Goal: Transaction & Acquisition: Book appointment/travel/reservation

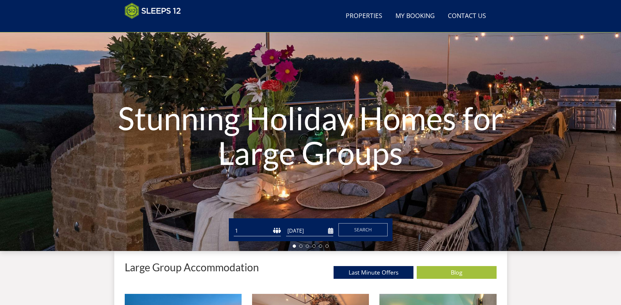
scroll to position [40, 0]
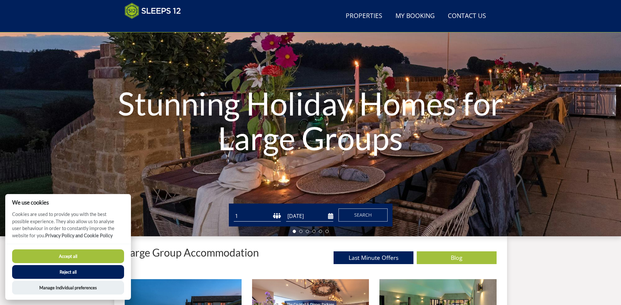
click at [330, 216] on input "[DATE]" at bounding box center [309, 216] width 47 height 11
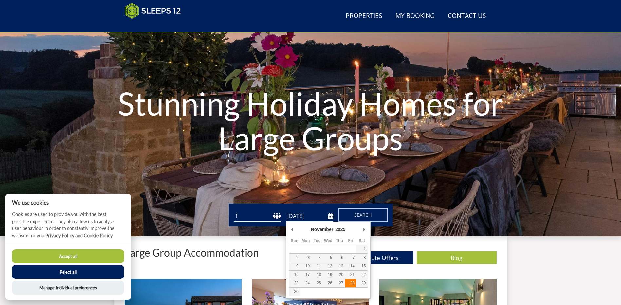
type input "[DATE]"
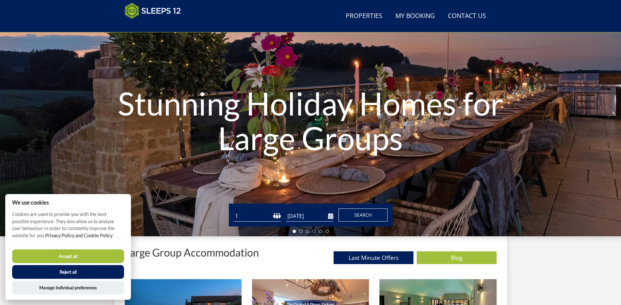
click at [362, 213] on span "Search" at bounding box center [363, 215] width 18 height 6
click at [63, 255] on button "Accept all" at bounding box center [68, 256] width 112 height 14
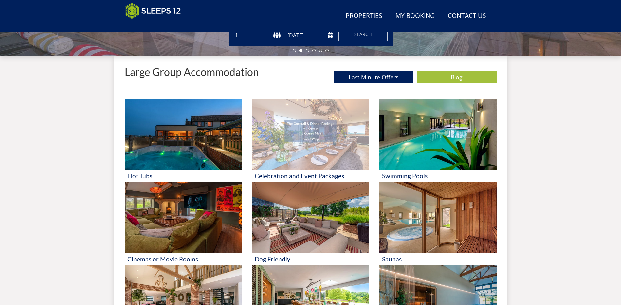
scroll to position [236, 0]
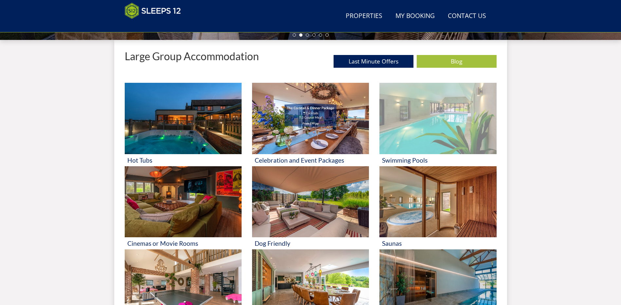
click at [425, 110] on img at bounding box center [437, 118] width 117 height 71
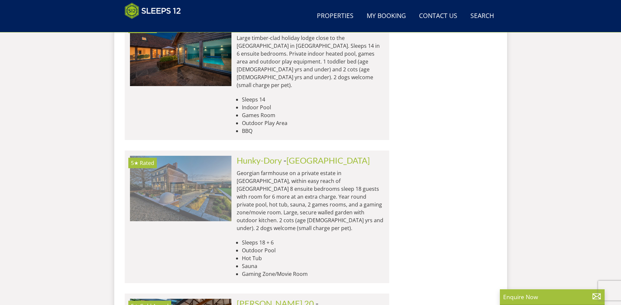
scroll to position [1086, 0]
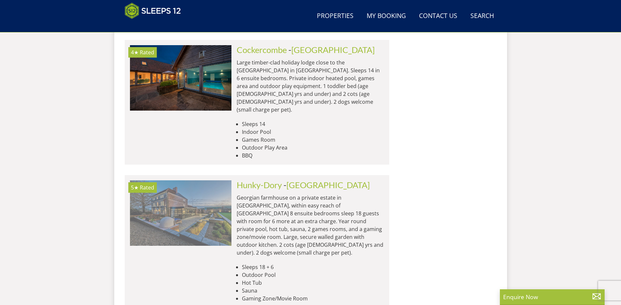
click at [200, 180] on img at bounding box center [180, 212] width 101 height 65
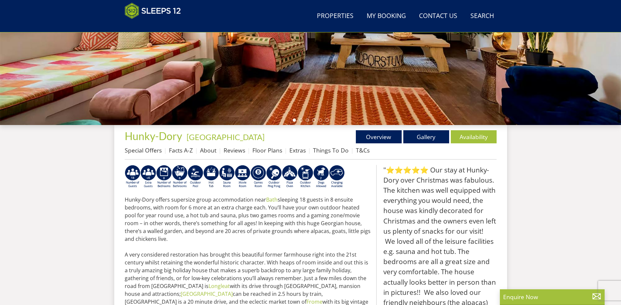
scroll to position [244, 0]
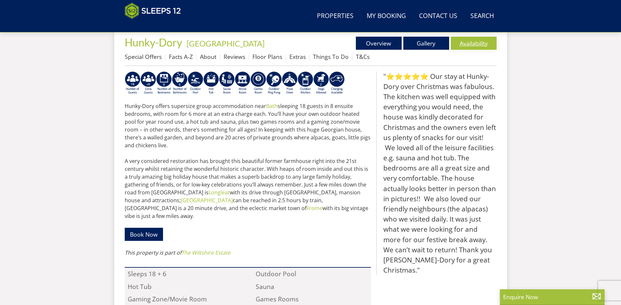
click at [472, 41] on link "Availability" at bounding box center [474, 43] width 46 height 13
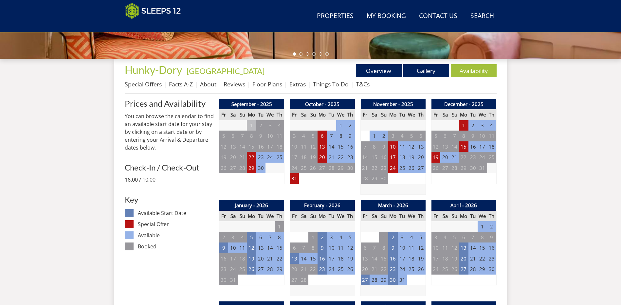
scroll to position [210, 0]
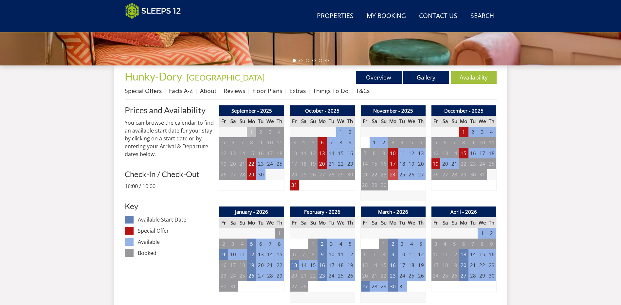
click at [392, 175] on td "24" at bounding box center [392, 174] width 9 height 11
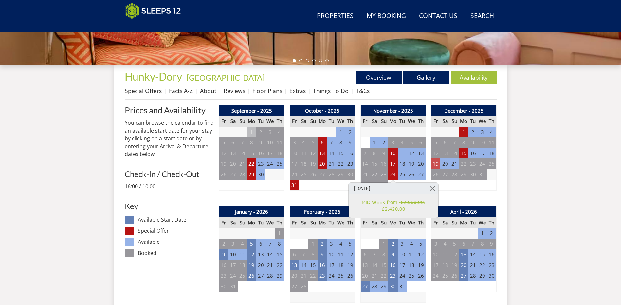
click at [434, 165] on td "19" at bounding box center [435, 163] width 9 height 11
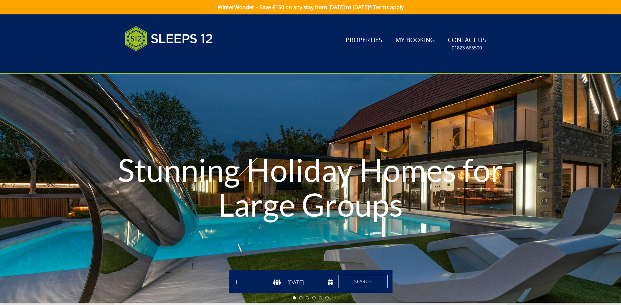
click at [332, 284] on input "[DATE]" at bounding box center [309, 282] width 47 height 11
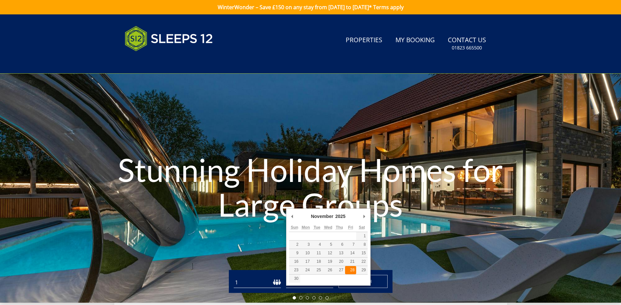
type input "[DATE]"
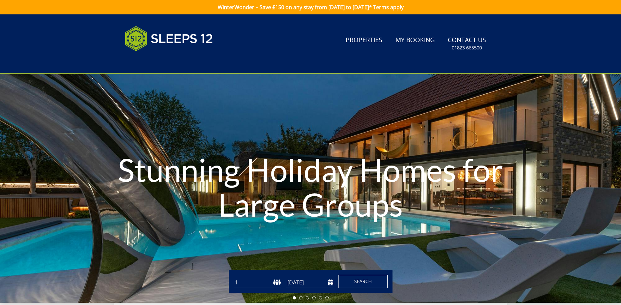
click at [364, 280] on span "Search" at bounding box center [363, 281] width 18 height 6
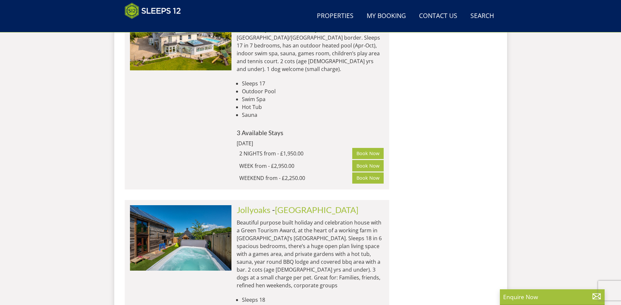
scroll to position [3082, 0]
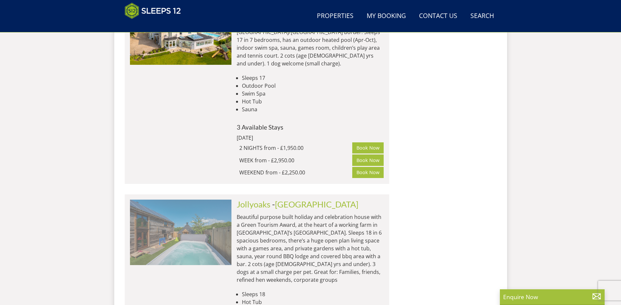
click at [206, 200] on img at bounding box center [180, 232] width 101 height 65
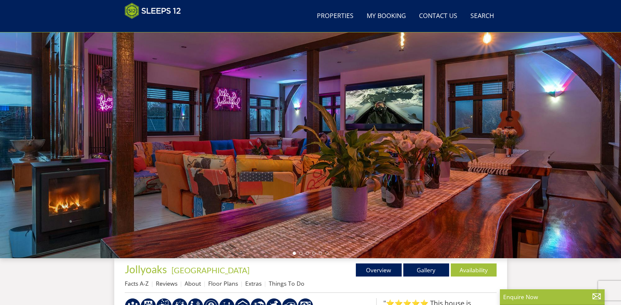
scroll to position [6, 0]
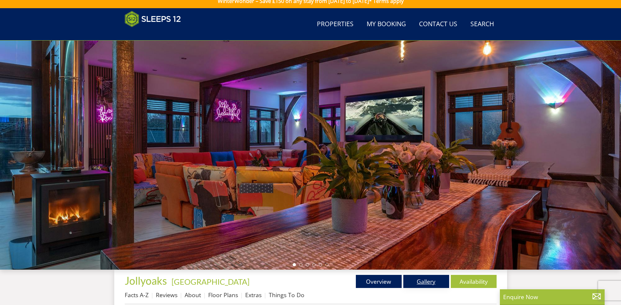
click at [434, 284] on link "Gallery" at bounding box center [426, 281] width 46 height 13
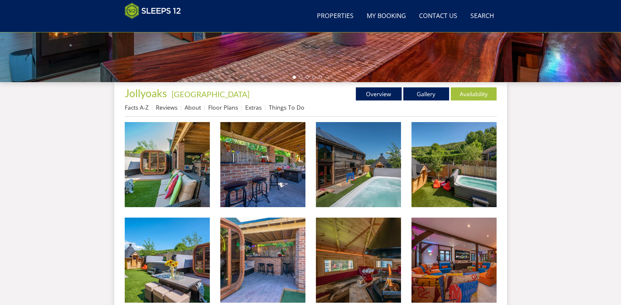
scroll to position [208, 0]
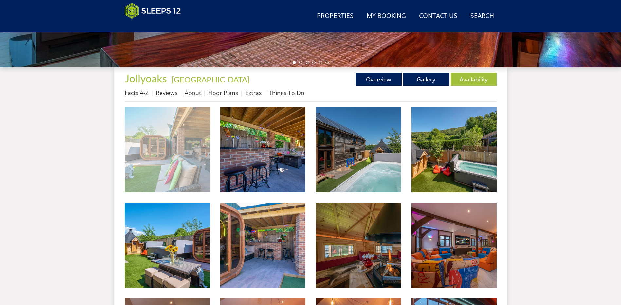
click at [186, 152] on img at bounding box center [167, 149] width 85 height 85
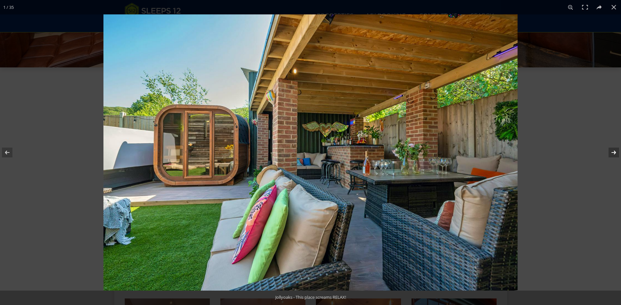
click at [608, 154] on button at bounding box center [609, 152] width 23 height 33
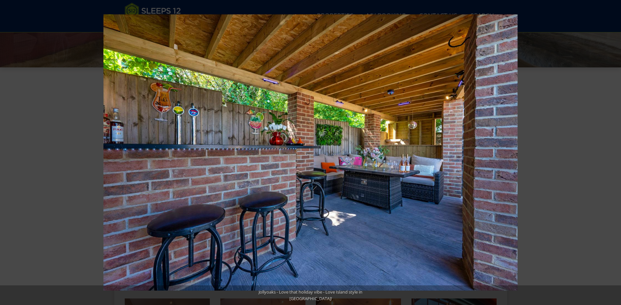
click at [608, 154] on button at bounding box center [609, 152] width 23 height 33
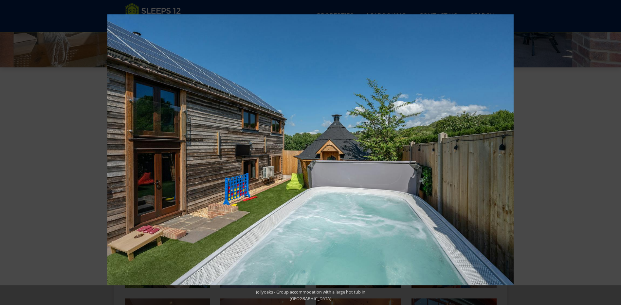
click at [608, 154] on button at bounding box center [609, 152] width 23 height 33
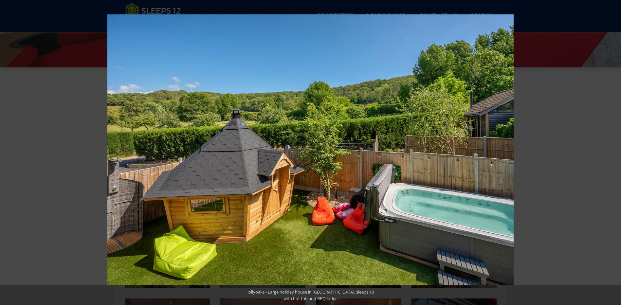
click at [608, 154] on button at bounding box center [609, 152] width 23 height 33
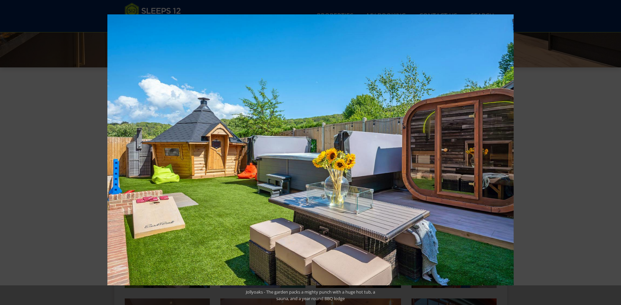
click at [608, 154] on button at bounding box center [609, 152] width 23 height 33
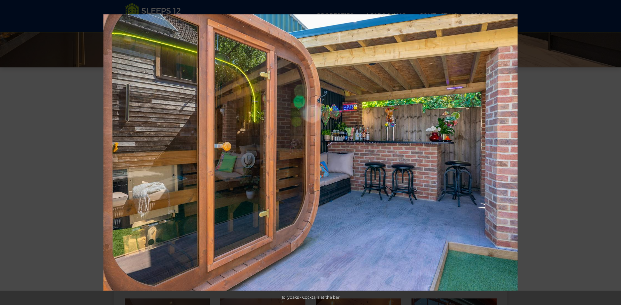
click at [608, 154] on button at bounding box center [609, 152] width 23 height 33
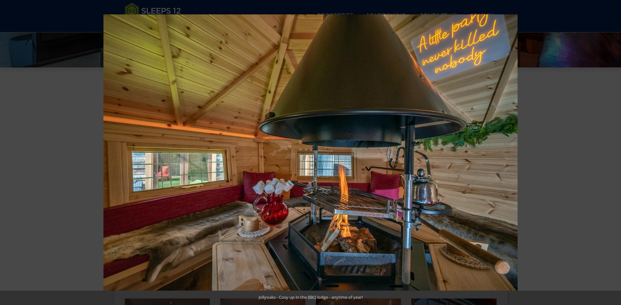
click at [608, 154] on button at bounding box center [609, 152] width 23 height 33
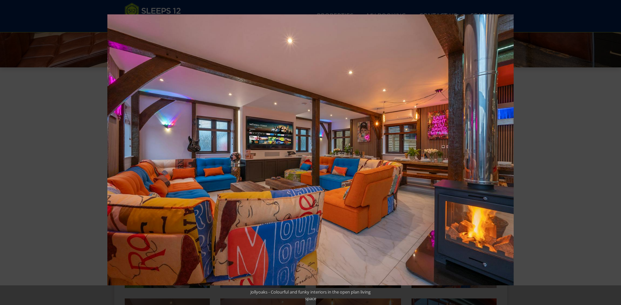
click at [608, 154] on button at bounding box center [609, 152] width 23 height 33
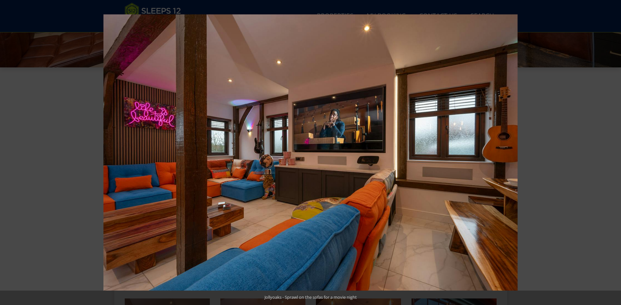
click at [608, 154] on button at bounding box center [609, 152] width 23 height 33
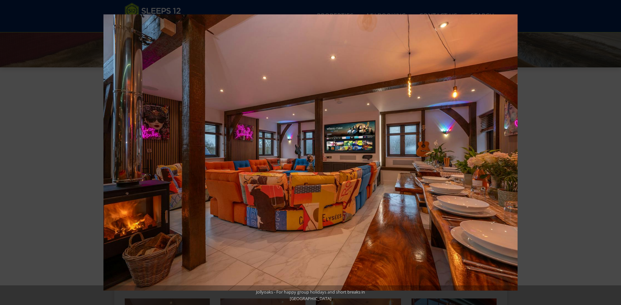
click at [608, 154] on button at bounding box center [609, 152] width 23 height 33
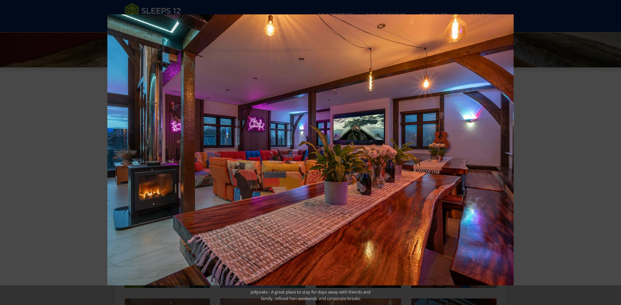
click at [608, 154] on button at bounding box center [609, 152] width 23 height 33
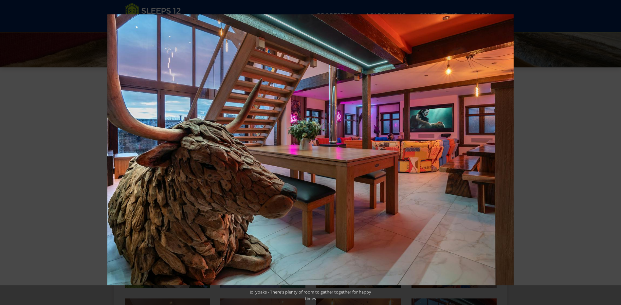
click at [608, 154] on button at bounding box center [609, 152] width 23 height 33
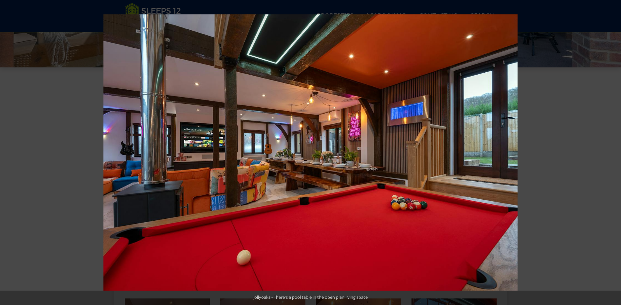
click at [608, 154] on button at bounding box center [609, 152] width 23 height 33
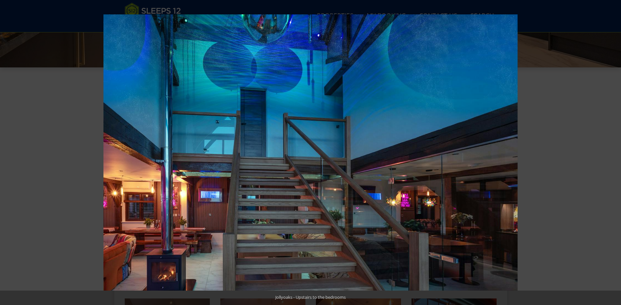
click at [608, 154] on button at bounding box center [609, 152] width 23 height 33
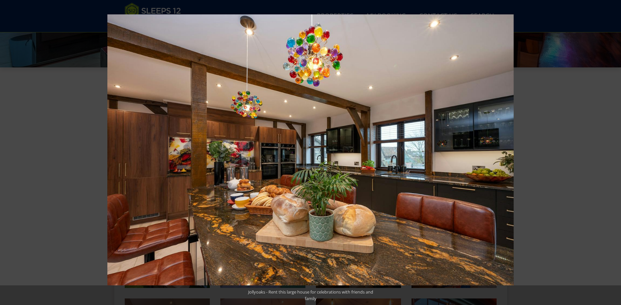
click at [608, 154] on button at bounding box center [609, 152] width 23 height 33
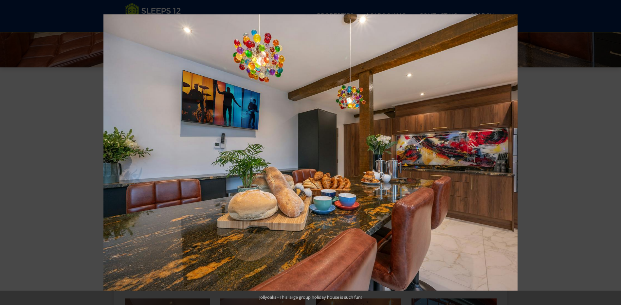
click at [608, 154] on button at bounding box center [609, 152] width 23 height 33
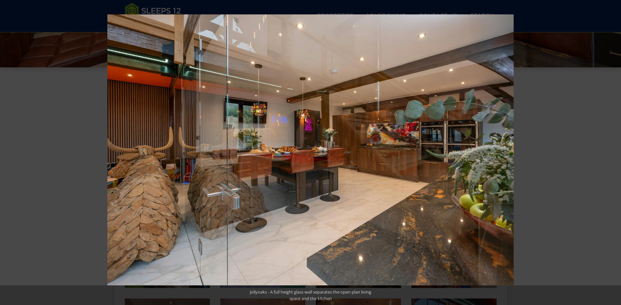
click at [608, 154] on button at bounding box center [609, 152] width 23 height 33
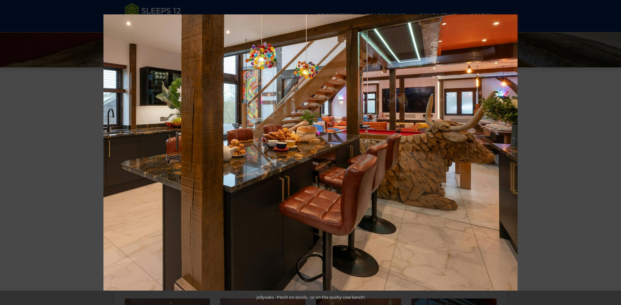
click at [608, 154] on button at bounding box center [609, 152] width 23 height 33
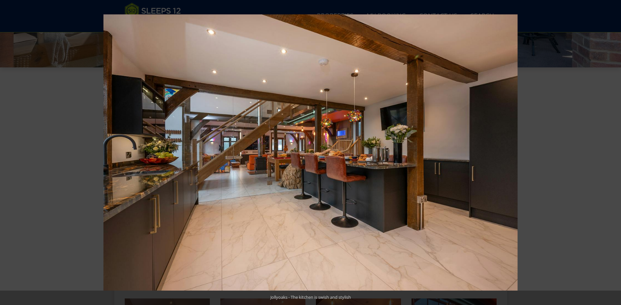
click at [608, 154] on button at bounding box center [609, 152] width 23 height 33
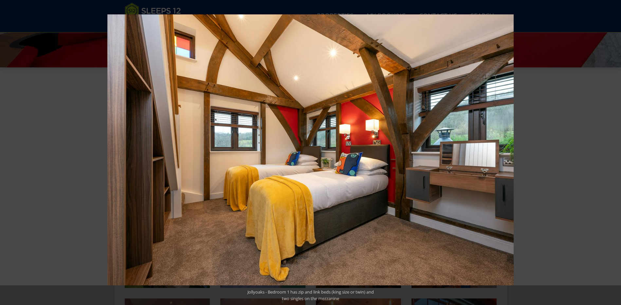
click at [608, 154] on button at bounding box center [609, 152] width 23 height 33
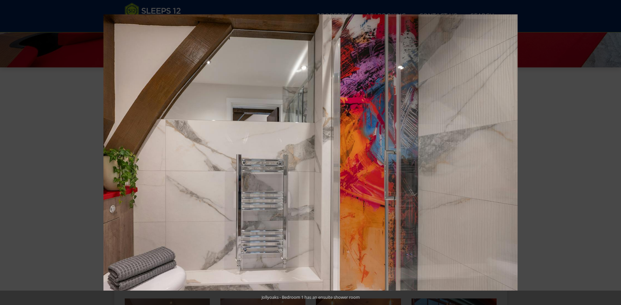
click at [608, 154] on button at bounding box center [609, 152] width 23 height 33
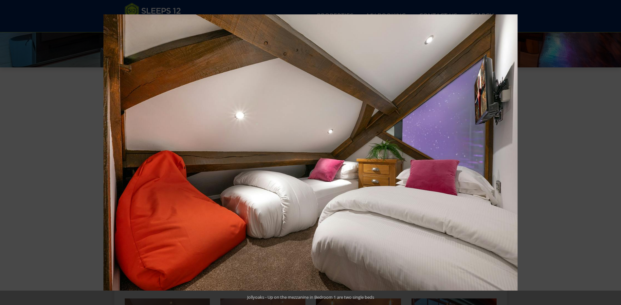
click at [608, 154] on button at bounding box center [609, 152] width 23 height 33
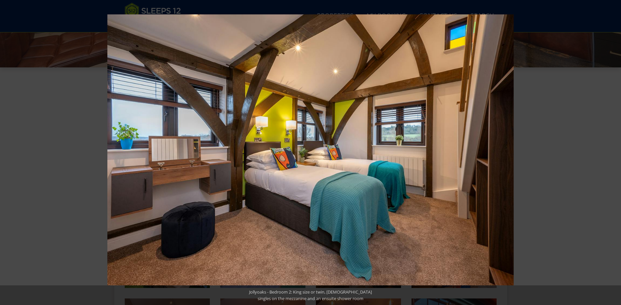
click at [608, 154] on button at bounding box center [609, 152] width 23 height 33
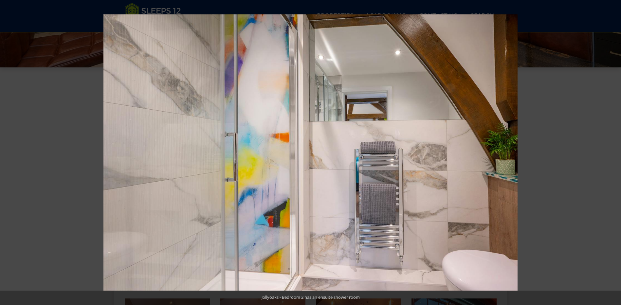
click at [608, 154] on button at bounding box center [609, 152] width 23 height 33
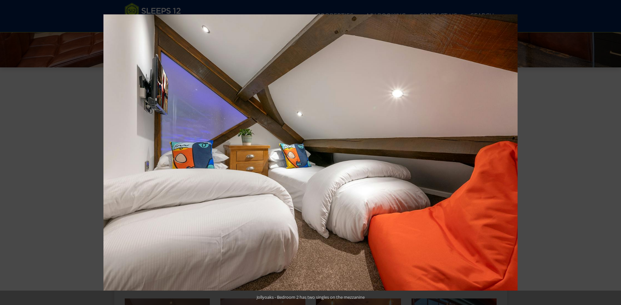
click at [612, 156] on button at bounding box center [609, 152] width 23 height 33
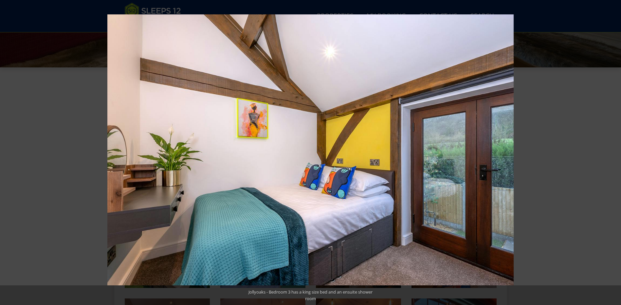
click at [612, 156] on button at bounding box center [609, 152] width 23 height 33
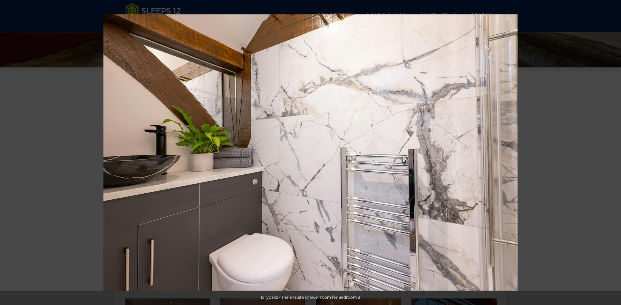
click at [612, 156] on button at bounding box center [609, 152] width 23 height 33
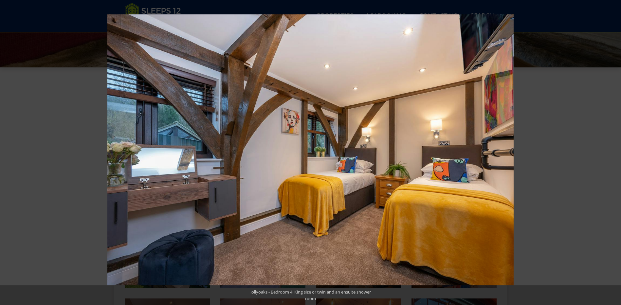
click at [612, 156] on button at bounding box center [609, 152] width 23 height 33
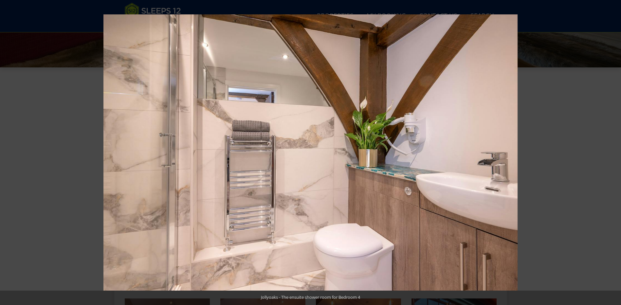
click at [612, 156] on button at bounding box center [609, 152] width 23 height 33
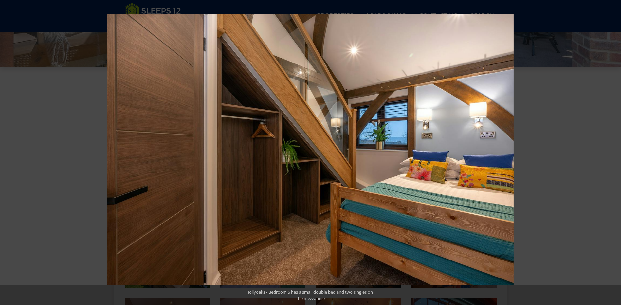
click at [612, 156] on button at bounding box center [609, 152] width 23 height 33
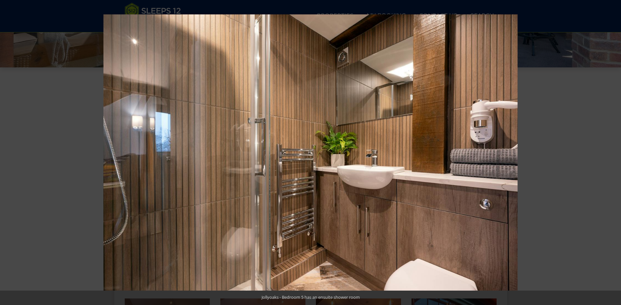
click at [612, 156] on button at bounding box center [609, 152] width 23 height 33
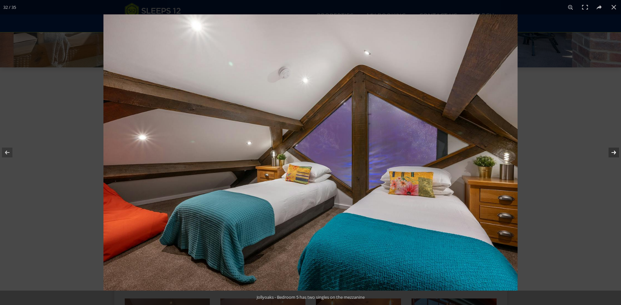
click at [612, 157] on button at bounding box center [609, 152] width 23 height 33
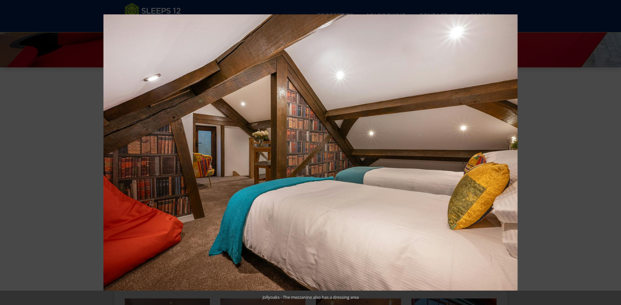
click at [612, 157] on button at bounding box center [609, 152] width 23 height 33
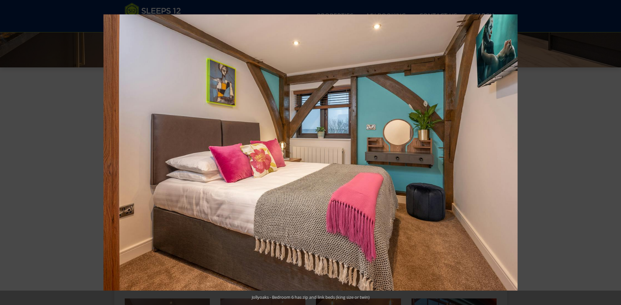
click at [612, 157] on button at bounding box center [609, 152] width 23 height 33
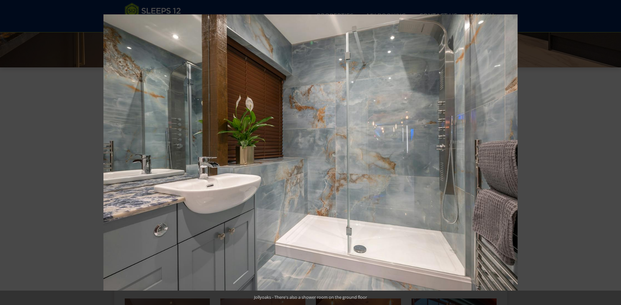
click at [612, 157] on button at bounding box center [609, 152] width 23 height 33
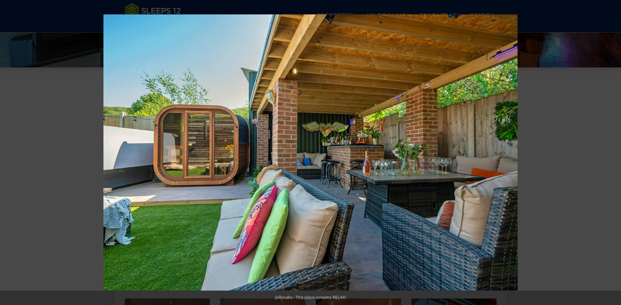
click at [612, 157] on button at bounding box center [609, 152] width 23 height 33
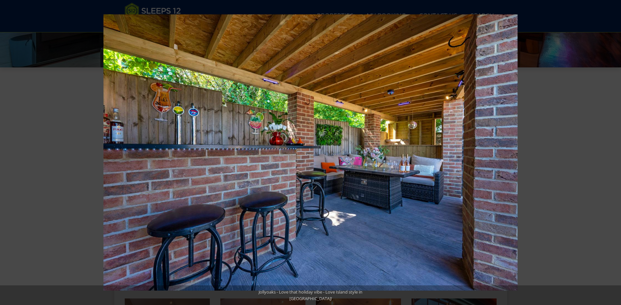
click at [612, 157] on button at bounding box center [609, 152] width 23 height 33
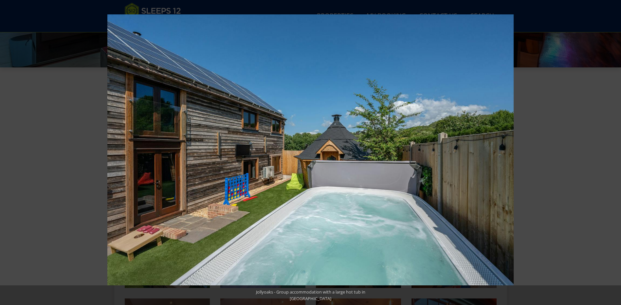
click at [612, 157] on button at bounding box center [609, 152] width 23 height 33
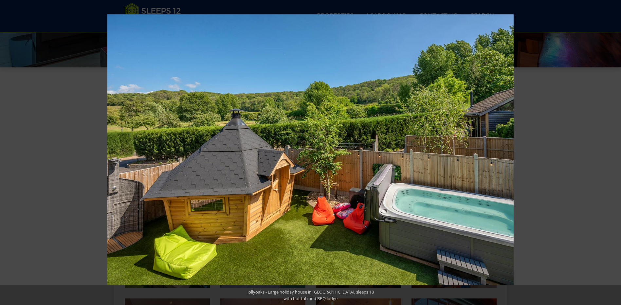
click at [612, 157] on button at bounding box center [609, 152] width 23 height 33
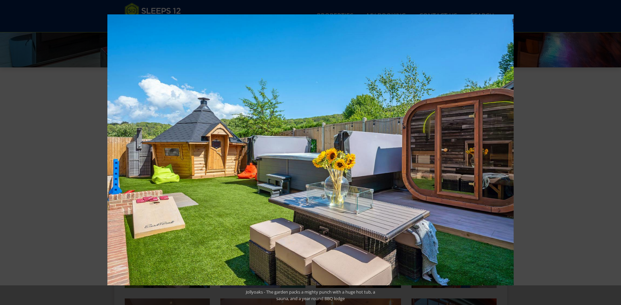
click at [612, 157] on button at bounding box center [609, 152] width 23 height 33
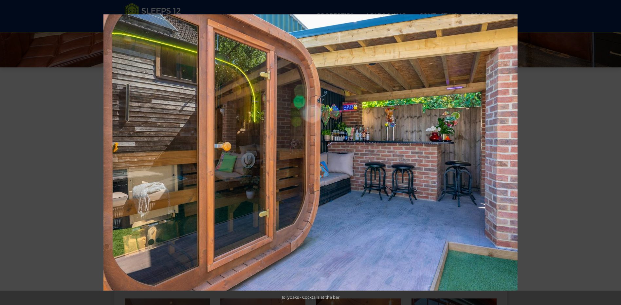
click at [612, 157] on button at bounding box center [609, 152] width 23 height 33
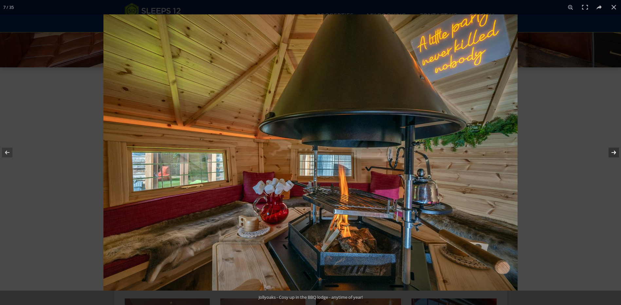
click at [613, 158] on button at bounding box center [609, 152] width 23 height 33
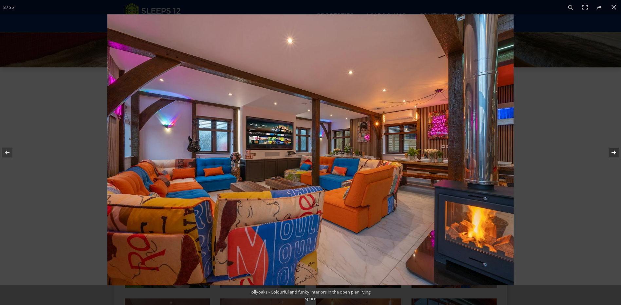
click at [612, 160] on button at bounding box center [609, 152] width 23 height 33
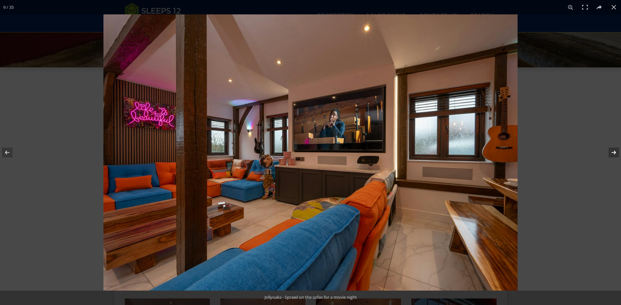
click at [610, 163] on button at bounding box center [609, 152] width 23 height 33
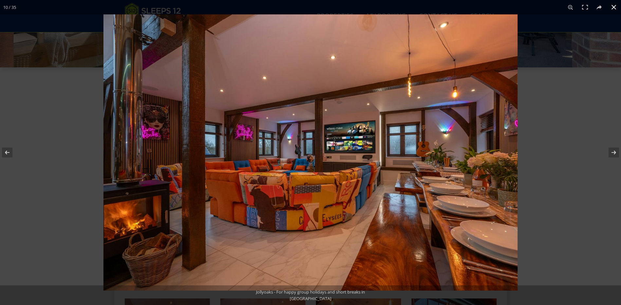
click at [612, 9] on button at bounding box center [613, 7] width 14 height 14
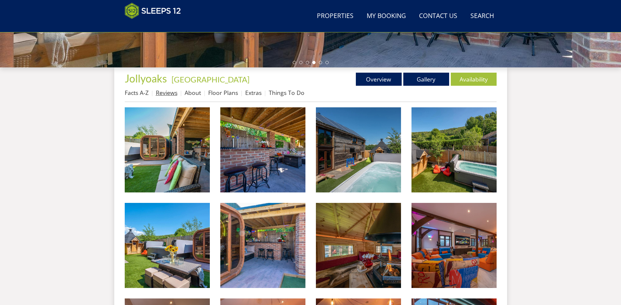
click at [168, 93] on link "Reviews" at bounding box center [167, 93] width 22 height 8
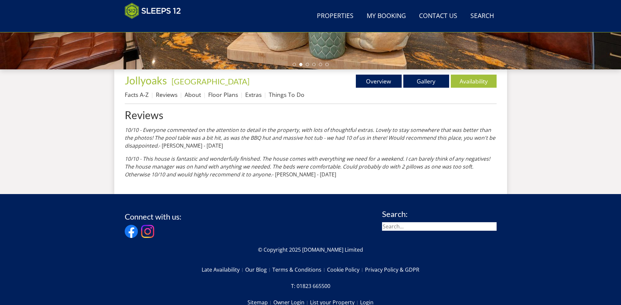
scroll to position [210, 0]
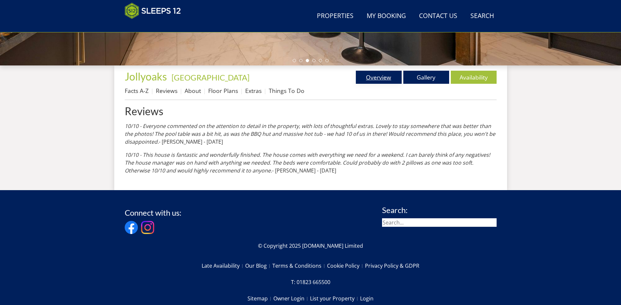
click at [372, 74] on link "Overview" at bounding box center [379, 77] width 46 height 13
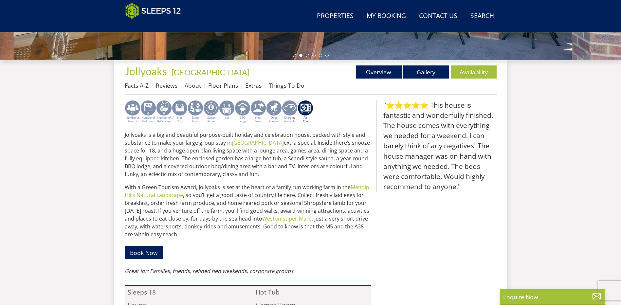
scroll to position [210, 0]
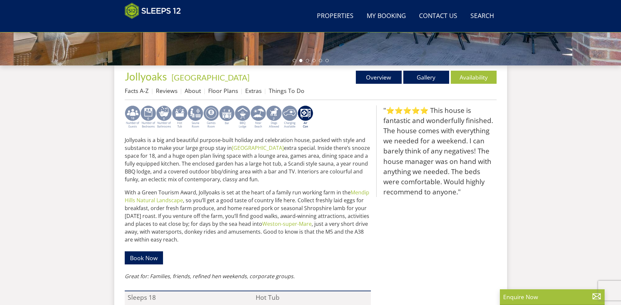
click at [166, 110] on img at bounding box center [164, 117] width 16 height 24
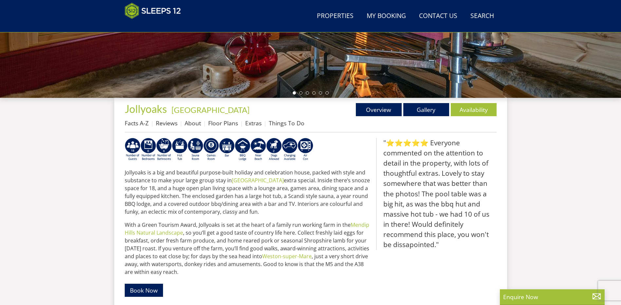
scroll to position [178, 0]
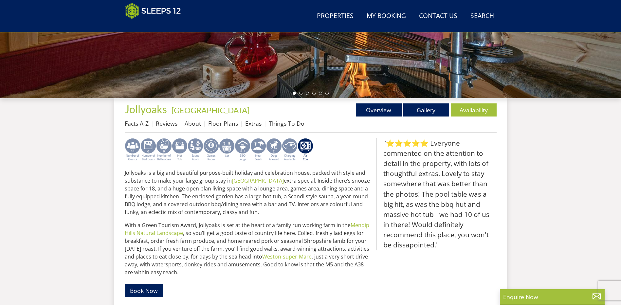
click at [167, 144] on img at bounding box center [164, 150] width 16 height 24
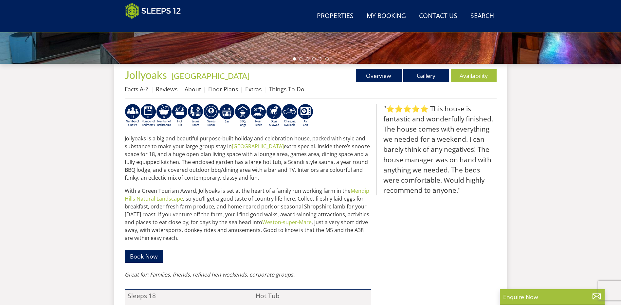
scroll to position [194, 0]
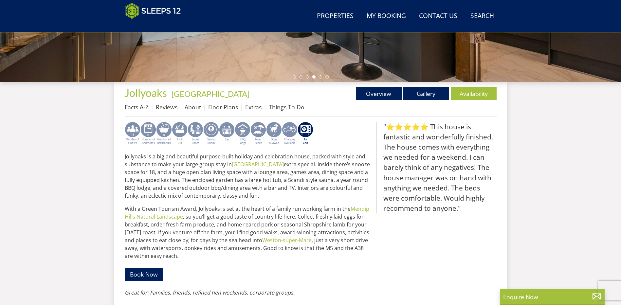
click at [161, 136] on img at bounding box center [164, 134] width 16 height 24
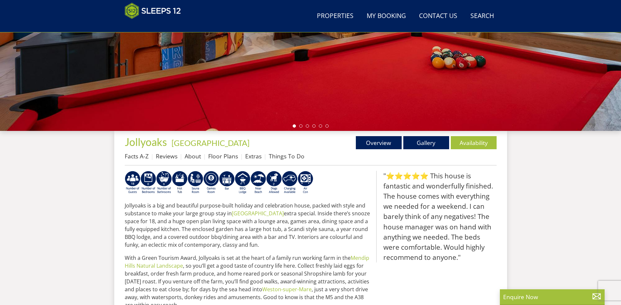
scroll to position [112, 0]
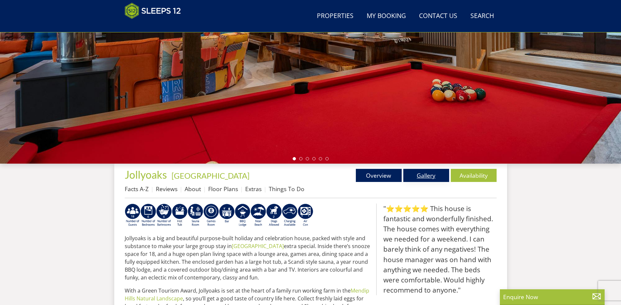
click at [428, 174] on link "Gallery" at bounding box center [426, 175] width 46 height 13
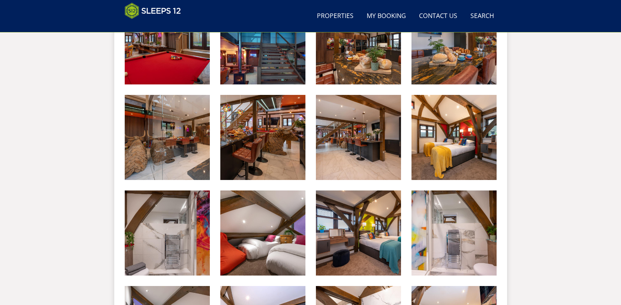
scroll to position [570, 0]
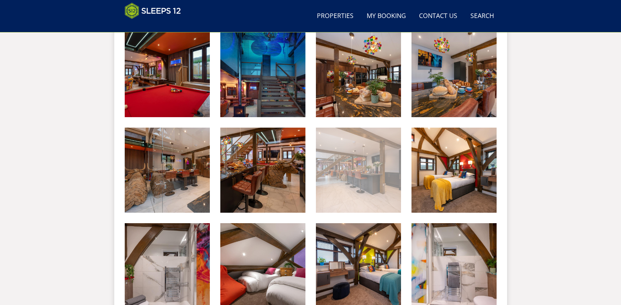
click at [338, 148] on img at bounding box center [358, 170] width 85 height 85
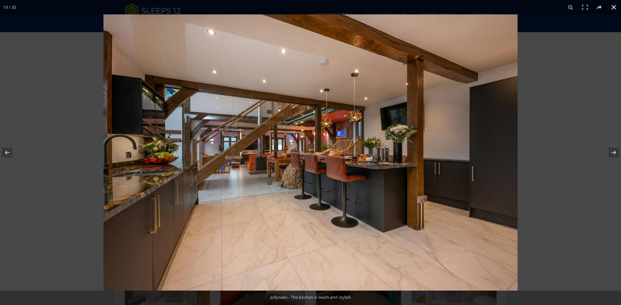
click at [613, 6] on button at bounding box center [613, 7] width 14 height 14
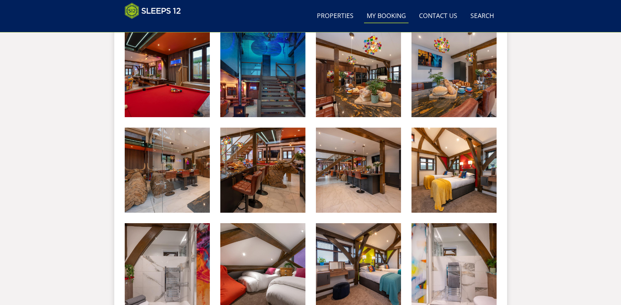
click at [393, 17] on link "My Booking" at bounding box center [386, 16] width 45 height 15
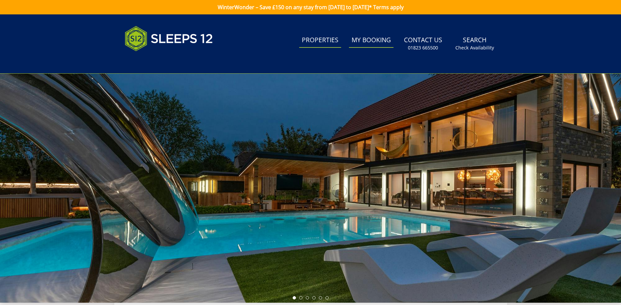
click at [319, 38] on link "Properties" at bounding box center [320, 40] width 42 height 15
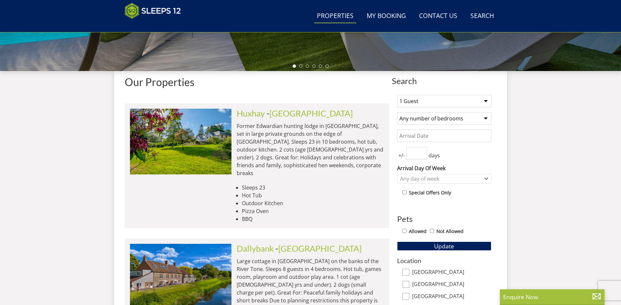
scroll to position [208, 0]
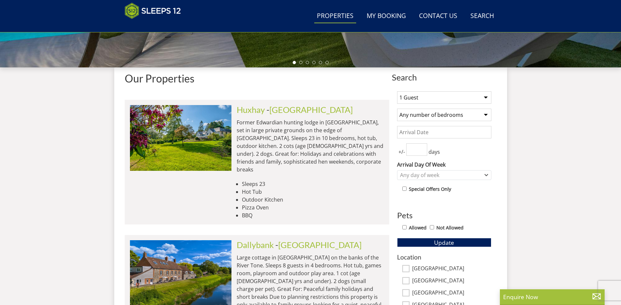
click at [474, 96] on select "1 Guest 2 Guests 3 Guests 4 Guests 5 Guests 6 Guests 7 Guests 8 Guests 9 Guests…" at bounding box center [444, 97] width 94 height 12
select select "18"
click at [397, 91] on select "1 Guest 2 Guests 3 Guests 4 Guests 5 Guests 6 Guests 7 Guests 8 Guests 9 Guests…" at bounding box center [444, 97] width 94 height 12
click at [462, 243] on button "Update" at bounding box center [444, 242] width 94 height 9
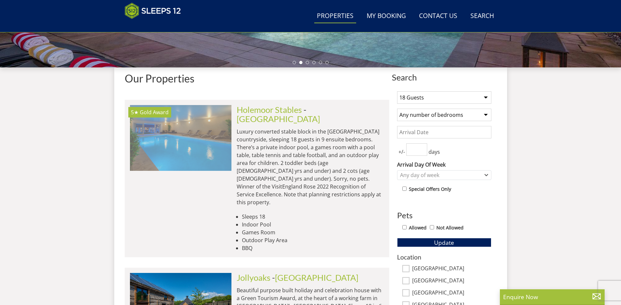
click at [205, 143] on img at bounding box center [180, 137] width 101 height 65
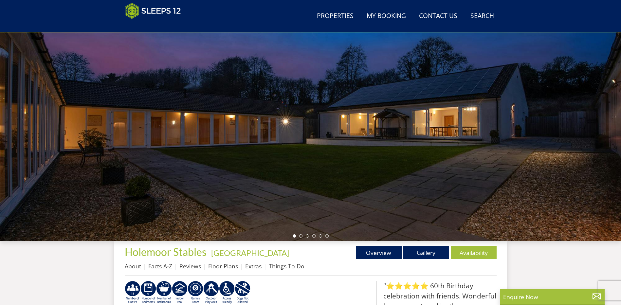
scroll to position [39, 0]
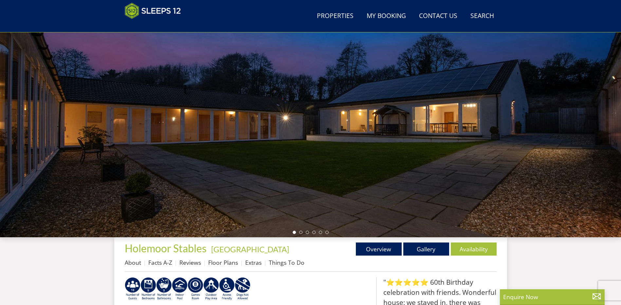
click at [397, 196] on div at bounding box center [310, 122] width 621 height 229
click at [431, 252] on link "Gallery" at bounding box center [426, 248] width 46 height 13
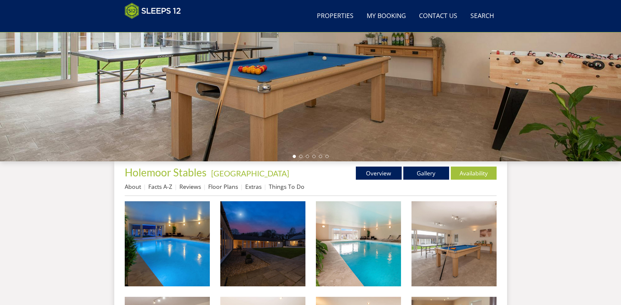
scroll to position [76, 0]
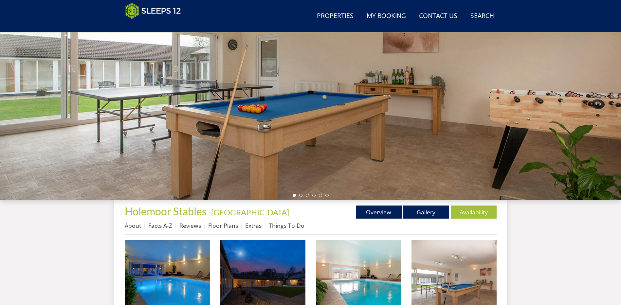
click at [472, 213] on link "Availability" at bounding box center [474, 211] width 46 height 13
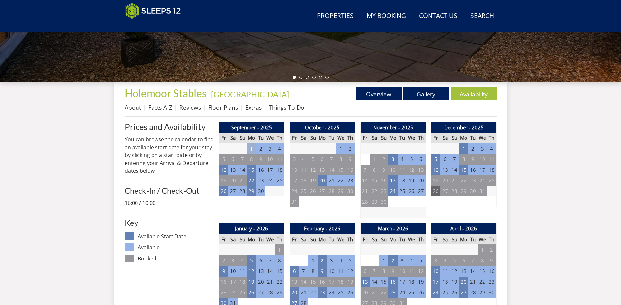
scroll to position [274, 0]
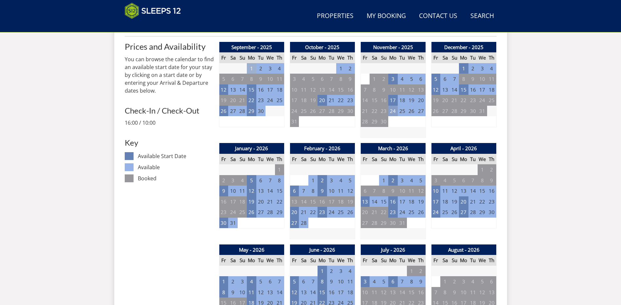
click at [393, 111] on td "24" at bounding box center [392, 111] width 9 height 11
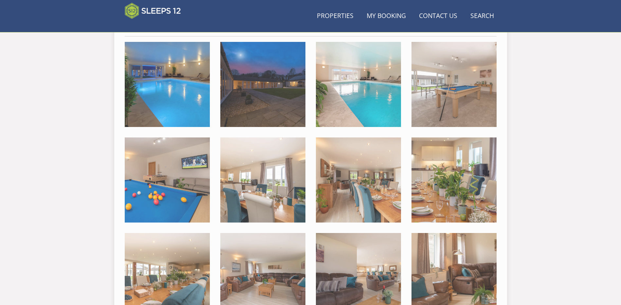
scroll to position [76, 0]
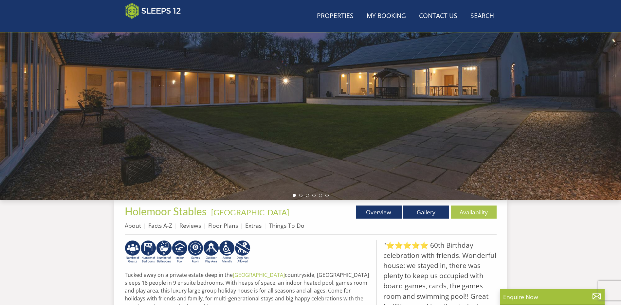
scroll to position [39, 0]
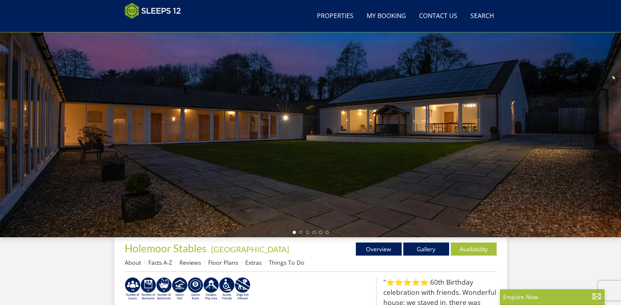
select select "18"
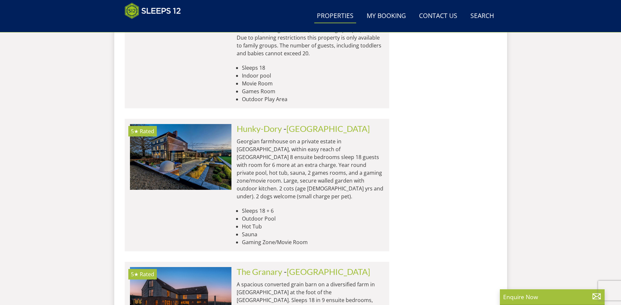
scroll to position [1157, 0]
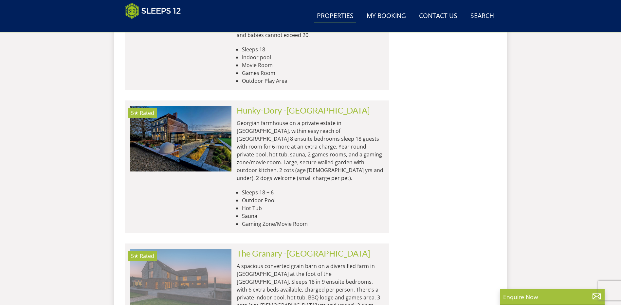
click at [198, 249] on img at bounding box center [180, 281] width 101 height 65
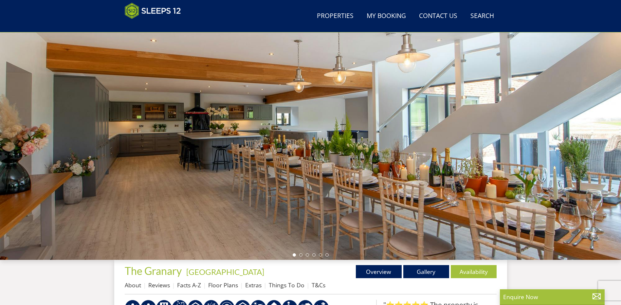
scroll to position [80, 0]
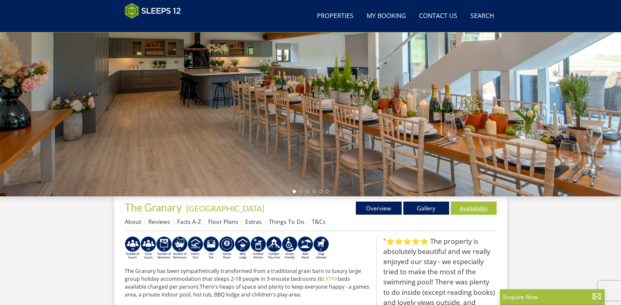
click at [468, 205] on link "Availability" at bounding box center [474, 208] width 46 height 13
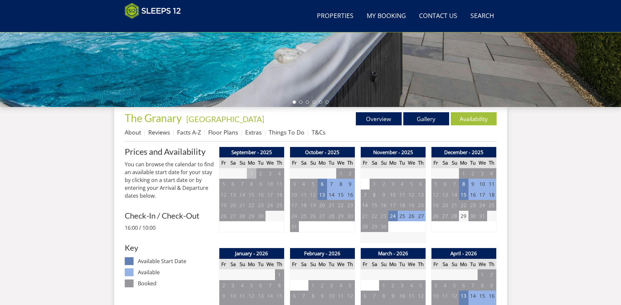
scroll to position [174, 0]
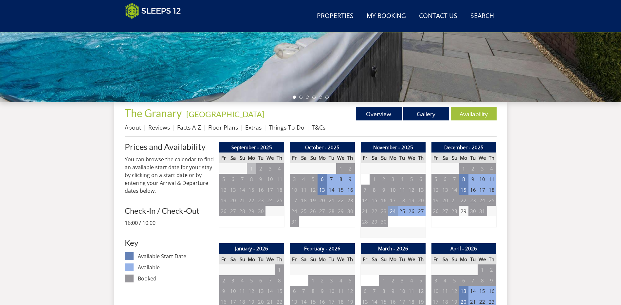
click at [393, 210] on td "24" at bounding box center [392, 211] width 9 height 11
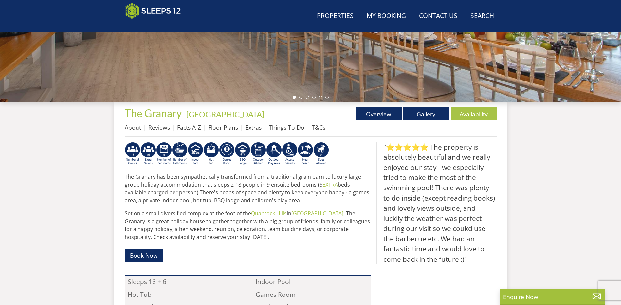
scroll to position [80, 0]
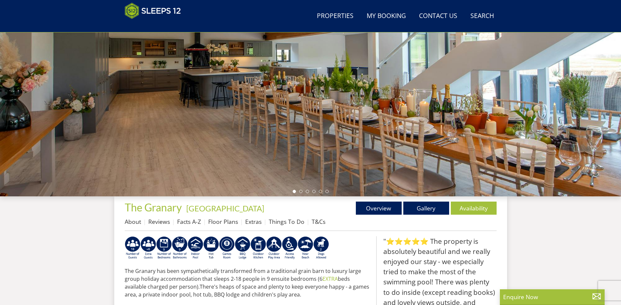
select select "18"
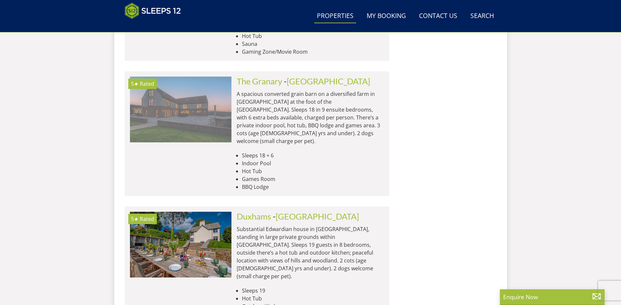
scroll to position [1354, 0]
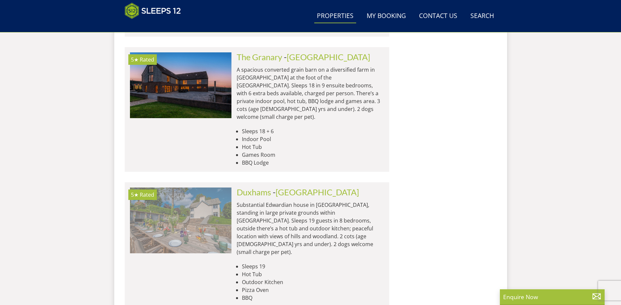
click at [220, 187] on img at bounding box center [180, 219] width 101 height 65
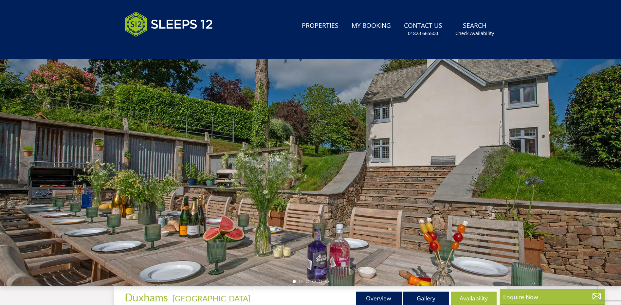
scroll to position [80, 0]
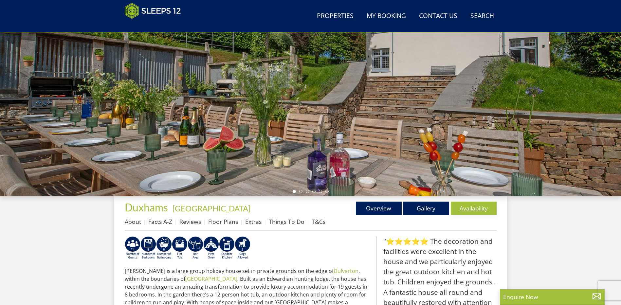
click at [479, 208] on link "Availability" at bounding box center [474, 208] width 46 height 13
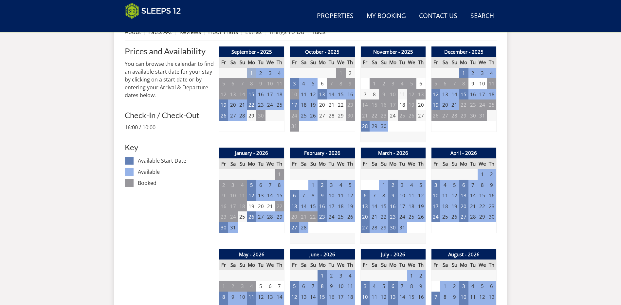
scroll to position [272, 0]
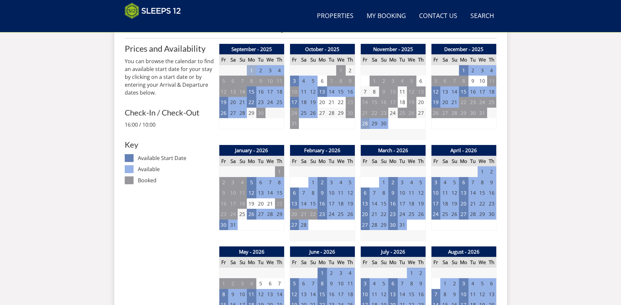
click at [365, 125] on td "28" at bounding box center [364, 123] width 9 height 11
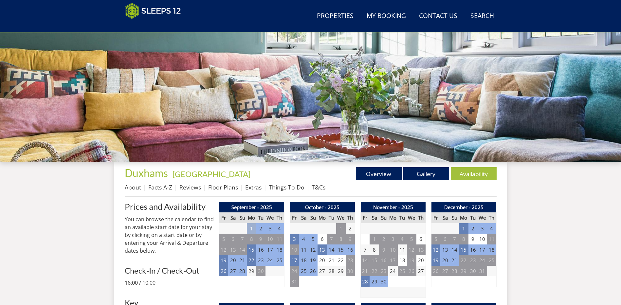
scroll to position [76, 0]
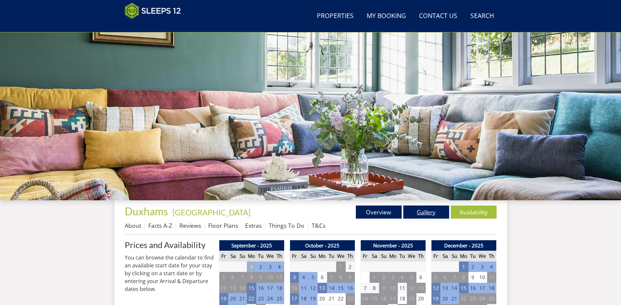
click at [427, 213] on link "Gallery" at bounding box center [426, 211] width 46 height 13
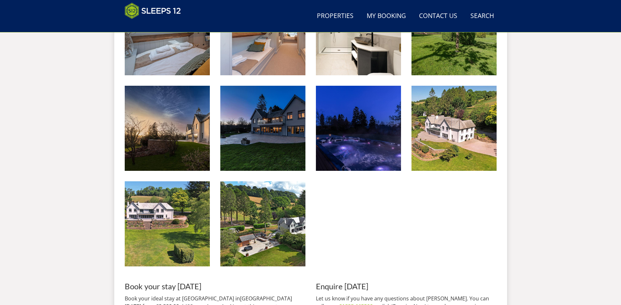
scroll to position [1061, 0]
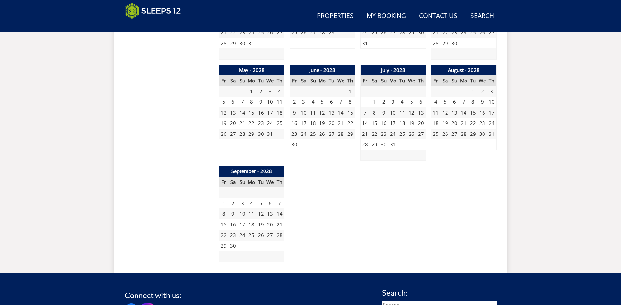
scroll to position [76, 0]
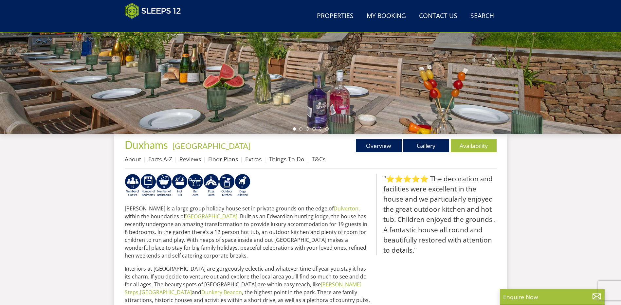
scroll to position [145, 0]
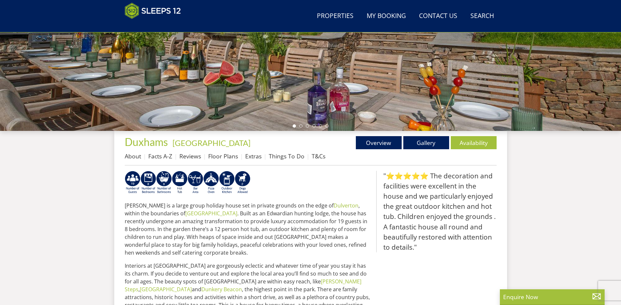
scroll to position [1354, 0]
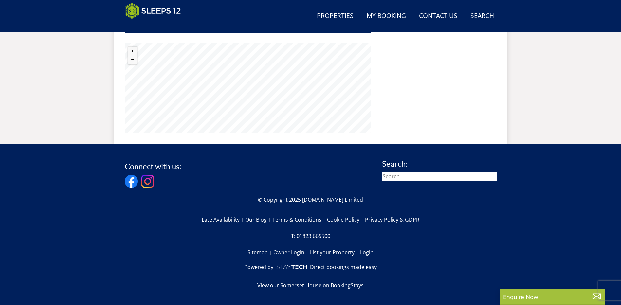
select select "18"
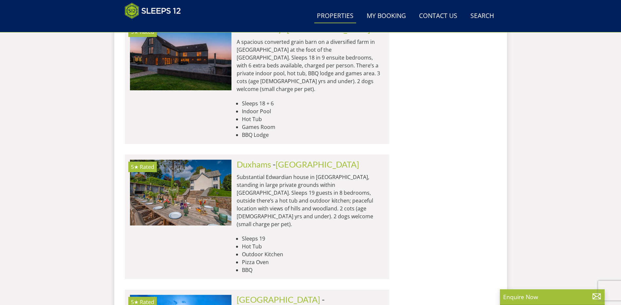
scroll to position [1452, 0]
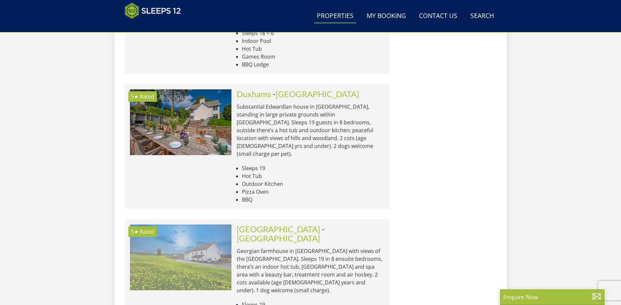
click at [214, 224] on img at bounding box center [180, 256] width 101 height 65
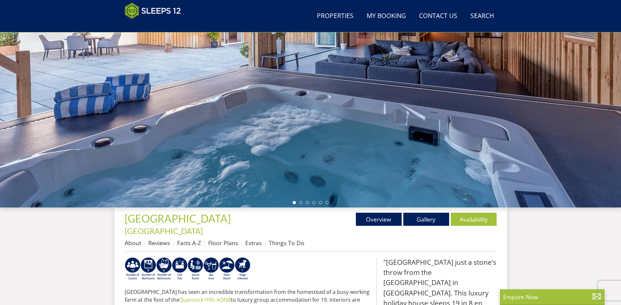
scroll to position [107, 0]
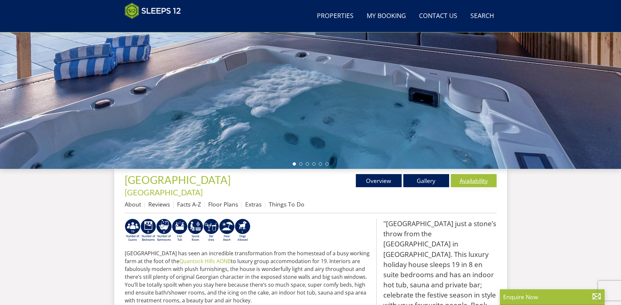
click at [473, 178] on link "Availability" at bounding box center [474, 180] width 46 height 13
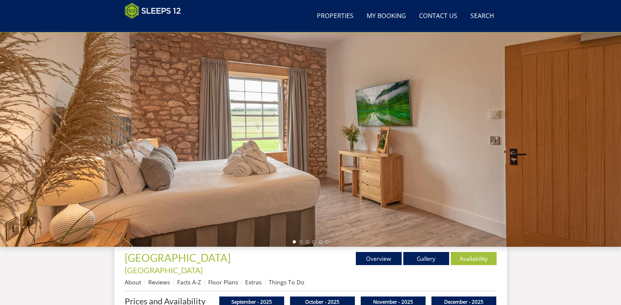
scroll to position [145, 0]
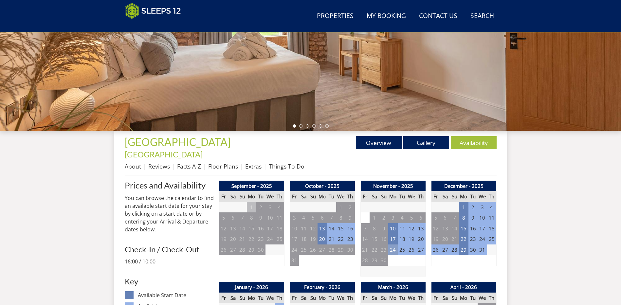
click at [392, 244] on td "24" at bounding box center [392, 249] width 9 height 11
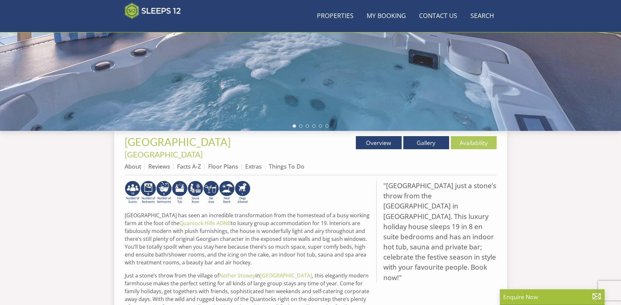
scroll to position [107, 0]
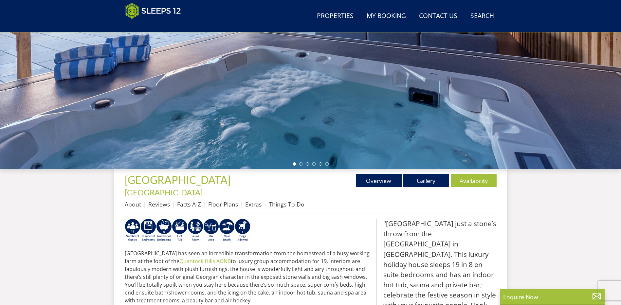
select select "18"
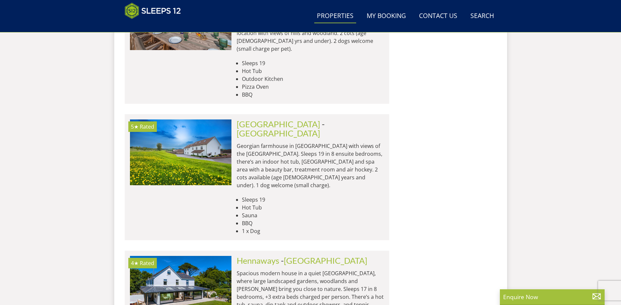
scroll to position [1583, 0]
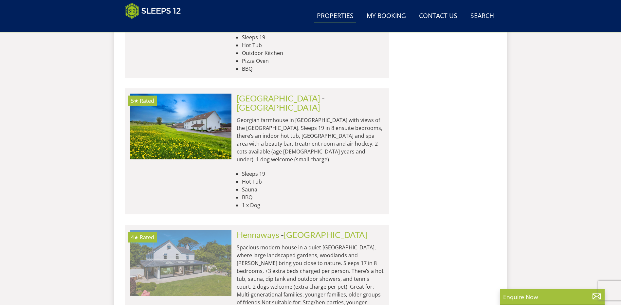
click at [201, 230] on img at bounding box center [180, 262] width 101 height 65
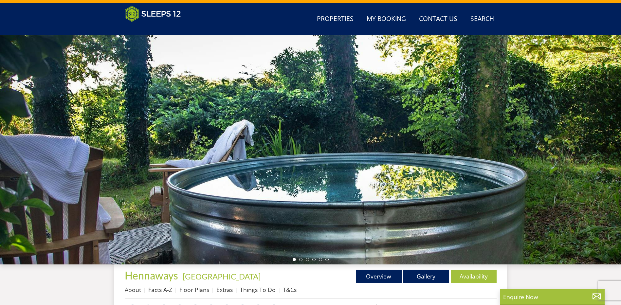
scroll to position [78, 0]
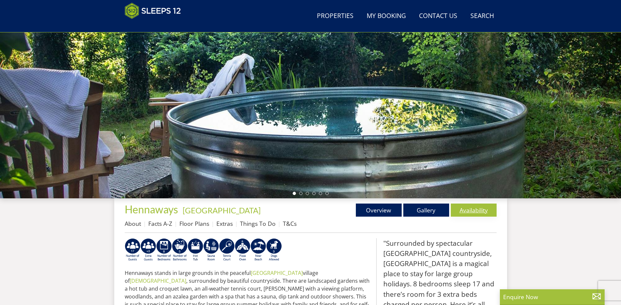
click at [466, 211] on link "Availability" at bounding box center [474, 210] width 46 height 13
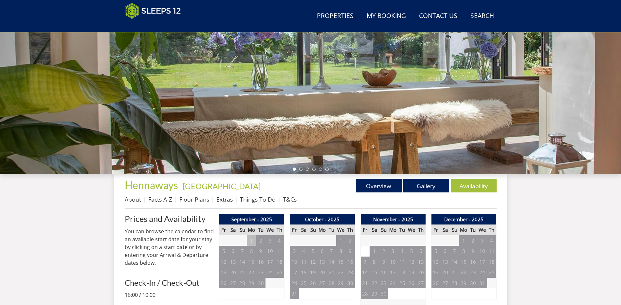
scroll to position [205, 0]
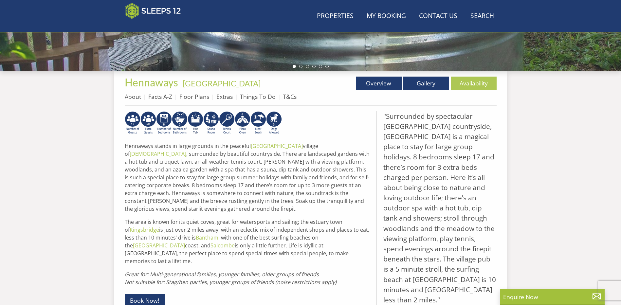
scroll to position [78, 0]
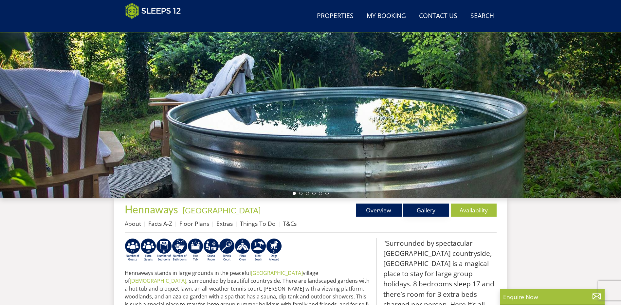
click at [435, 206] on link "Gallery" at bounding box center [426, 210] width 46 height 13
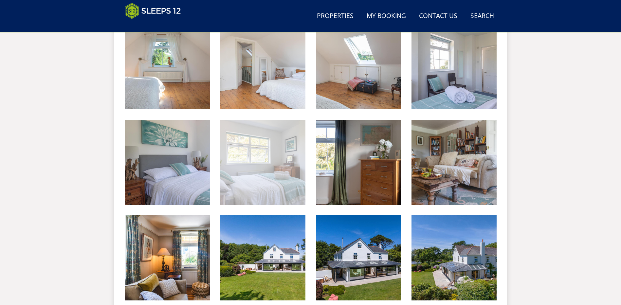
scroll to position [1356, 0]
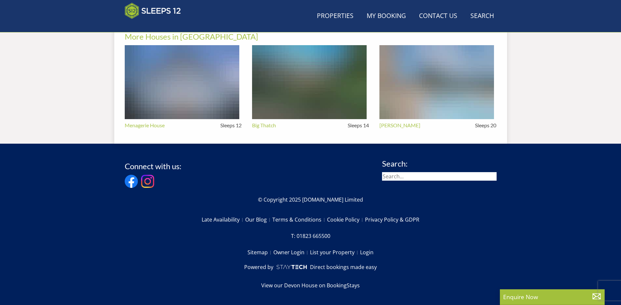
scroll to position [78, 0]
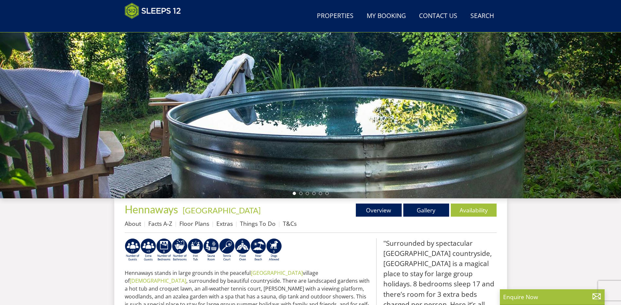
select select "18"
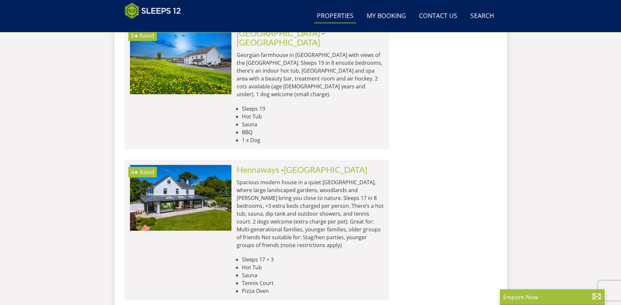
scroll to position [1648, 0]
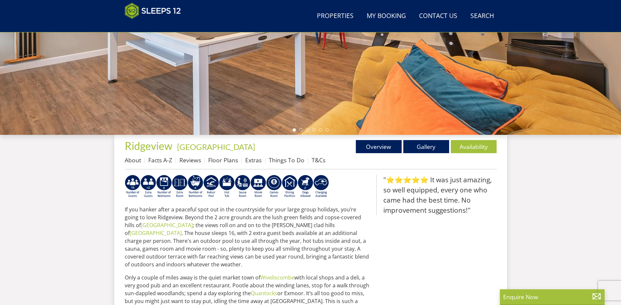
scroll to position [145, 0]
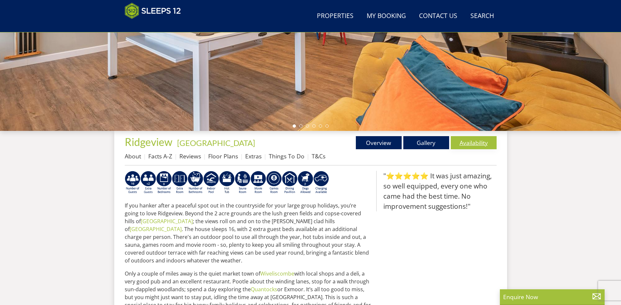
click at [459, 138] on link "Availability" at bounding box center [474, 142] width 46 height 13
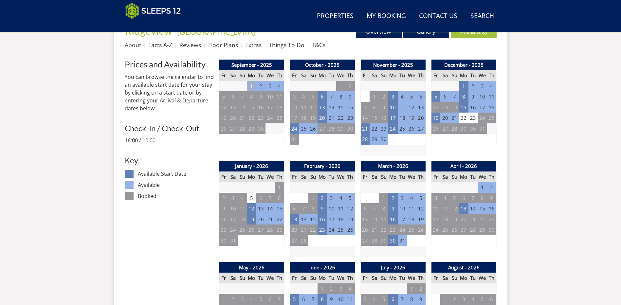
scroll to position [274, 0]
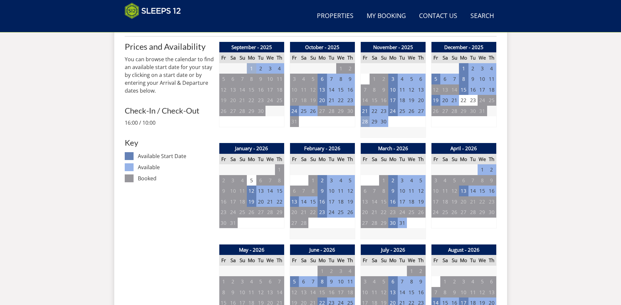
click at [363, 123] on td "28" at bounding box center [364, 121] width 9 height 11
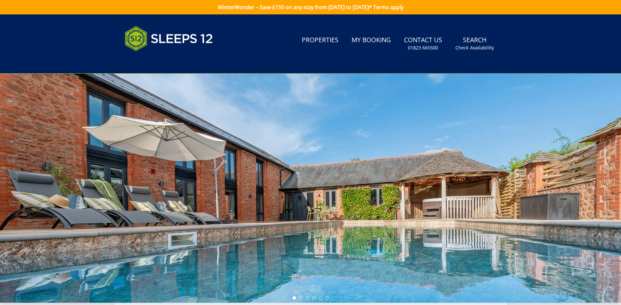
scroll to position [39, 0]
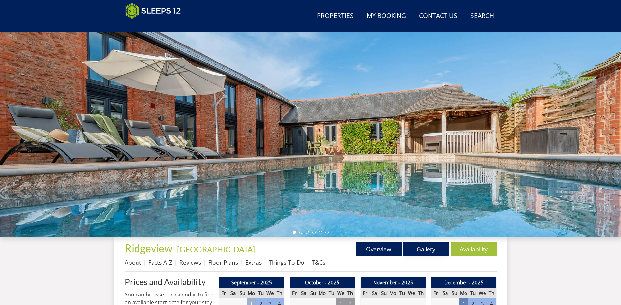
click at [431, 249] on link "Gallery" at bounding box center [426, 248] width 46 height 13
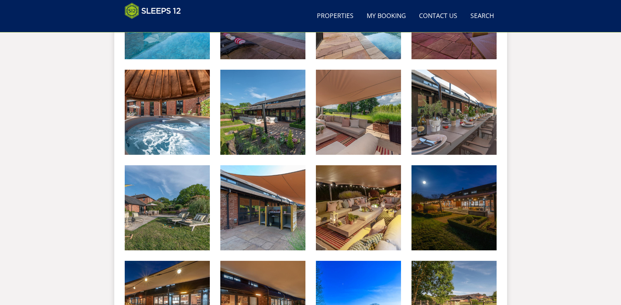
scroll to position [113, 0]
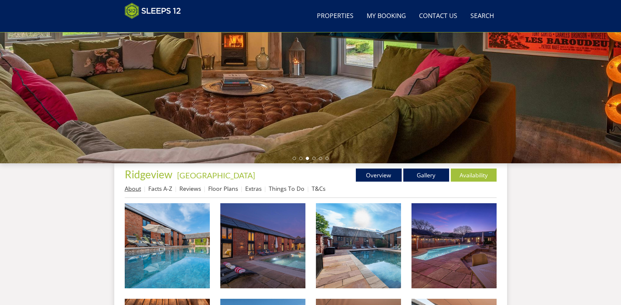
click at [138, 187] on link "About" at bounding box center [133, 189] width 16 height 8
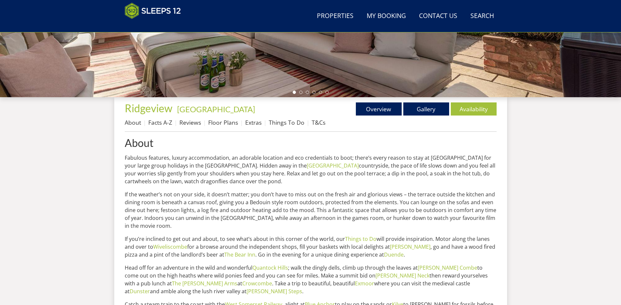
scroll to position [179, 0]
click at [384, 112] on link "Overview" at bounding box center [379, 108] width 46 height 13
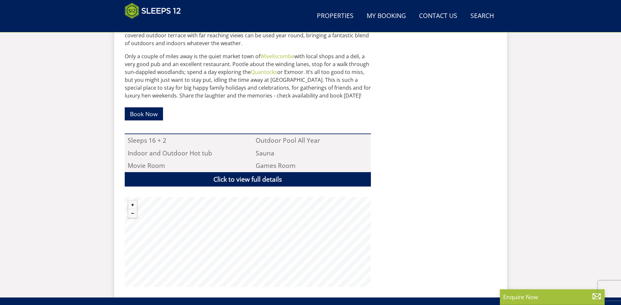
scroll to position [408, 0]
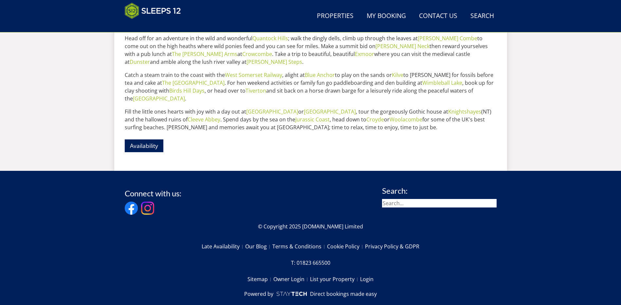
scroll to position [179, 0]
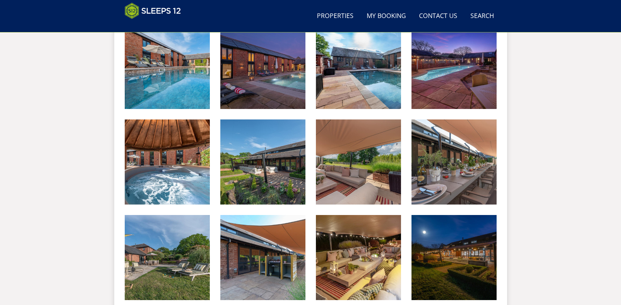
scroll to position [309, 0]
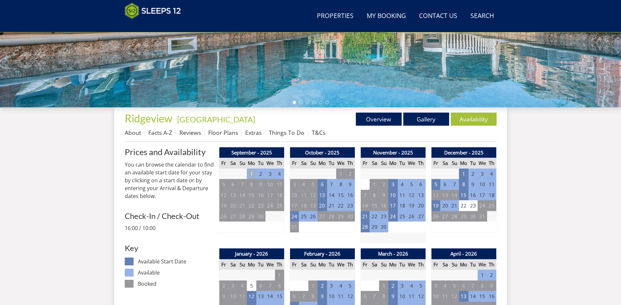
scroll to position [169, 0]
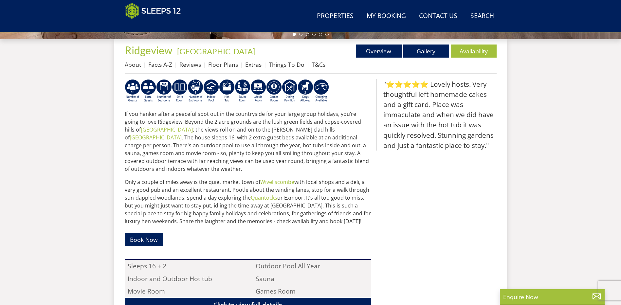
scroll to position [243, 0]
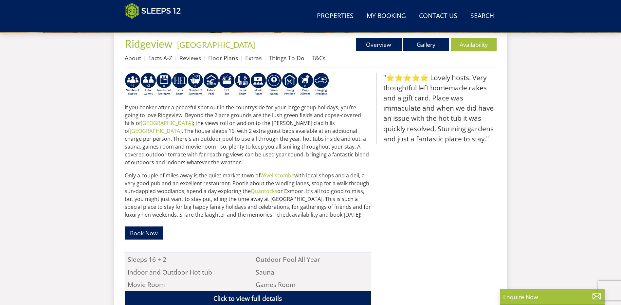
select select "18"
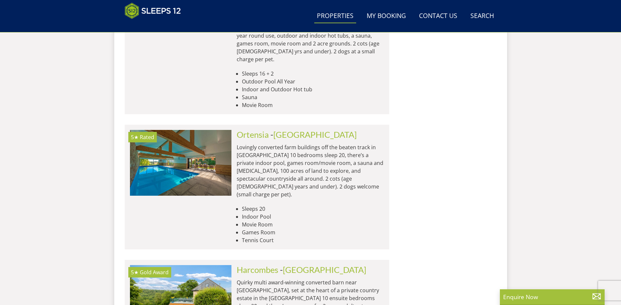
scroll to position [1975, 0]
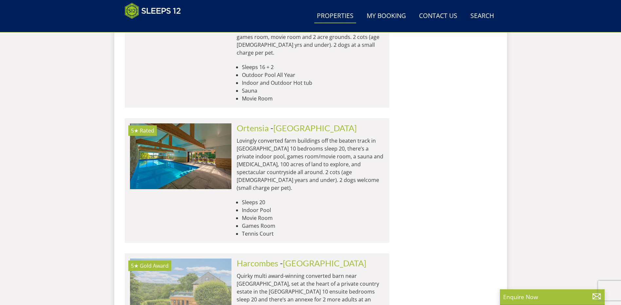
click at [191, 258] on img at bounding box center [180, 290] width 101 height 65
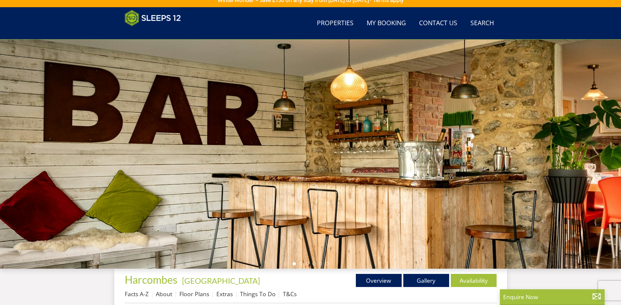
scroll to position [145, 0]
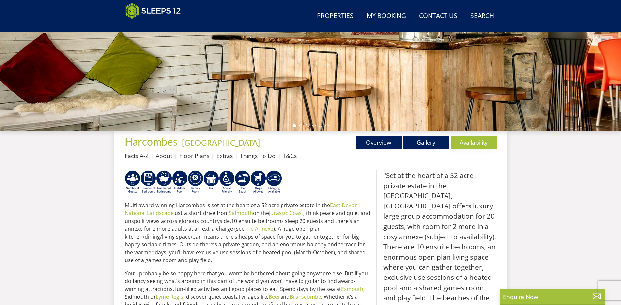
click at [470, 142] on link "Availability" at bounding box center [474, 142] width 46 height 13
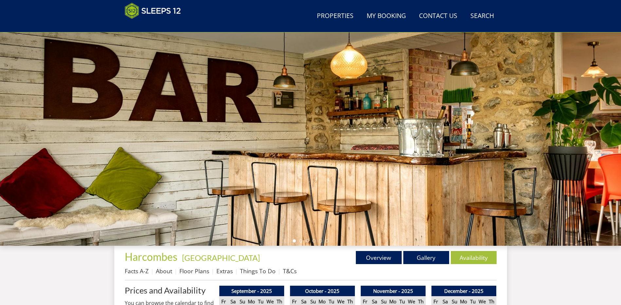
scroll to position [146, 0]
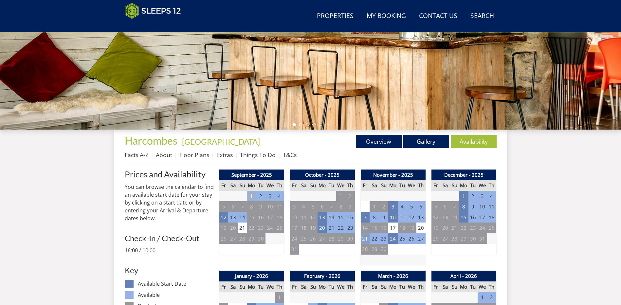
click at [364, 239] on td "21" at bounding box center [364, 238] width 9 height 11
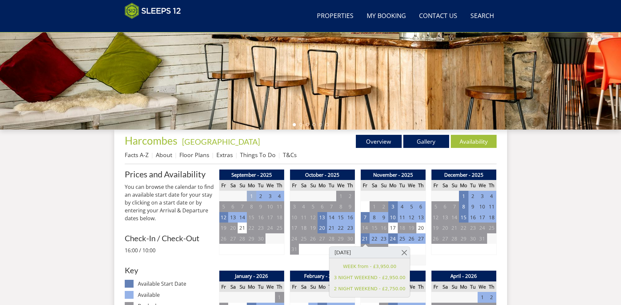
click at [456, 250] on td "4" at bounding box center [454, 249] width 9 height 11
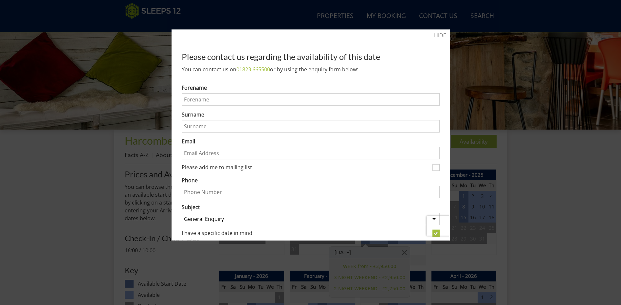
click at [540, 236] on div at bounding box center [310, 152] width 621 height 305
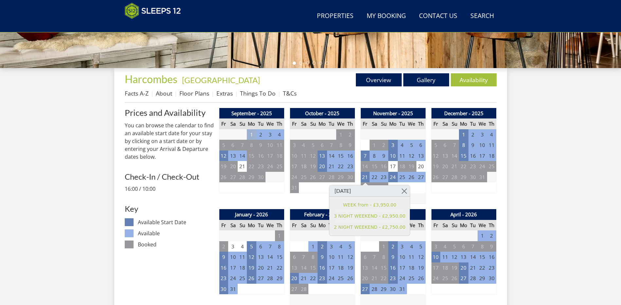
scroll to position [212, 0]
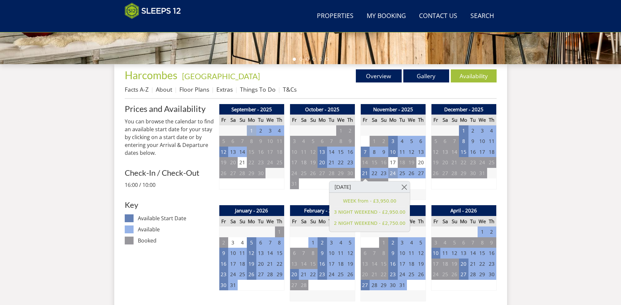
click at [394, 173] on td "24" at bounding box center [392, 173] width 9 height 11
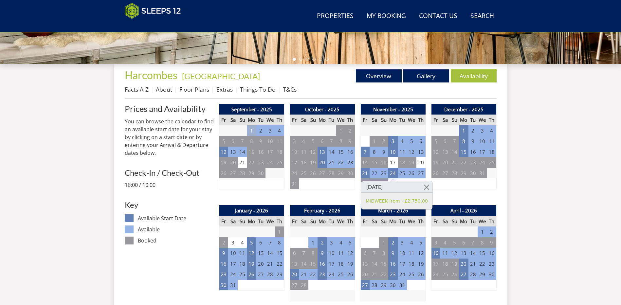
click at [451, 191] on div "December - 2025 Fr Sa Su Mo Tu We Th 28 29 30 1 2 3 4 5 6 7 8 9 10 11 12 13" at bounding box center [463, 152] width 65 height 96
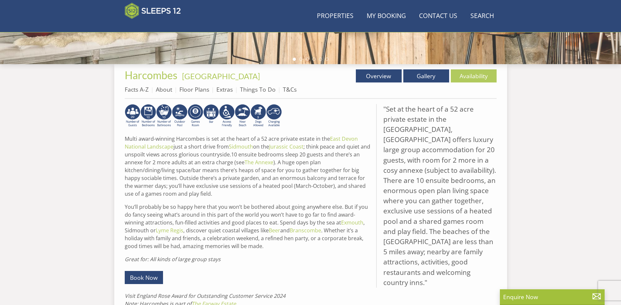
scroll to position [145, 0]
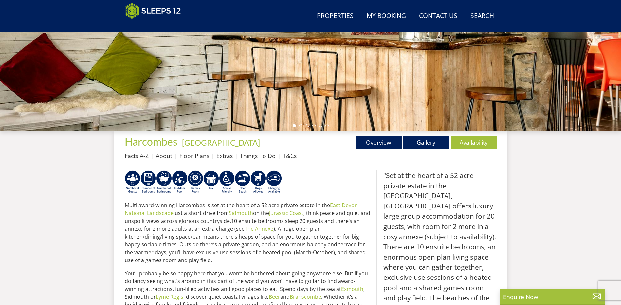
select select "18"
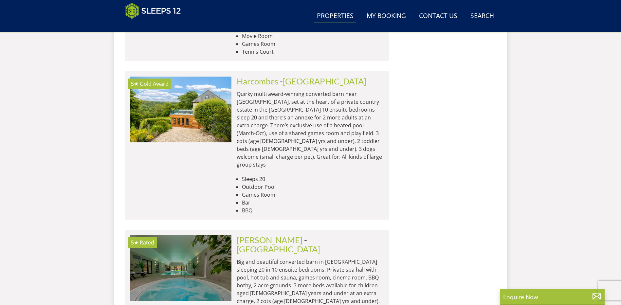
scroll to position [2172, 0]
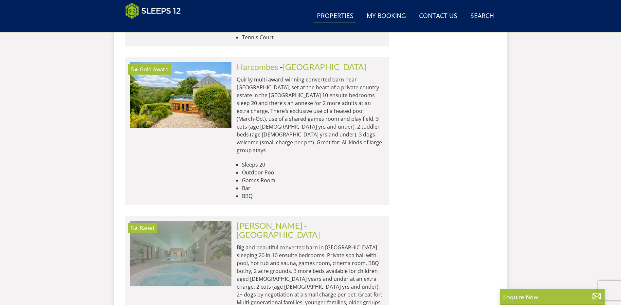
click at [193, 221] on img at bounding box center [180, 253] width 101 height 65
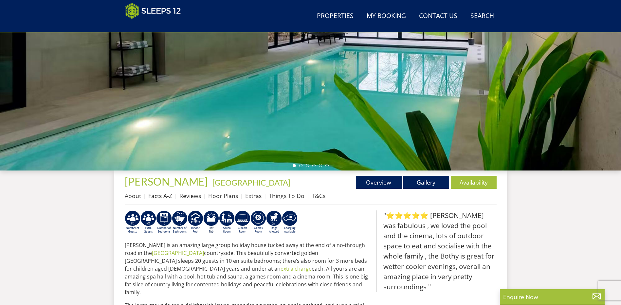
scroll to position [110, 0]
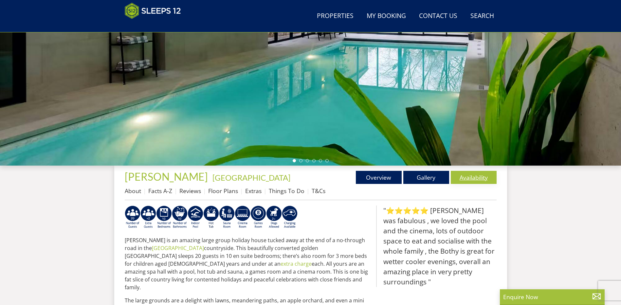
click at [474, 179] on link "Availability" at bounding box center [474, 177] width 46 height 13
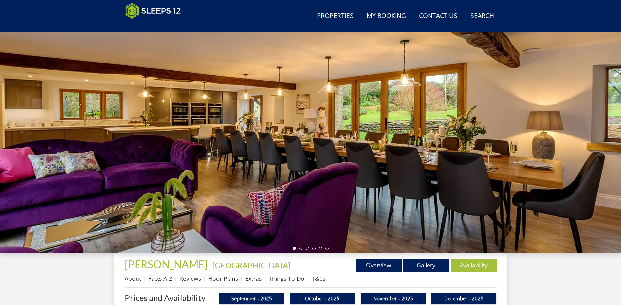
scroll to position [106, 0]
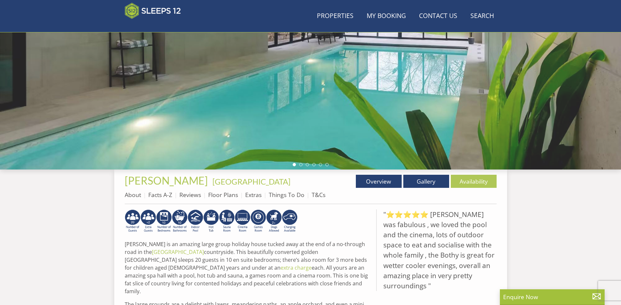
scroll to position [110, 0]
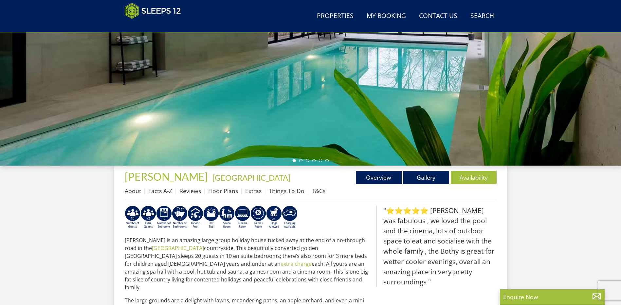
select select "18"
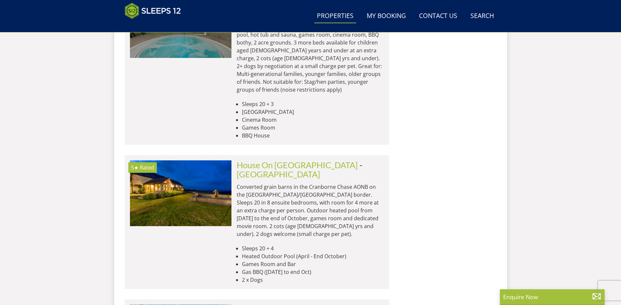
scroll to position [2401, 0]
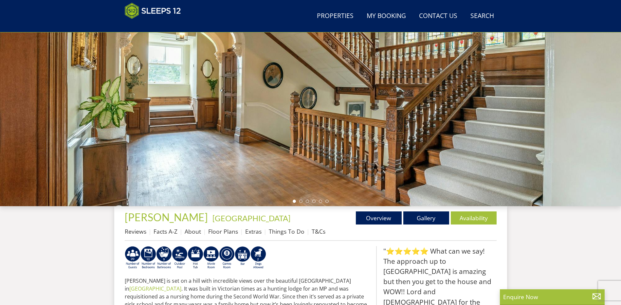
scroll to position [73, 0]
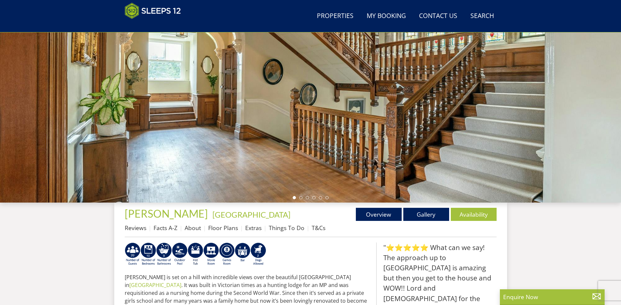
click at [300, 159] on div at bounding box center [310, 87] width 621 height 229
click at [325, 197] on li at bounding box center [326, 197] width 3 height 3
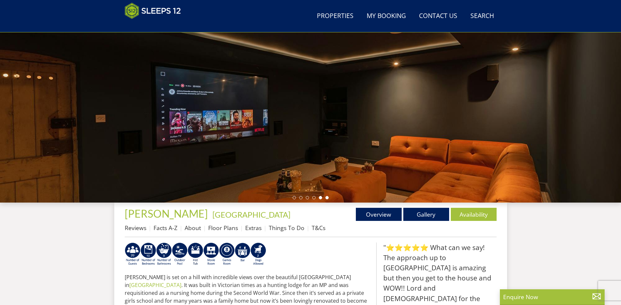
click at [319, 197] on li at bounding box center [320, 197] width 3 height 3
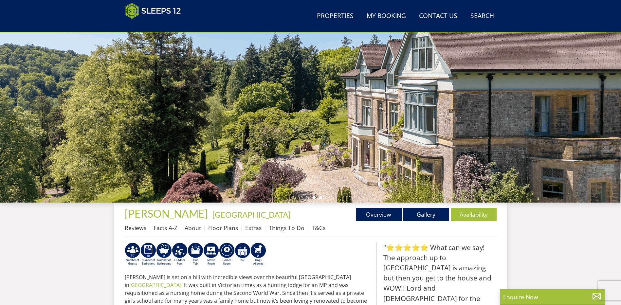
click at [314, 197] on li at bounding box center [313, 197] width 3 height 3
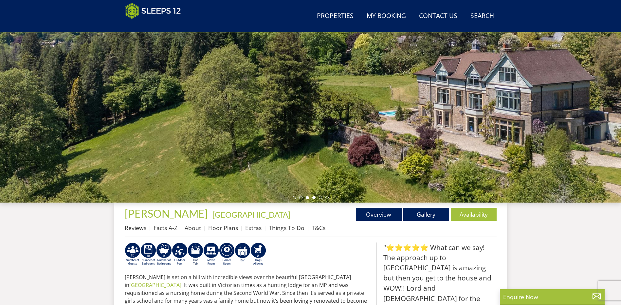
click at [307, 197] on li at bounding box center [307, 197] width 3 height 3
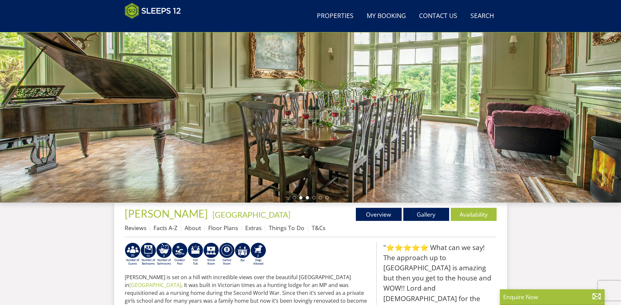
click at [300, 197] on li at bounding box center [300, 197] width 3 height 3
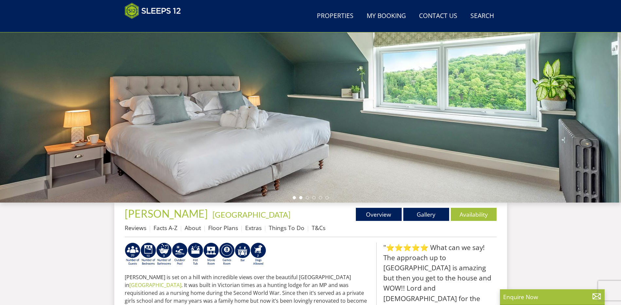
click at [293, 197] on li at bounding box center [294, 197] width 3 height 3
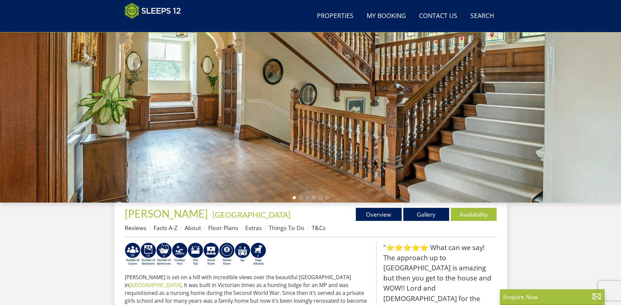
click at [298, 197] on ul at bounding box center [311, 197] width 36 height 3
click at [299, 197] on li at bounding box center [300, 197] width 3 height 3
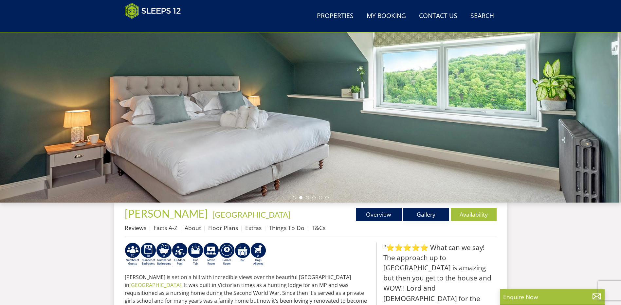
click at [412, 213] on link "Gallery" at bounding box center [426, 214] width 46 height 13
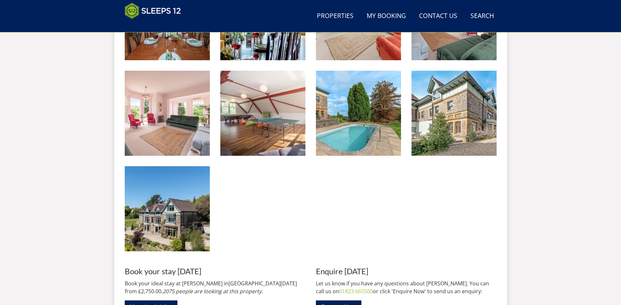
scroll to position [1123, 0]
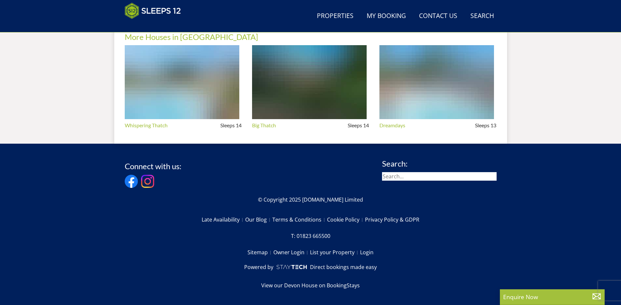
scroll to position [73, 0]
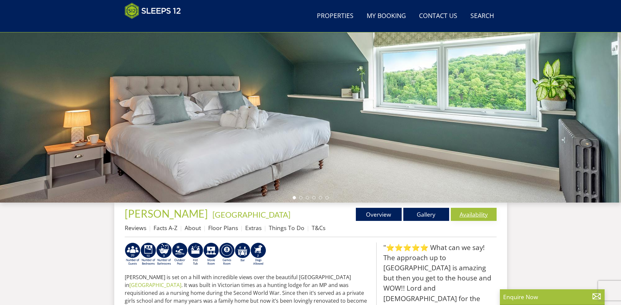
click at [465, 219] on link "Availability" at bounding box center [474, 214] width 46 height 13
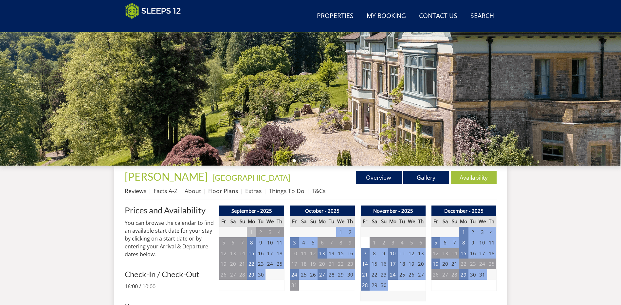
scroll to position [176, 0]
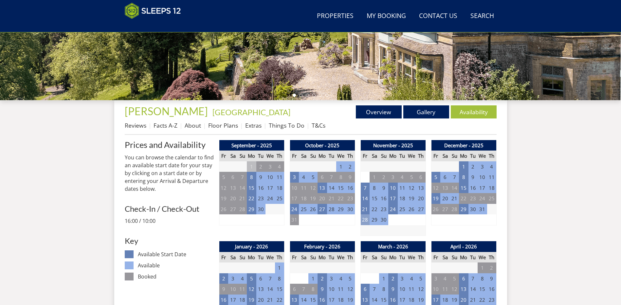
click at [364, 219] on td "28" at bounding box center [364, 219] width 9 height 11
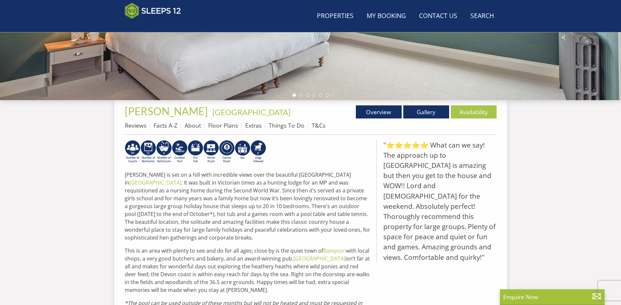
scroll to position [73, 0]
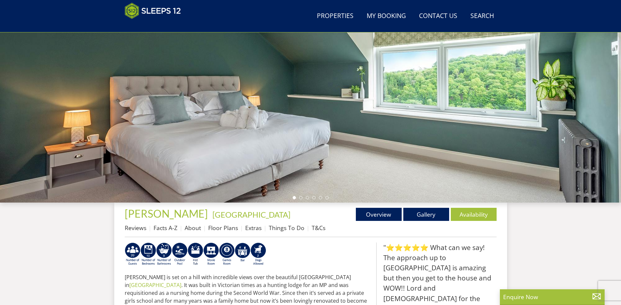
select select "18"
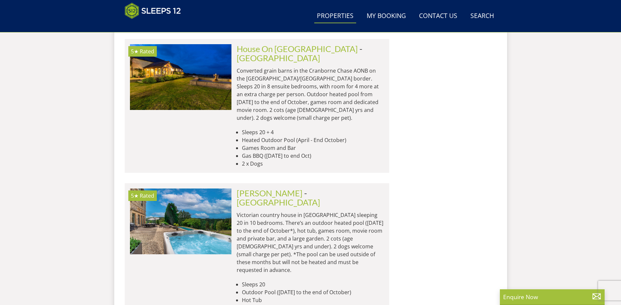
scroll to position [2532, 0]
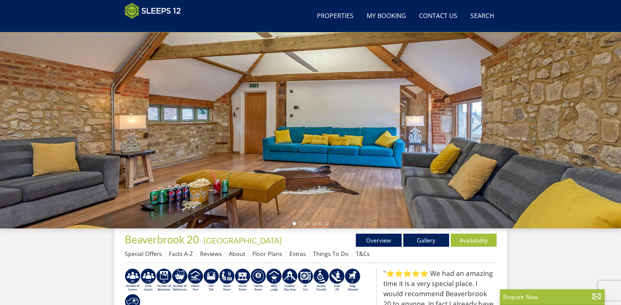
scroll to position [74, 0]
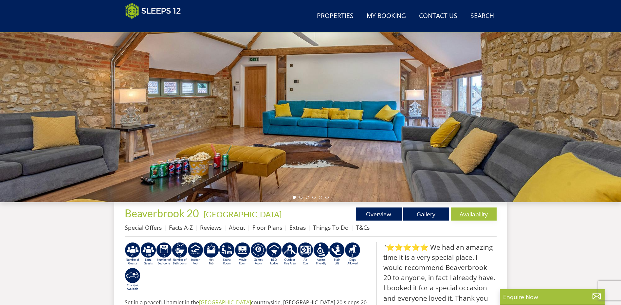
click at [467, 215] on link "Availability" at bounding box center [474, 213] width 46 height 13
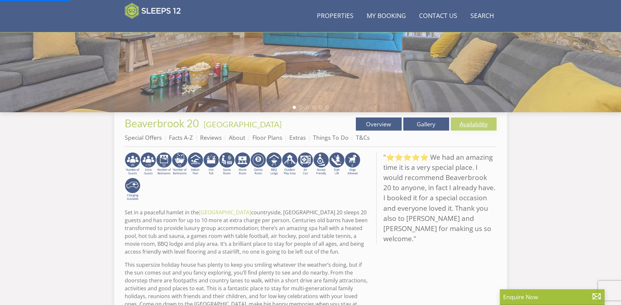
scroll to position [205, 0]
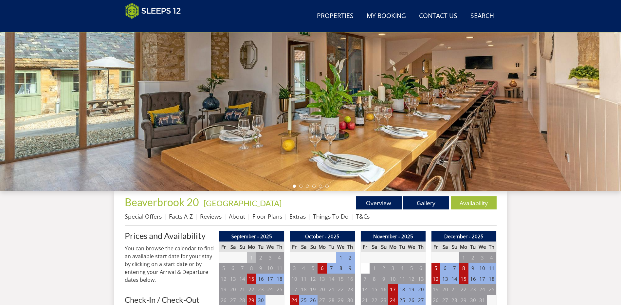
scroll to position [108, 0]
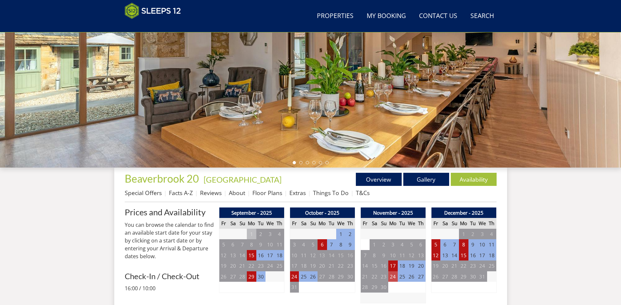
click at [393, 276] on td "24" at bounding box center [392, 276] width 9 height 11
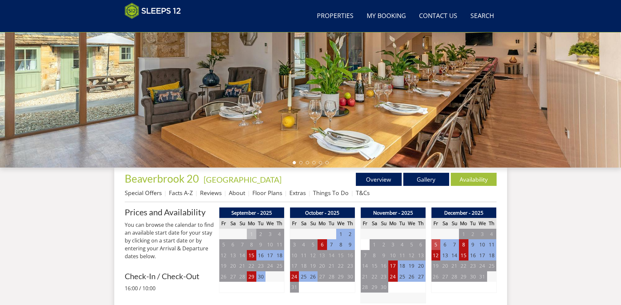
click at [437, 246] on td "5" at bounding box center [435, 244] width 9 height 11
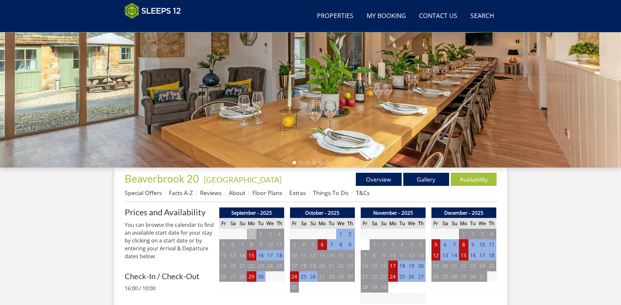
scroll to position [205, 0]
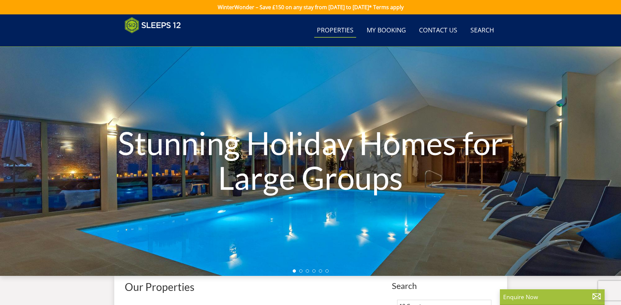
select select "18"
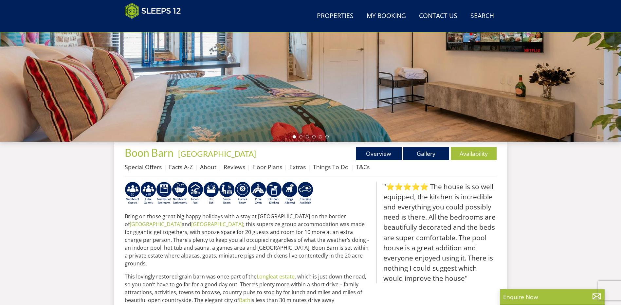
scroll to position [145, 0]
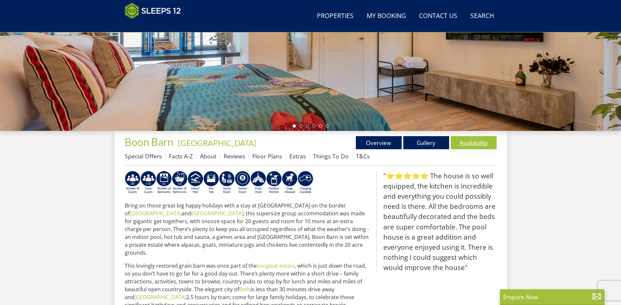
click at [485, 145] on link "Availability" at bounding box center [474, 142] width 46 height 13
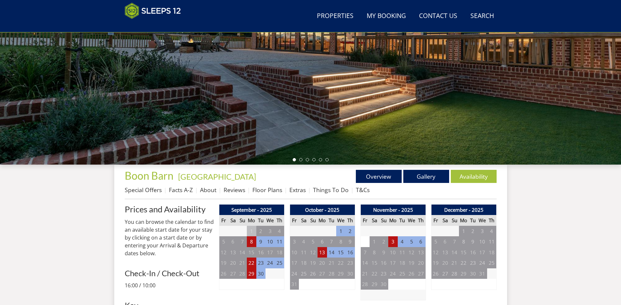
scroll to position [172, 0]
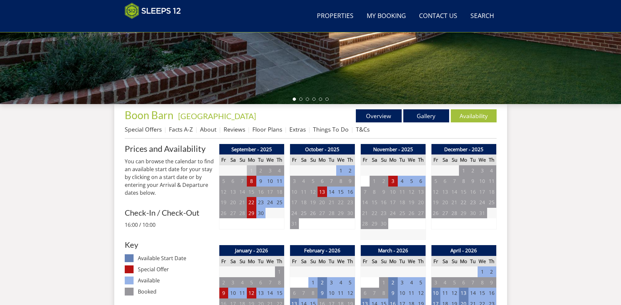
scroll to position [145, 0]
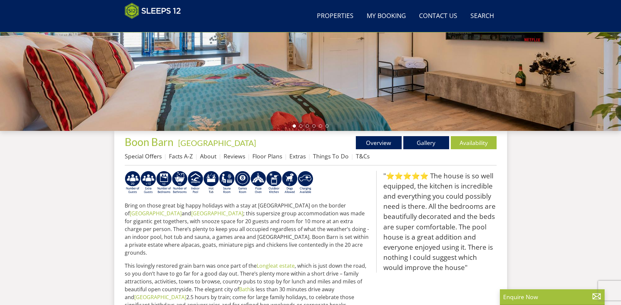
select select "18"
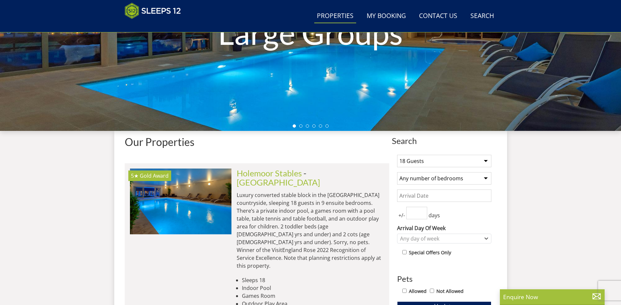
scroll to position [2793, 0]
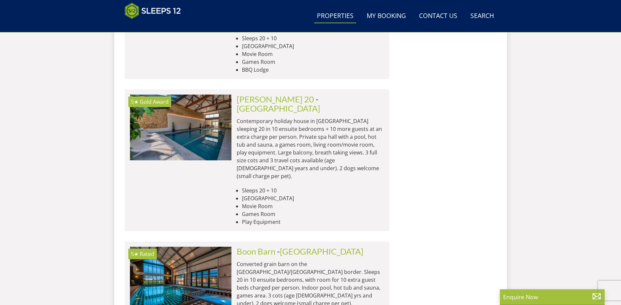
scroll to position [2924, 0]
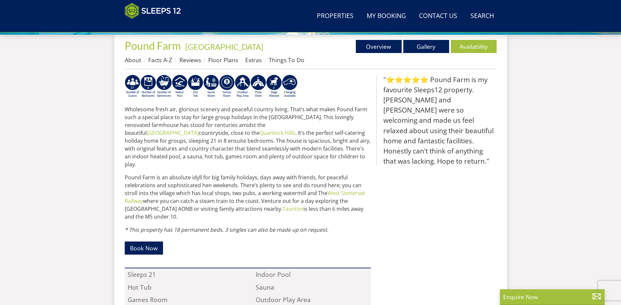
scroll to position [244, 0]
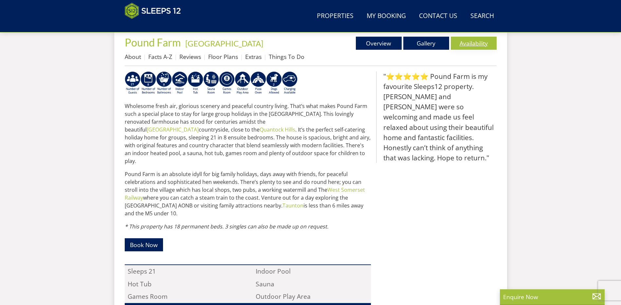
click at [489, 41] on link "Availability" at bounding box center [474, 43] width 46 height 13
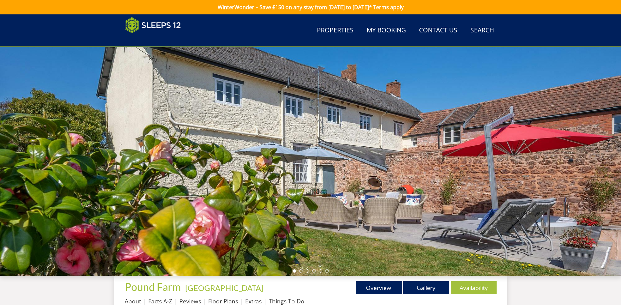
scroll to position [112, 0]
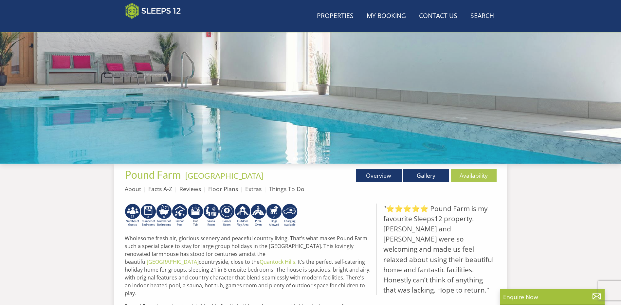
scroll to position [244, 0]
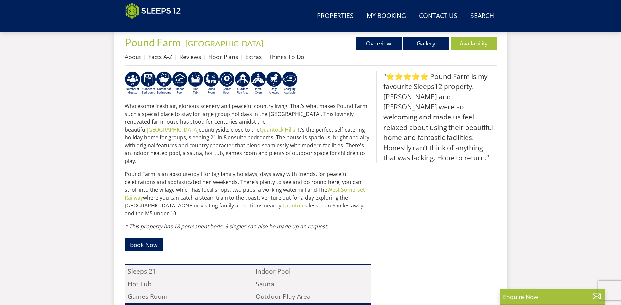
select select "18"
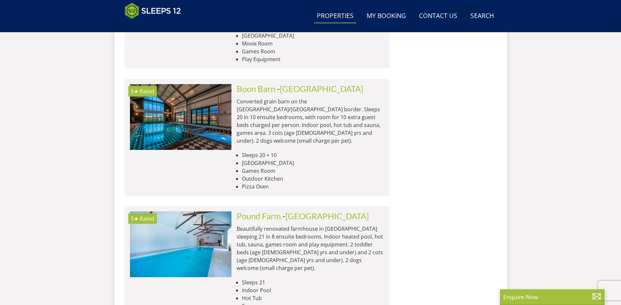
scroll to position [3153, 0]
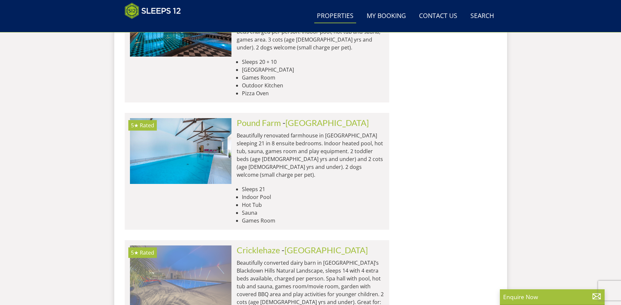
click at [175, 245] on img at bounding box center [180, 277] width 101 height 65
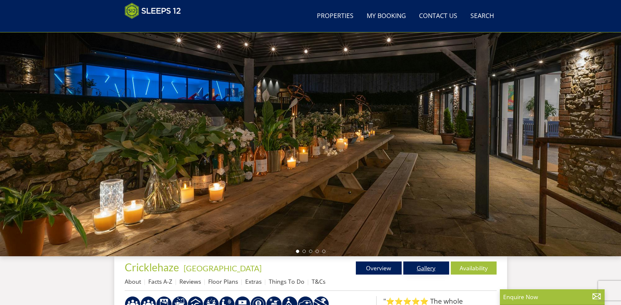
scroll to position [146, 0]
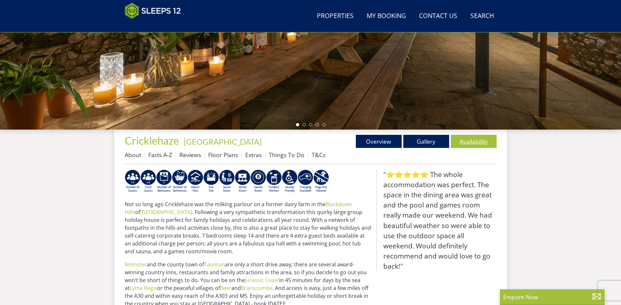
click at [480, 140] on link "Availability" at bounding box center [474, 141] width 46 height 13
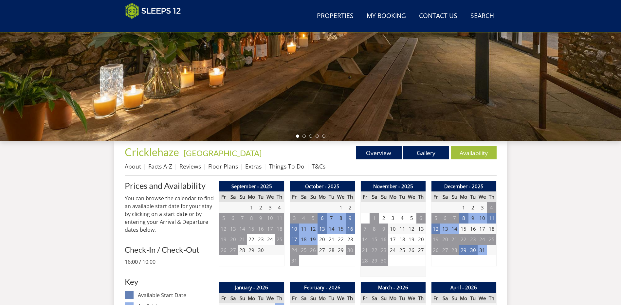
scroll to position [139, 0]
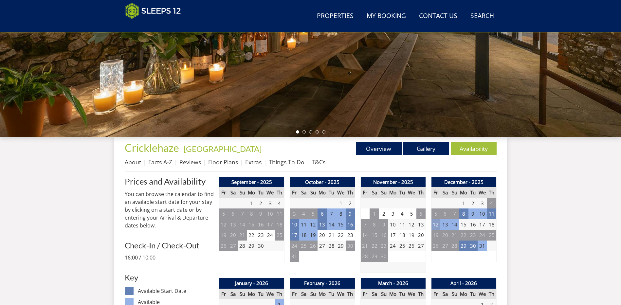
click at [435, 225] on td "12" at bounding box center [435, 224] width 9 height 11
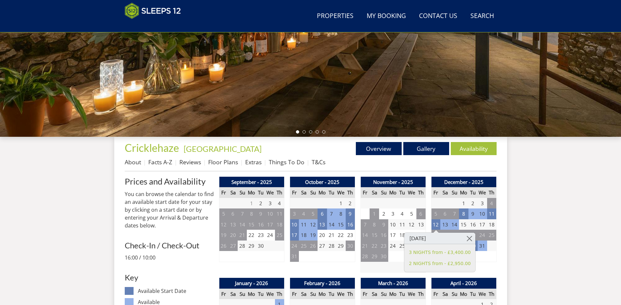
scroll to position [146, 0]
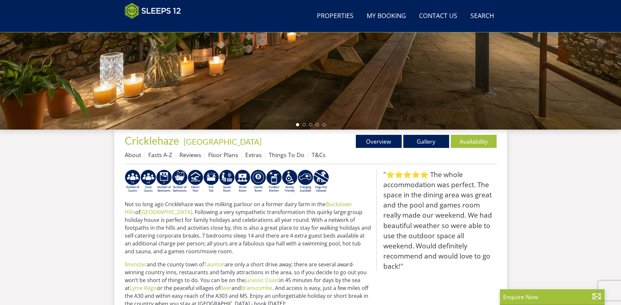
select select "18"
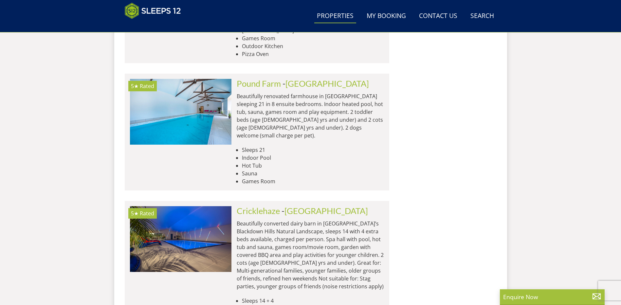
scroll to position [3284, 0]
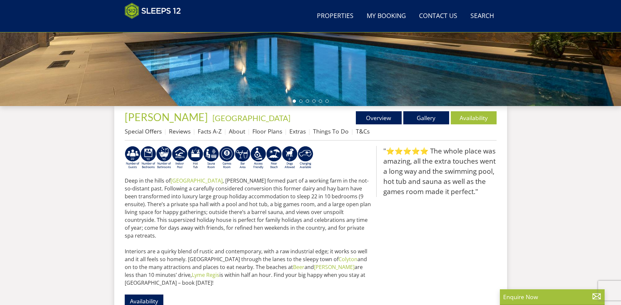
scroll to position [176, 0]
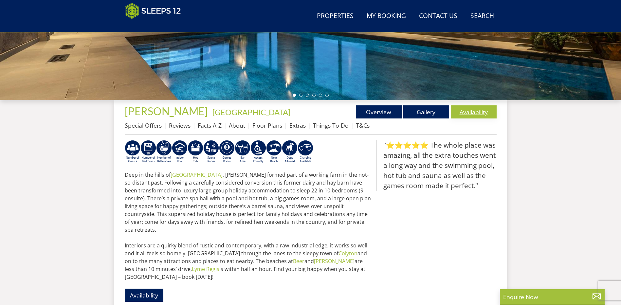
click at [465, 114] on link "Availability" at bounding box center [474, 111] width 46 height 13
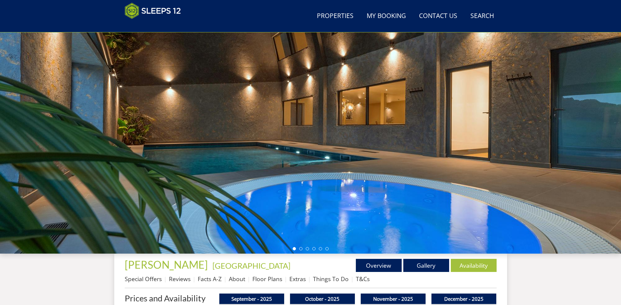
scroll to position [112, 0]
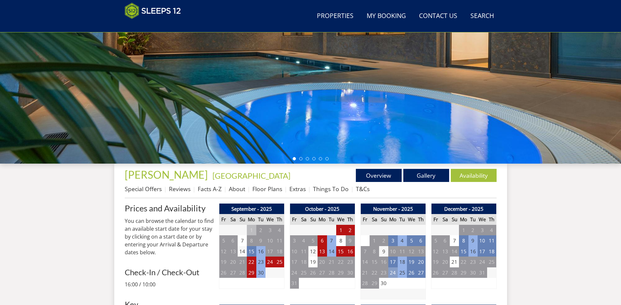
click at [394, 271] on td "24" at bounding box center [392, 272] width 9 height 11
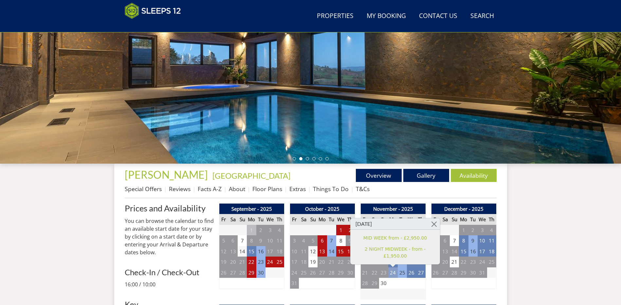
click at [394, 271] on td "24" at bounding box center [392, 272] width 9 height 11
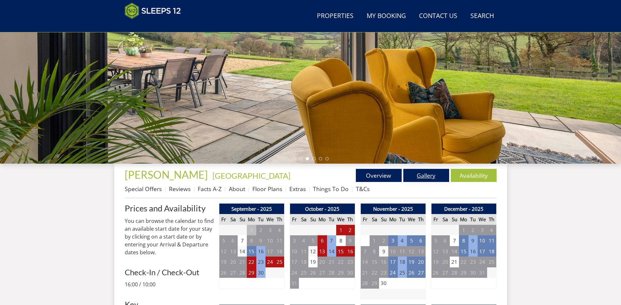
click at [418, 175] on link "Gallery" at bounding box center [426, 175] width 46 height 13
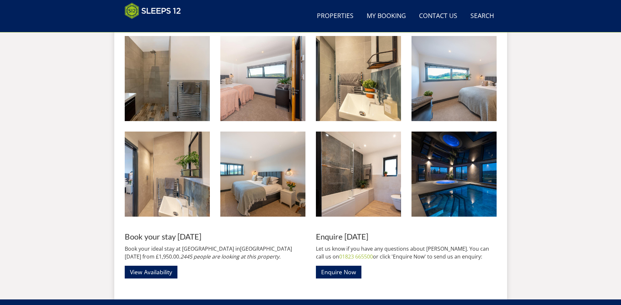
scroll to position [1055, 0]
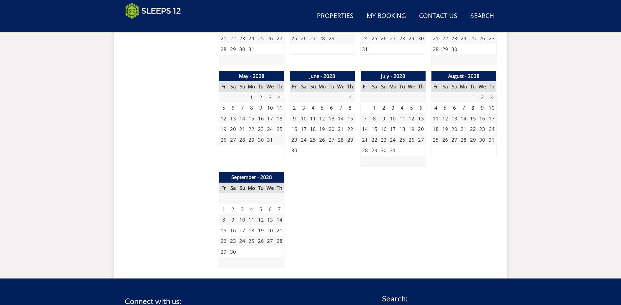
scroll to position [112, 0]
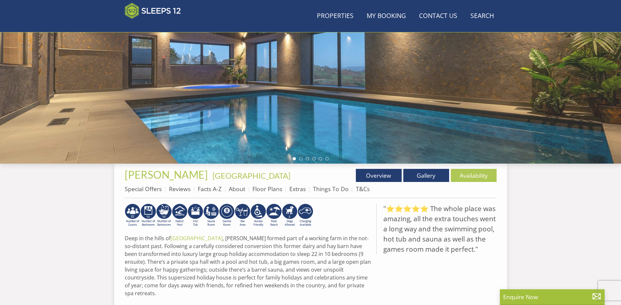
scroll to position [176, 0]
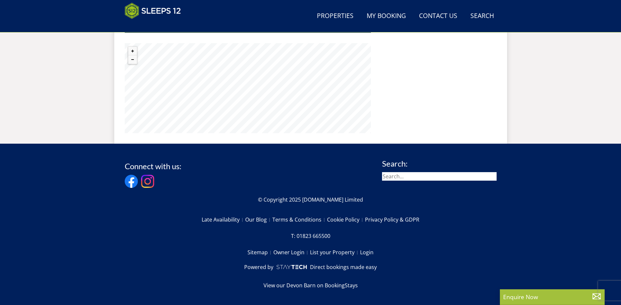
select select "18"
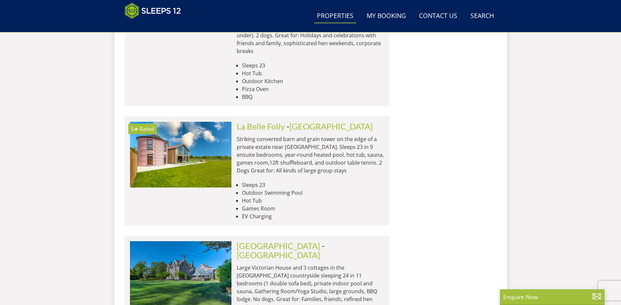
scroll to position [3971, 0]
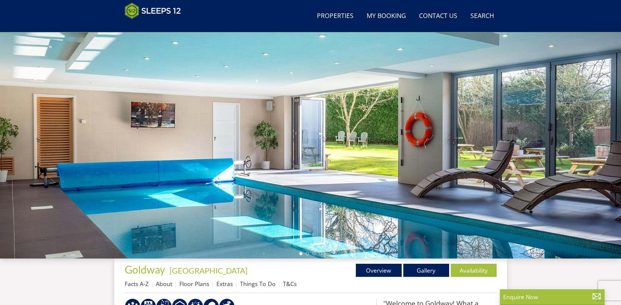
scroll to position [110, 0]
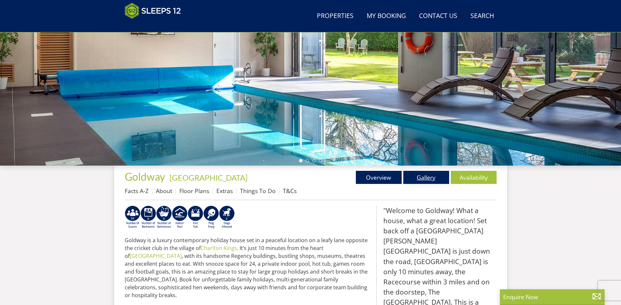
click at [436, 175] on link "Gallery" at bounding box center [426, 177] width 46 height 13
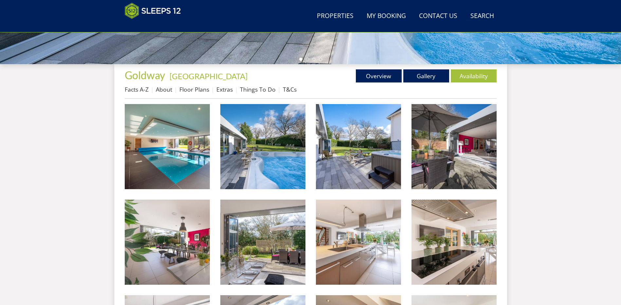
scroll to position [48, 0]
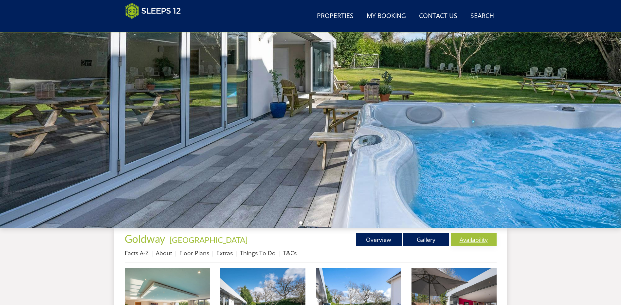
click at [466, 237] on link "Availability" at bounding box center [474, 239] width 46 height 13
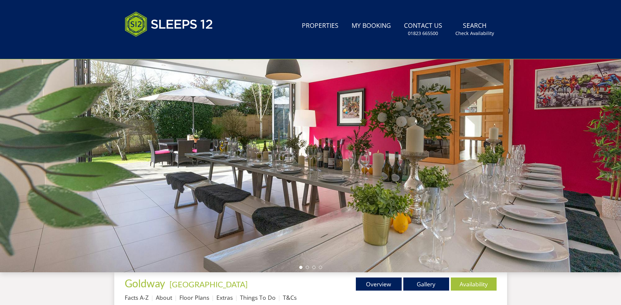
scroll to position [143, 0]
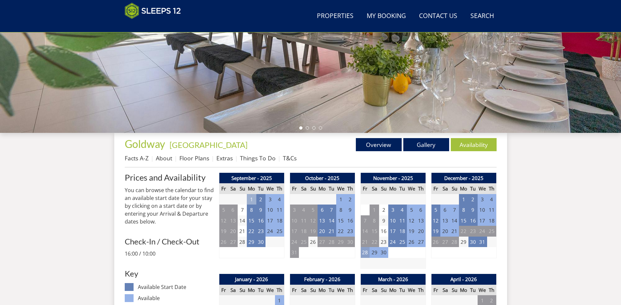
click at [366, 255] on td "28" at bounding box center [364, 252] width 9 height 11
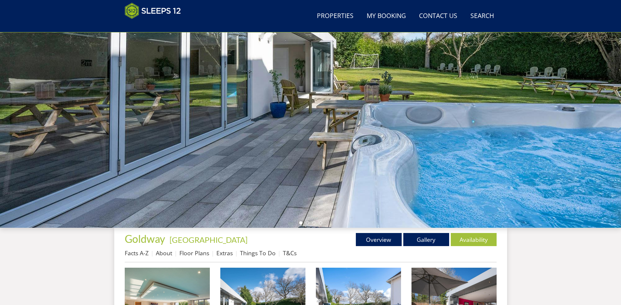
scroll to position [110, 0]
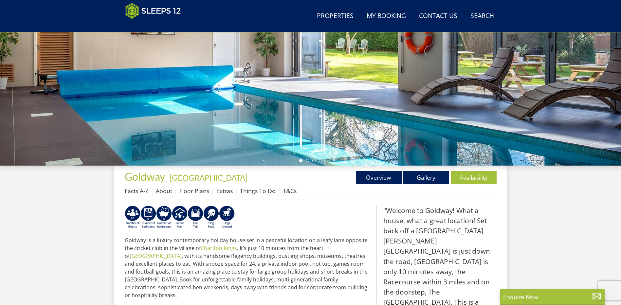
select select "18"
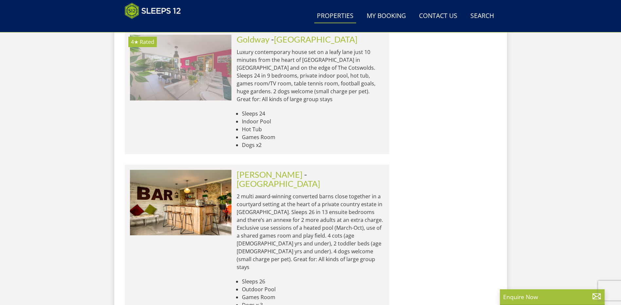
scroll to position [4331, 0]
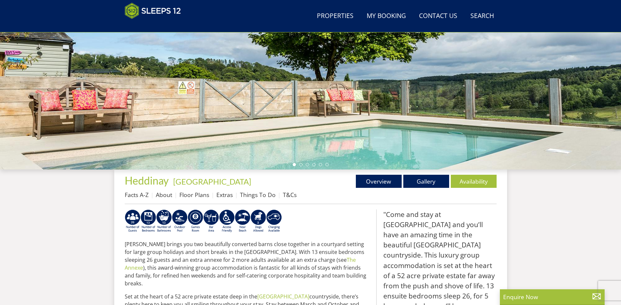
scroll to position [113, 0]
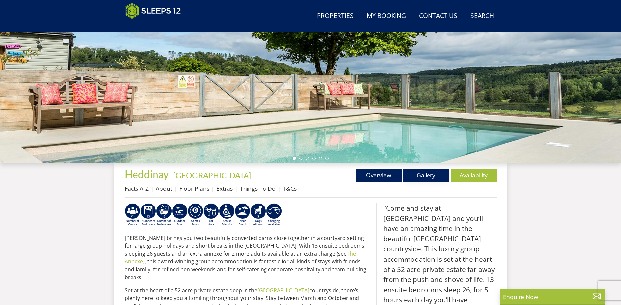
click at [432, 177] on link "Gallery" at bounding box center [426, 175] width 46 height 13
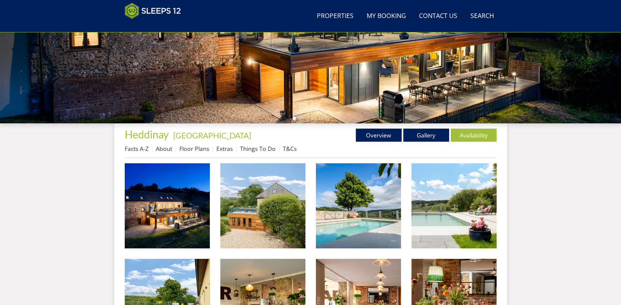
scroll to position [76, 0]
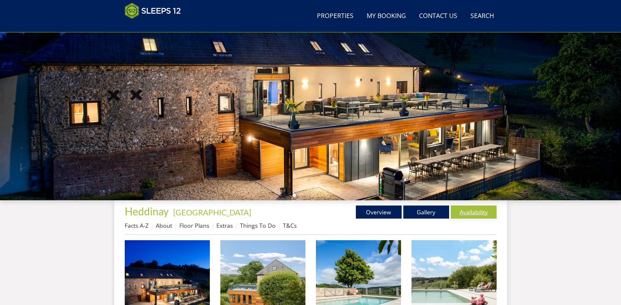
click at [473, 210] on link "Availability" at bounding box center [474, 211] width 46 height 13
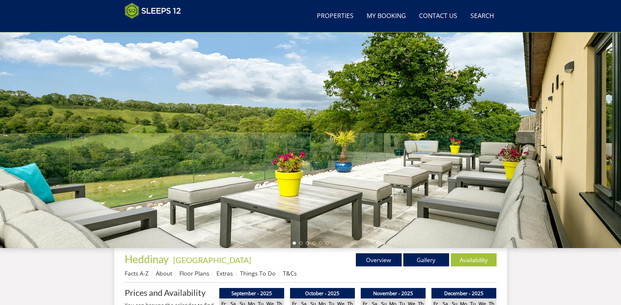
scroll to position [114, 0]
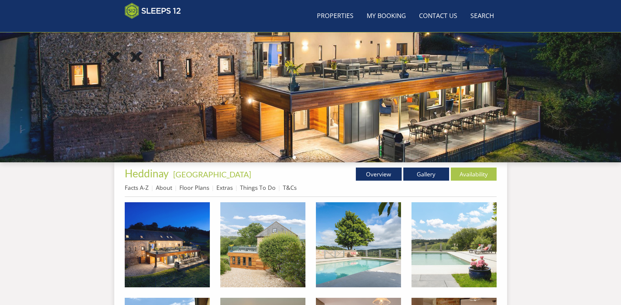
scroll to position [76, 0]
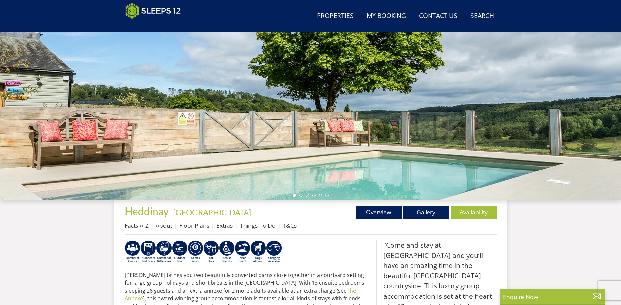
scroll to position [113, 0]
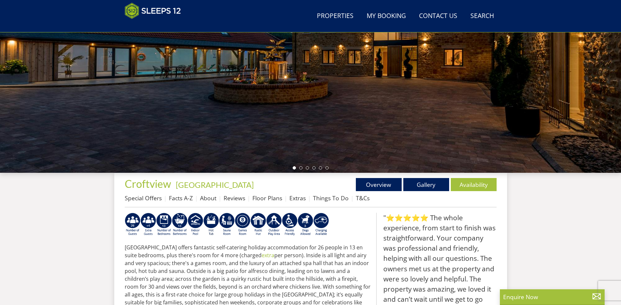
scroll to position [112, 0]
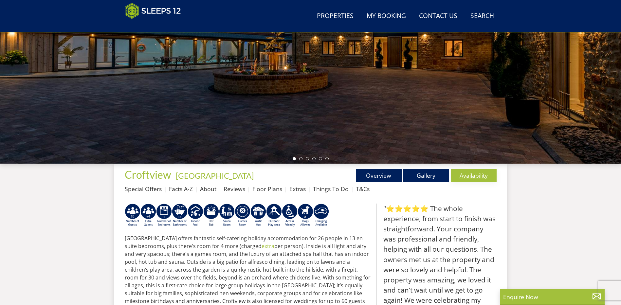
click at [465, 173] on link "Availability" at bounding box center [474, 175] width 46 height 13
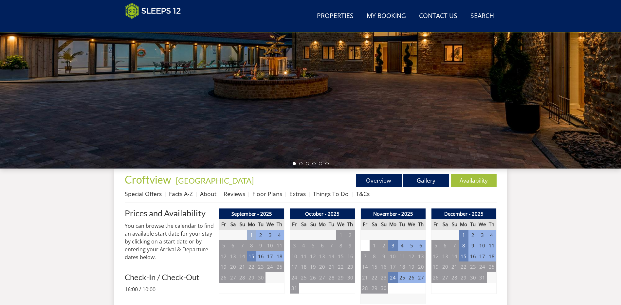
scroll to position [111, 0]
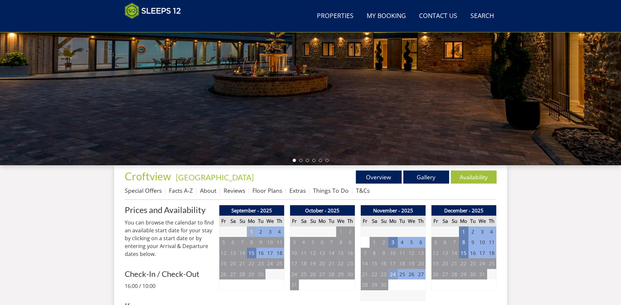
click at [396, 275] on td "24" at bounding box center [392, 274] width 9 height 11
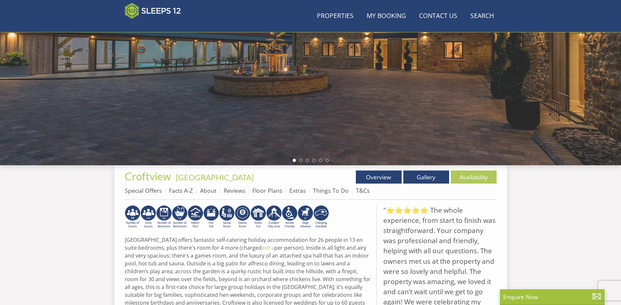
scroll to position [171, 0]
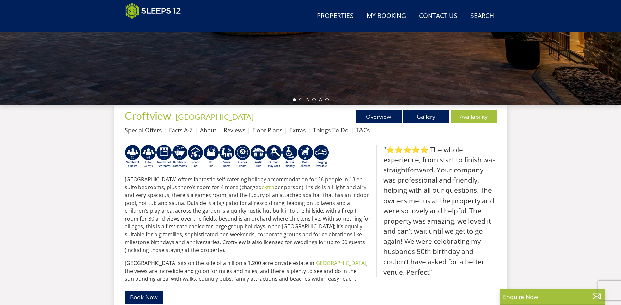
select select "18"
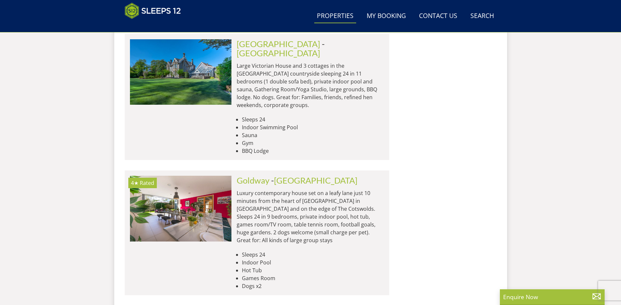
scroll to position [4168, 0]
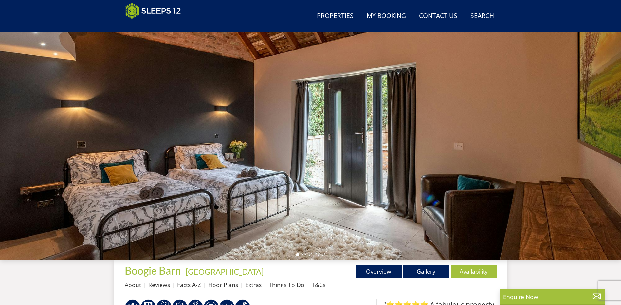
scroll to position [112, 0]
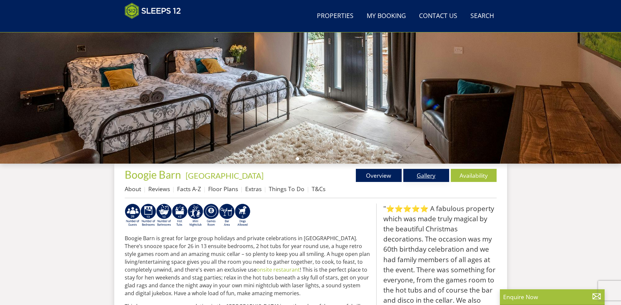
click at [427, 171] on link "Gallery" at bounding box center [426, 175] width 46 height 13
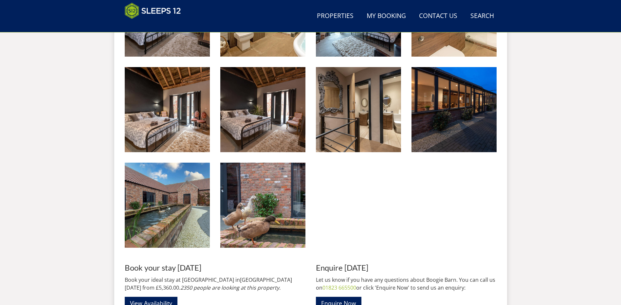
scroll to position [833, 0]
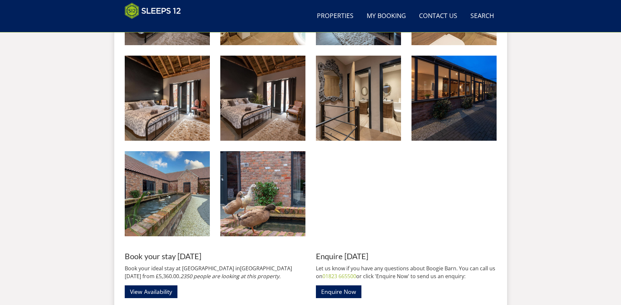
scroll to position [112, 0]
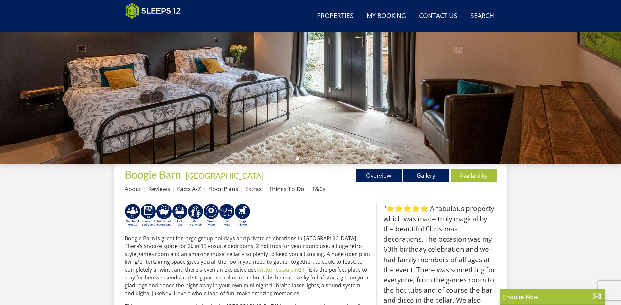
select select "18"
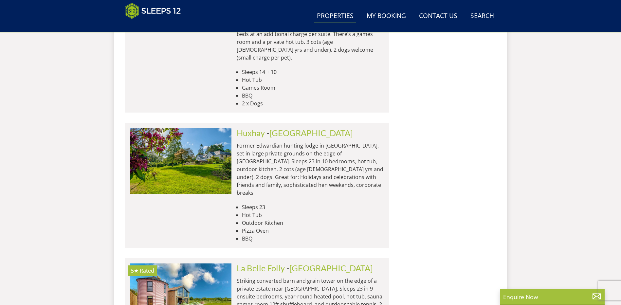
scroll to position [3808, 0]
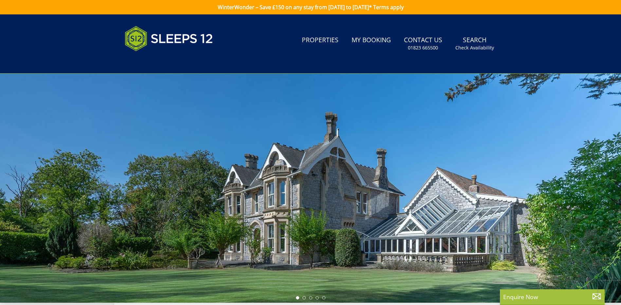
click at [322, 260] on div at bounding box center [310, 188] width 621 height 229
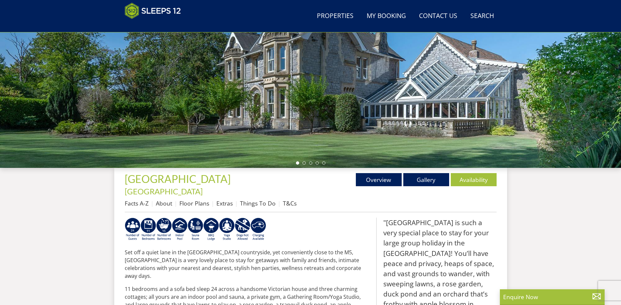
scroll to position [110, 0]
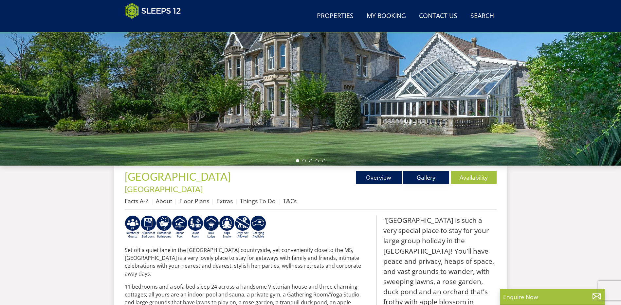
click at [433, 175] on link "Gallery" at bounding box center [426, 177] width 46 height 13
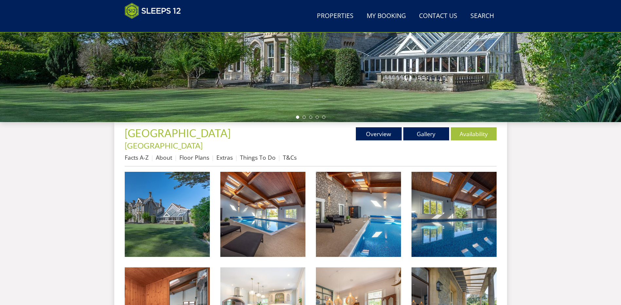
scroll to position [45, 0]
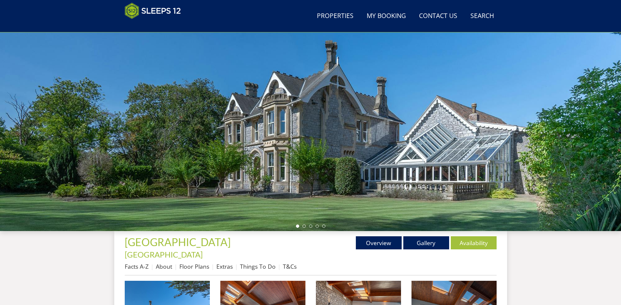
scroll to position [110, 0]
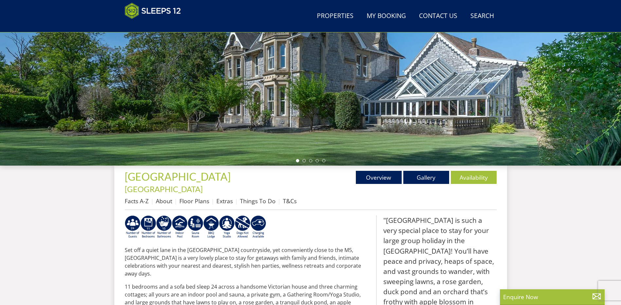
select select "18"
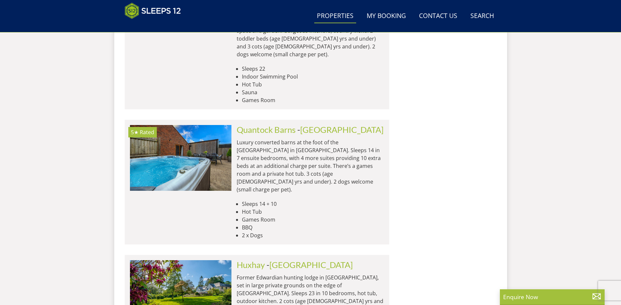
scroll to position [3677, 0]
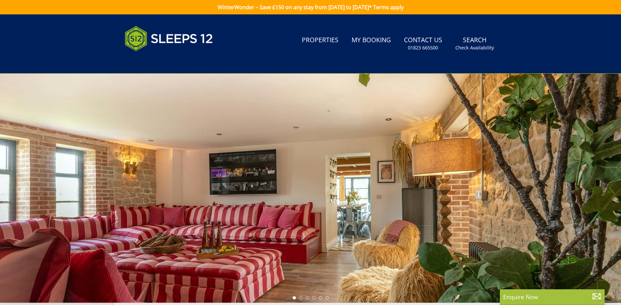
select select "18"
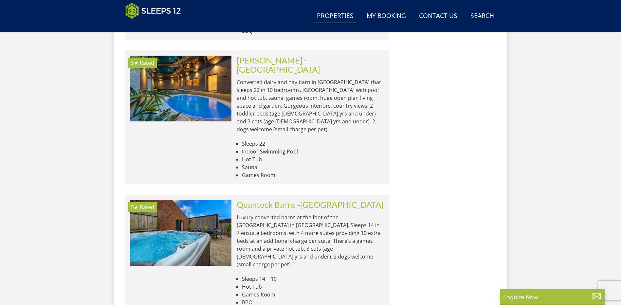
scroll to position [3546, 0]
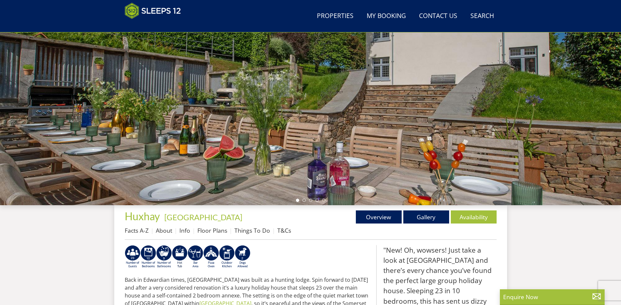
scroll to position [78, 0]
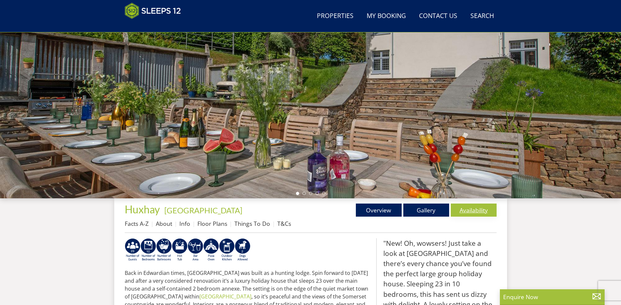
click at [470, 210] on link "Availability" at bounding box center [474, 210] width 46 height 13
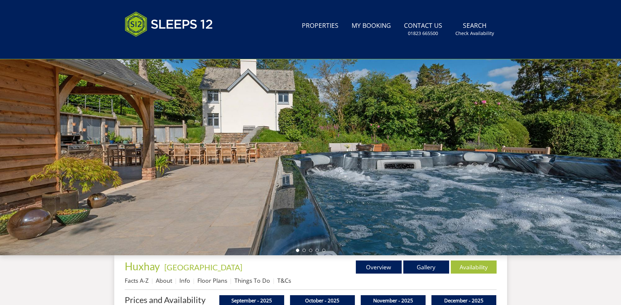
scroll to position [176, 0]
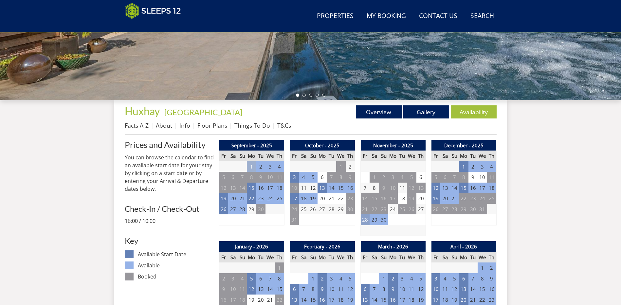
click at [362, 219] on td "28" at bounding box center [364, 219] width 9 height 11
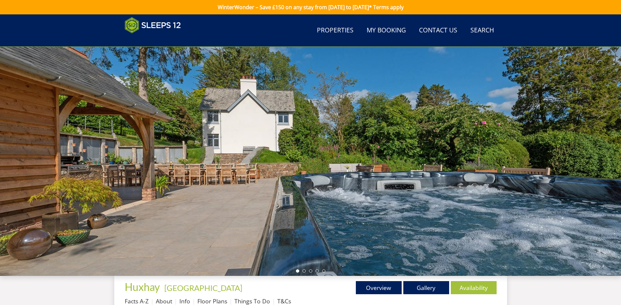
scroll to position [176, 0]
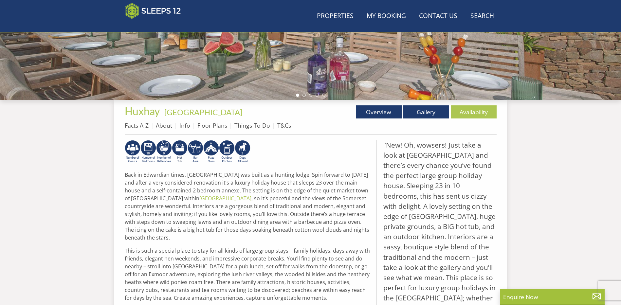
scroll to position [78, 0]
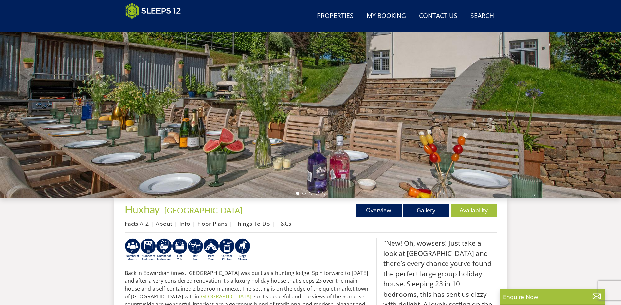
select select "18"
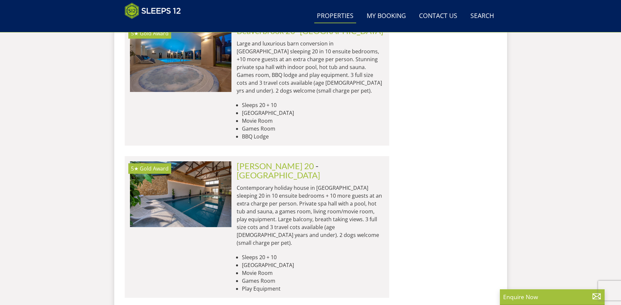
scroll to position [2793, 0]
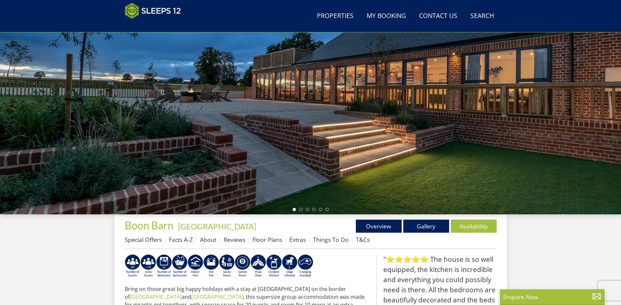
scroll to position [78, 0]
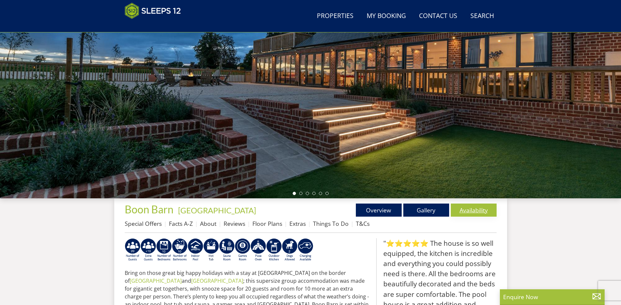
click at [487, 212] on link "Availability" at bounding box center [474, 210] width 46 height 13
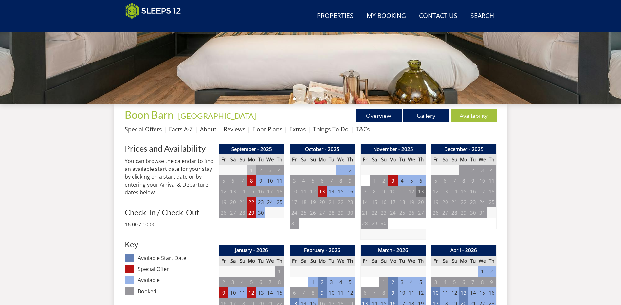
scroll to position [174, 0]
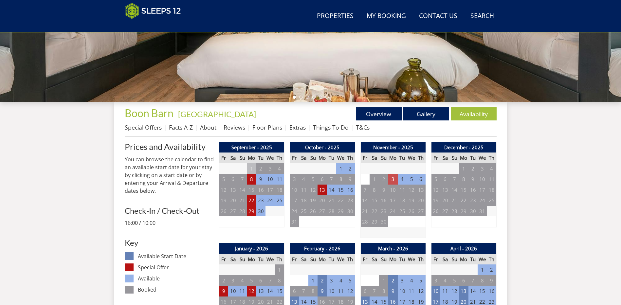
click at [393, 182] on td "3" at bounding box center [392, 179] width 9 height 11
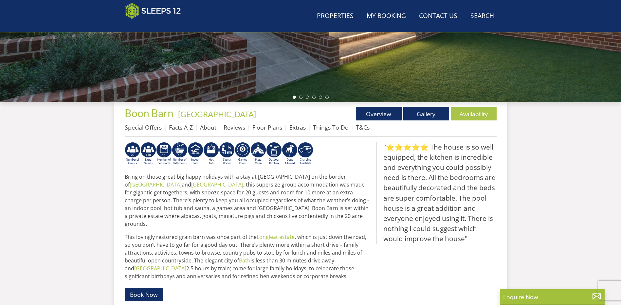
scroll to position [78, 0]
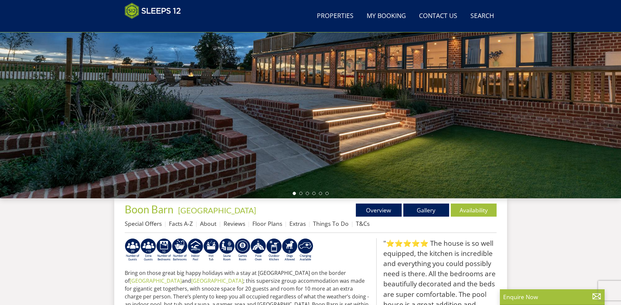
select select "18"
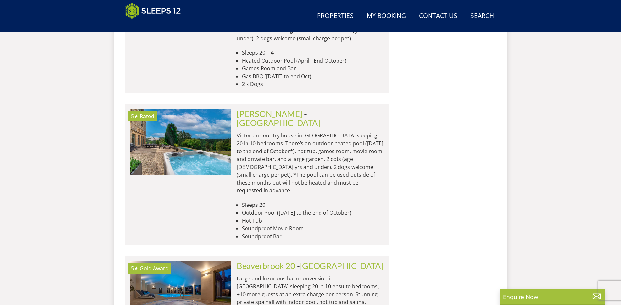
scroll to position [2532, 0]
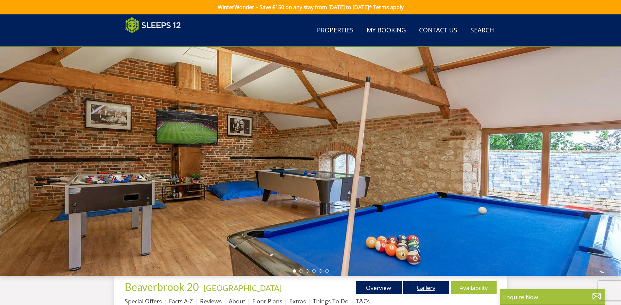
scroll to position [110, 0]
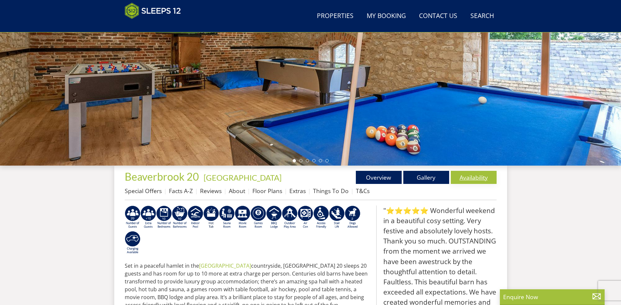
click at [480, 175] on link "Availability" at bounding box center [474, 177] width 46 height 13
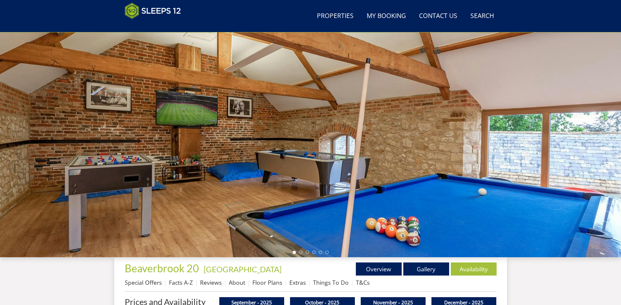
scroll to position [108, 0]
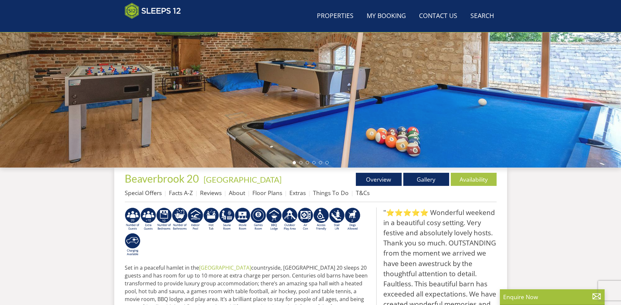
scroll to position [110, 0]
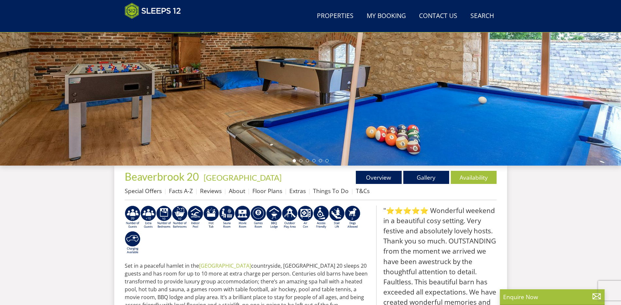
scroll to position [2532, 0]
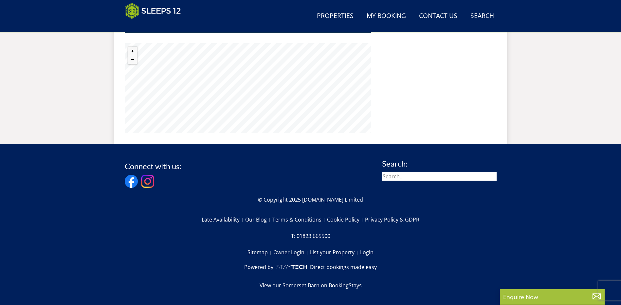
select select "18"
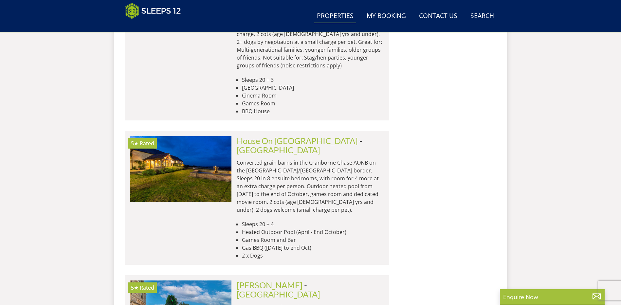
scroll to position [2401, 0]
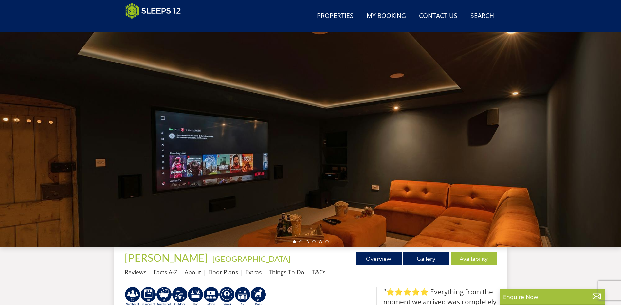
scroll to position [112, 0]
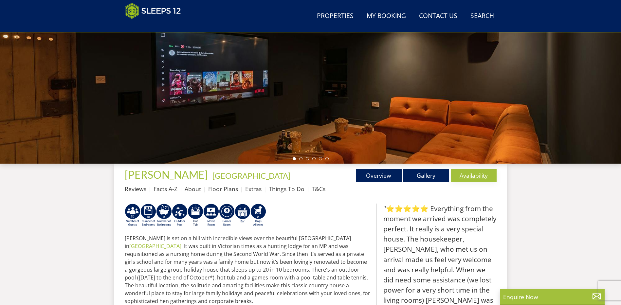
click at [472, 175] on link "Availability" at bounding box center [474, 175] width 46 height 13
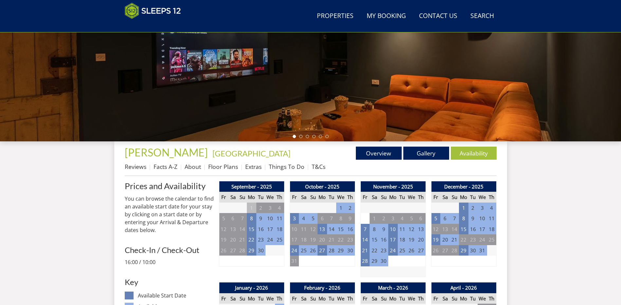
scroll to position [206, 0]
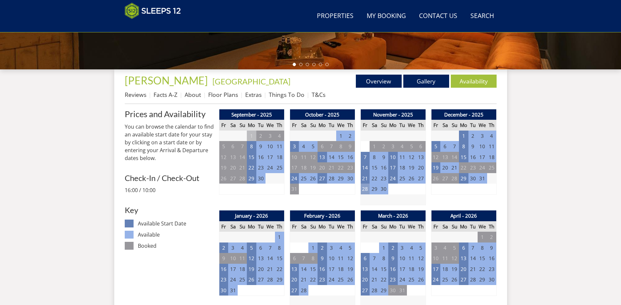
click at [363, 186] on td "28" at bounding box center [364, 189] width 9 height 11
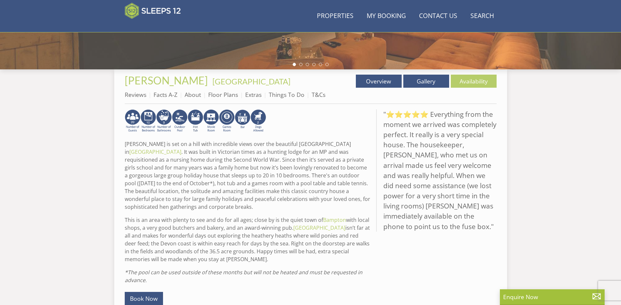
scroll to position [112, 0]
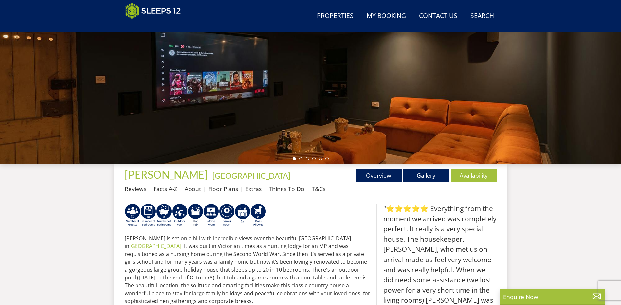
select select "18"
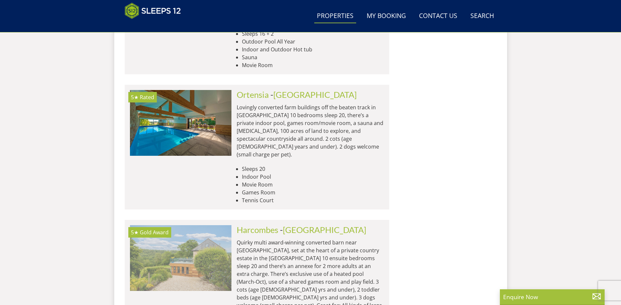
scroll to position [2008, 0]
click at [206, 226] on img at bounding box center [180, 258] width 101 height 65
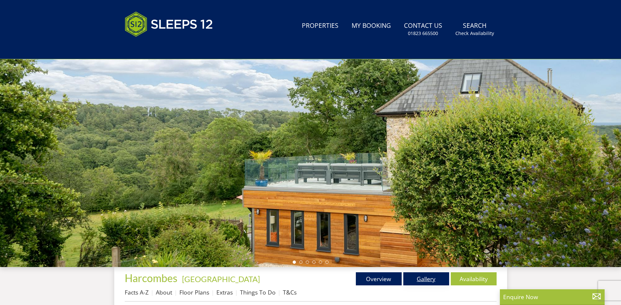
scroll to position [114, 0]
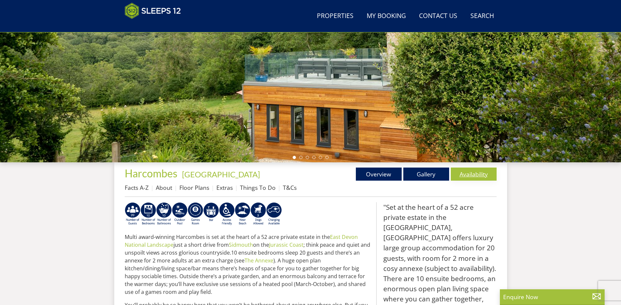
click at [472, 174] on link "Availability" at bounding box center [474, 174] width 46 height 13
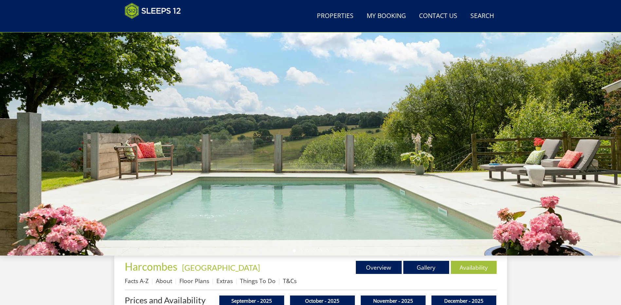
scroll to position [143, 0]
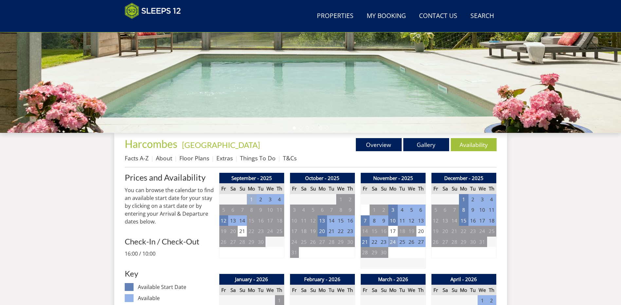
click at [392, 242] on td "24" at bounding box center [392, 242] width 9 height 11
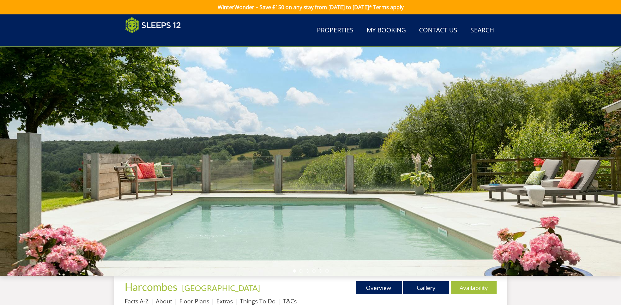
scroll to position [143, 0]
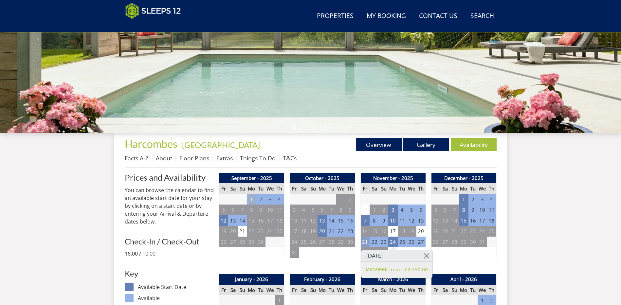
click at [362, 240] on td "21" at bounding box center [364, 242] width 9 height 11
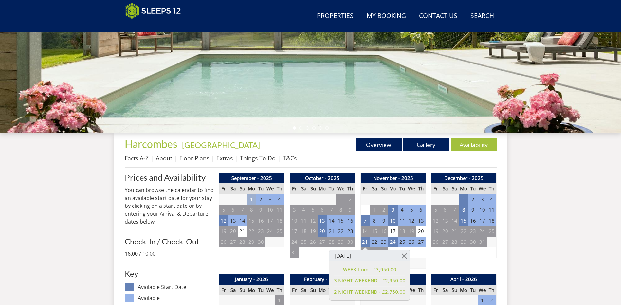
drag, startPoint x: 542, startPoint y: 230, endPoint x: 479, endPoint y: 210, distance: 66.6
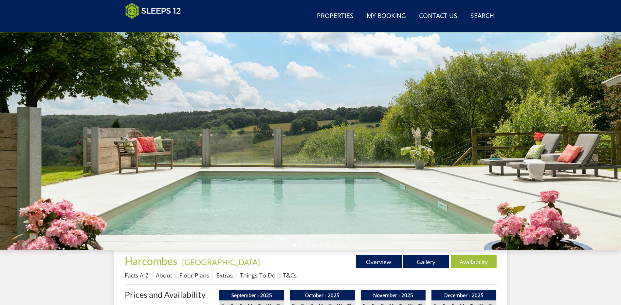
scroll to position [12, 0]
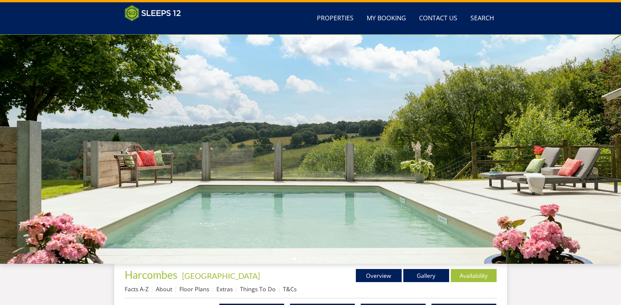
click at [503, 164] on div at bounding box center [310, 149] width 621 height 229
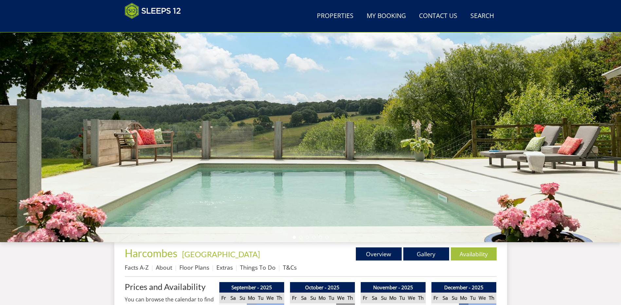
scroll to position [45, 0]
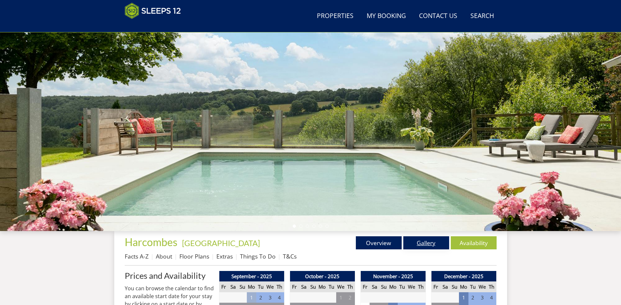
click at [430, 239] on link "Gallery" at bounding box center [426, 242] width 46 height 13
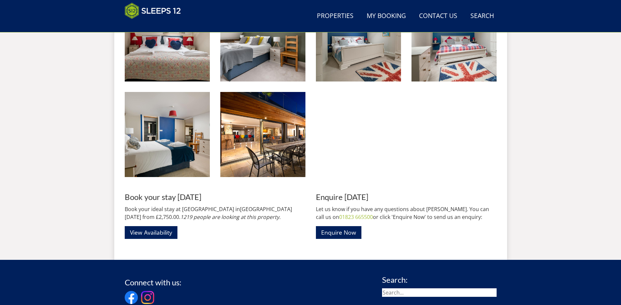
scroll to position [898, 0]
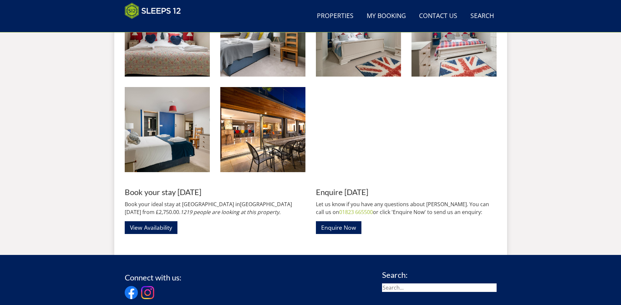
scroll to position [45, 0]
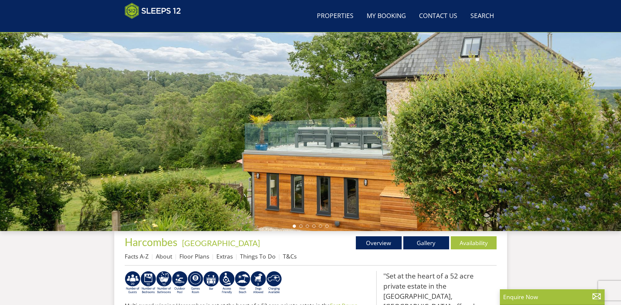
scroll to position [114, 0]
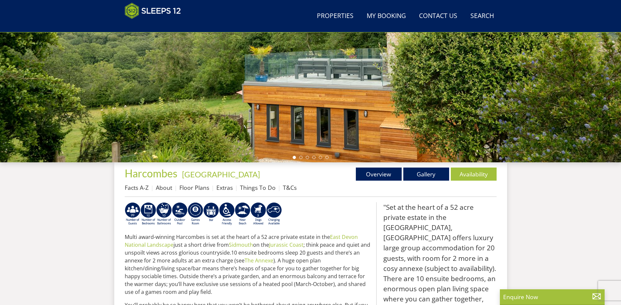
select select "18"
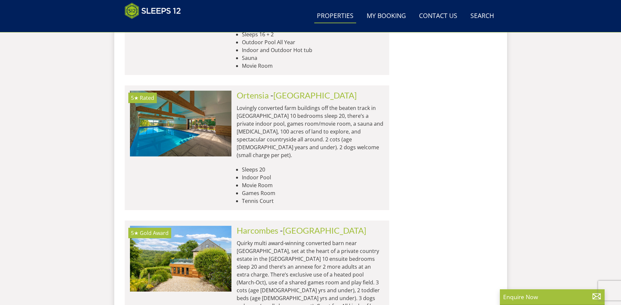
scroll to position [1877, 0]
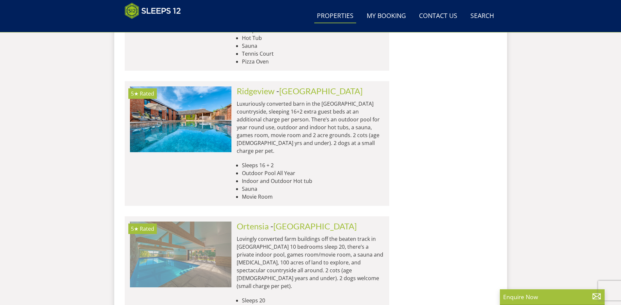
click at [209, 222] on img at bounding box center [180, 254] width 101 height 65
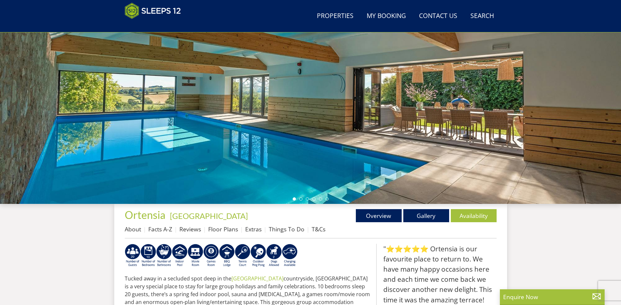
scroll to position [76, 0]
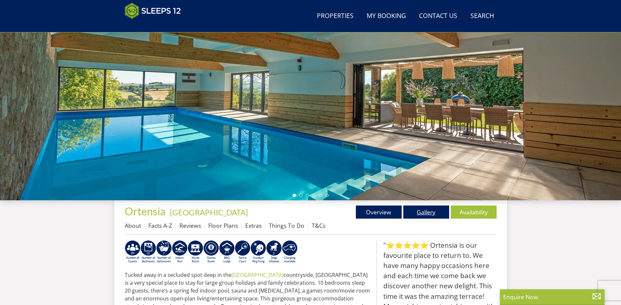
click at [422, 212] on link "Gallery" at bounding box center [426, 211] width 46 height 13
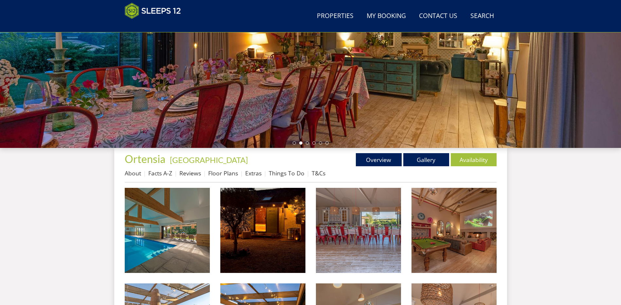
scroll to position [48, 0]
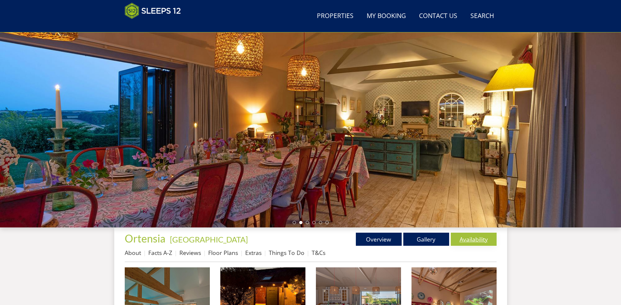
click at [478, 240] on link "Availability" at bounding box center [474, 239] width 46 height 13
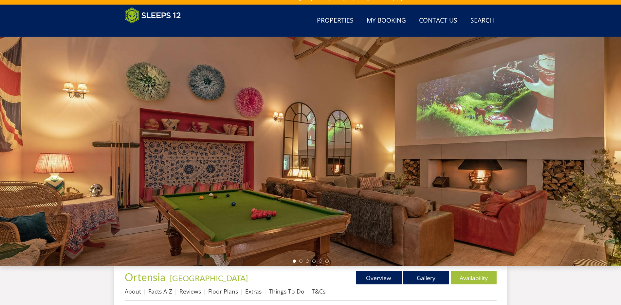
scroll to position [143, 0]
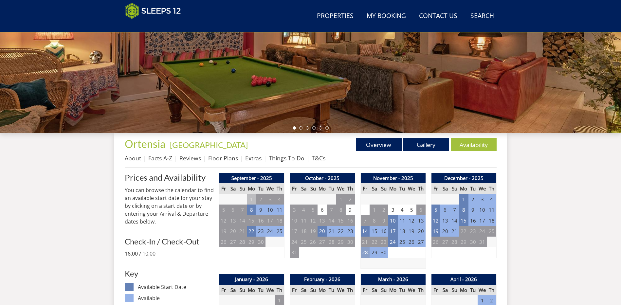
click at [366, 253] on td "28" at bounding box center [364, 252] width 9 height 11
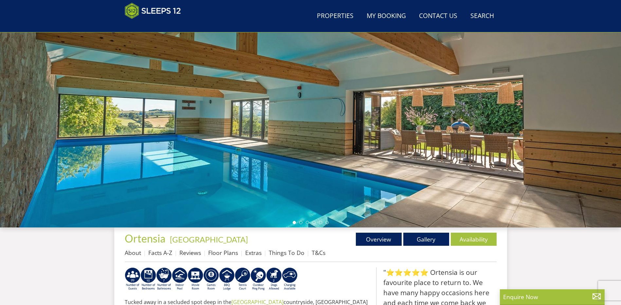
scroll to position [76, 0]
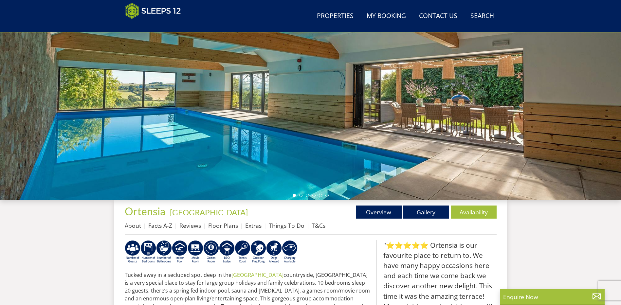
select select "18"
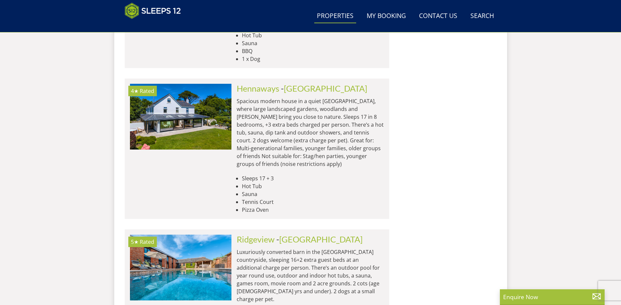
scroll to position [1714, 0]
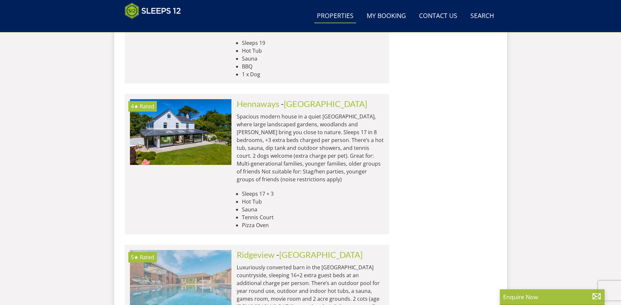
click at [180, 250] on img at bounding box center [180, 282] width 101 height 65
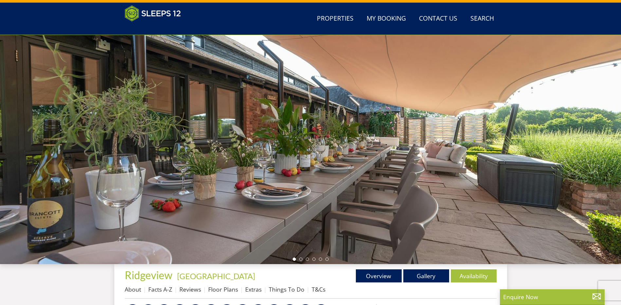
scroll to position [76, 0]
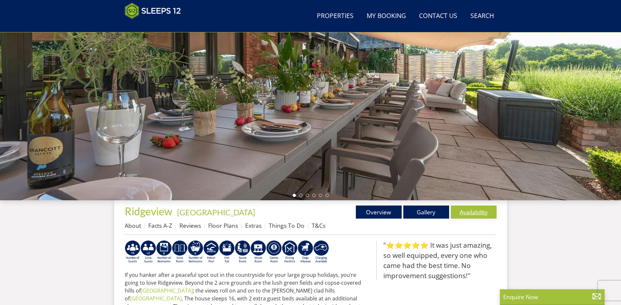
click at [472, 215] on link "Availability" at bounding box center [474, 211] width 46 height 13
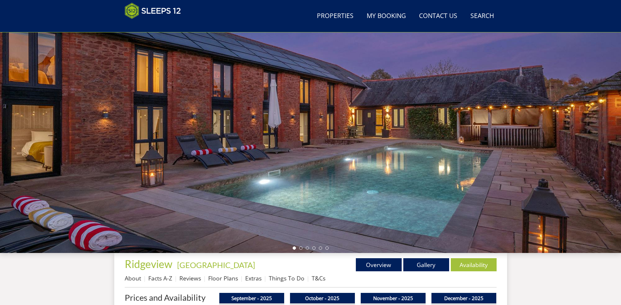
scroll to position [146, 0]
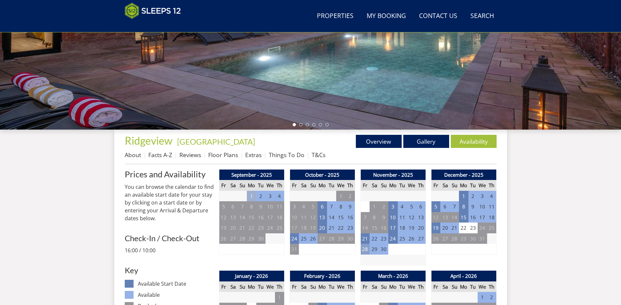
click at [362, 248] on td "28" at bounding box center [364, 249] width 9 height 11
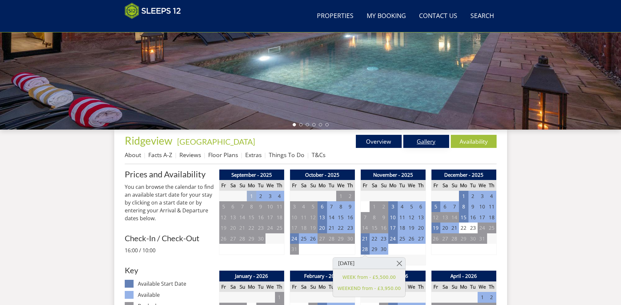
click at [432, 140] on link "Gallery" at bounding box center [426, 141] width 46 height 13
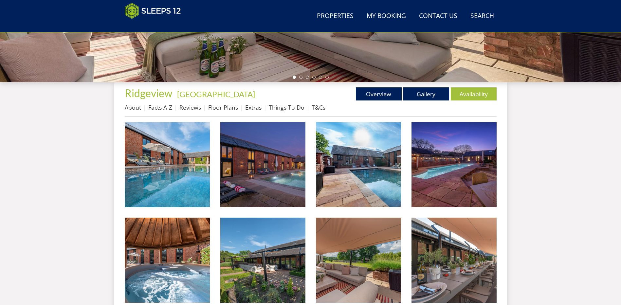
scroll to position [203, 0]
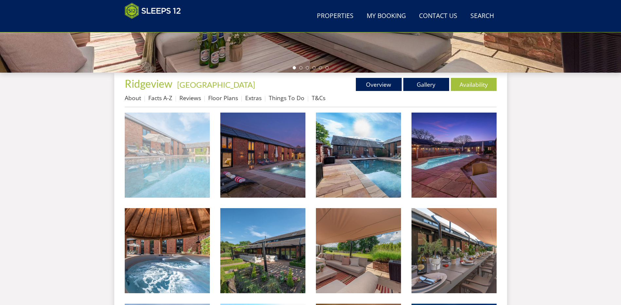
click at [186, 146] on img at bounding box center [167, 155] width 85 height 85
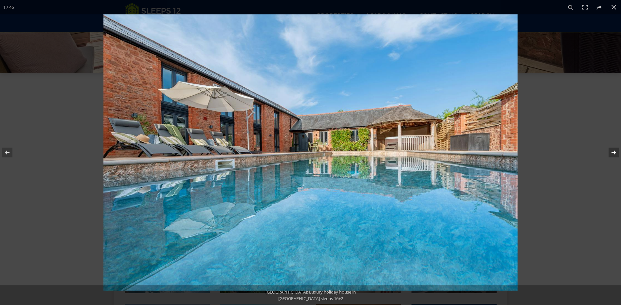
click at [610, 152] on button at bounding box center [609, 152] width 23 height 33
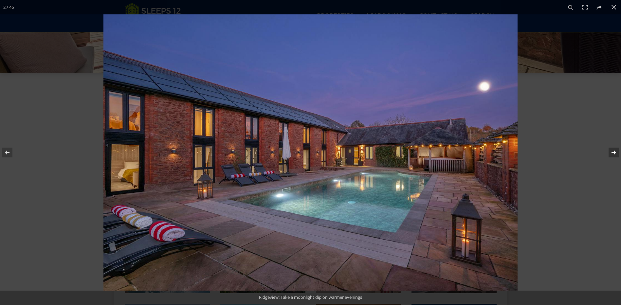
click at [610, 152] on button at bounding box center [609, 152] width 23 height 33
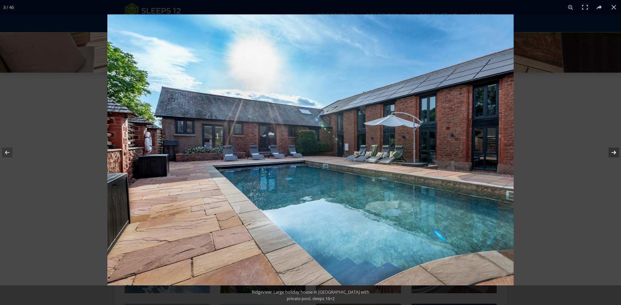
click at [610, 152] on button at bounding box center [609, 152] width 23 height 33
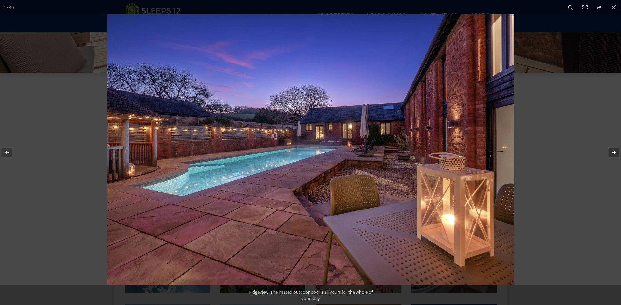
click at [610, 152] on button at bounding box center [609, 152] width 23 height 33
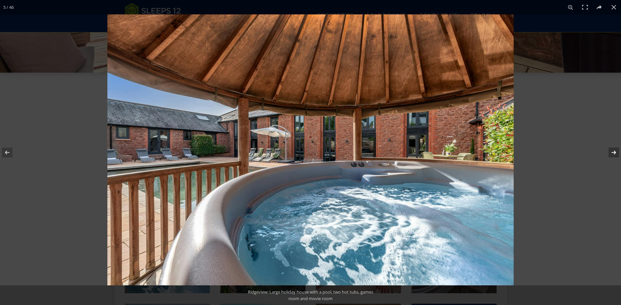
click at [610, 152] on button at bounding box center [609, 152] width 23 height 33
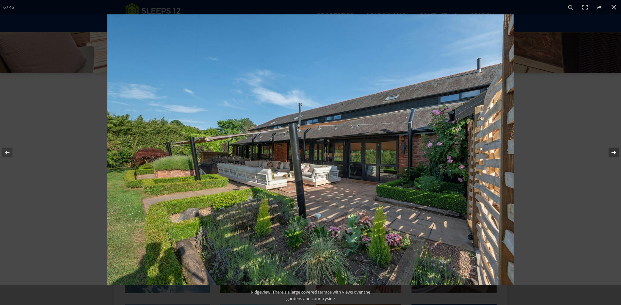
click at [610, 152] on button at bounding box center [609, 152] width 23 height 33
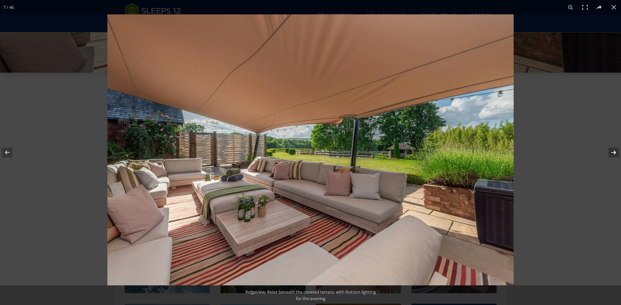
click at [610, 152] on button at bounding box center [609, 152] width 23 height 33
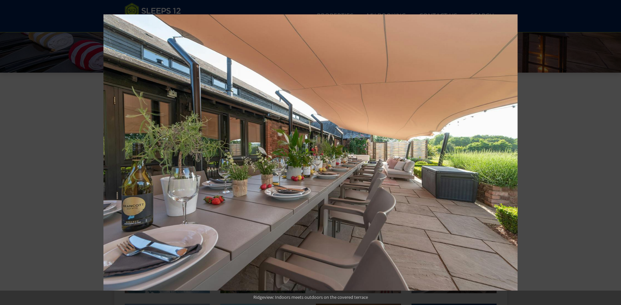
click at [610, 152] on button at bounding box center [609, 152] width 23 height 33
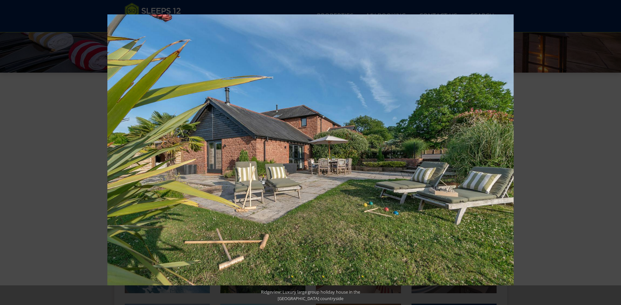
click at [610, 152] on button at bounding box center [609, 152] width 23 height 33
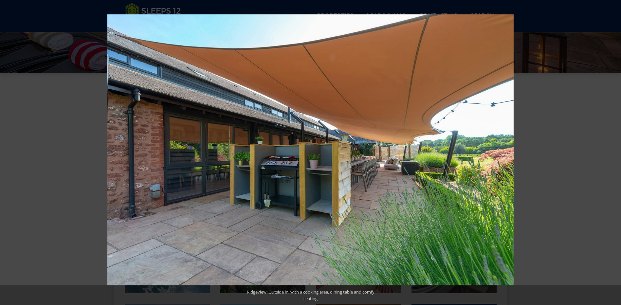
click at [610, 152] on button at bounding box center [609, 152] width 23 height 33
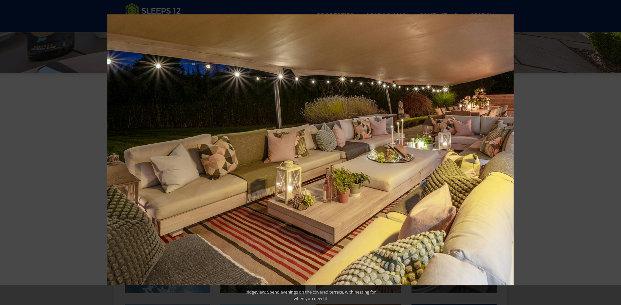
click at [610, 152] on button at bounding box center [609, 152] width 23 height 33
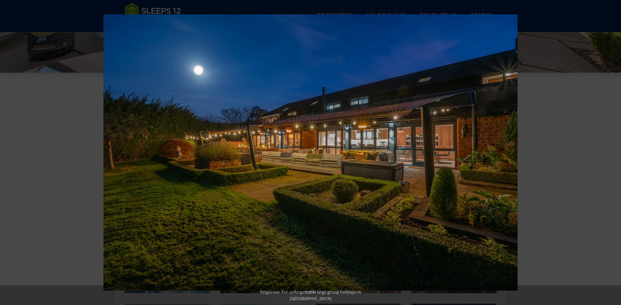
click at [610, 152] on button at bounding box center [609, 152] width 23 height 33
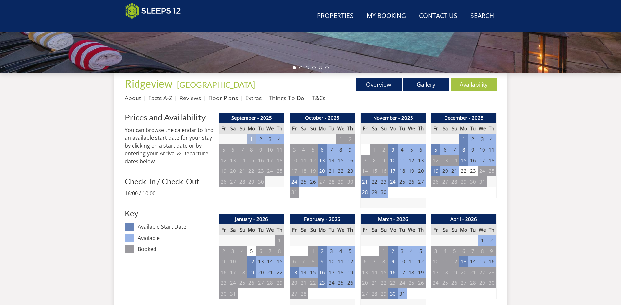
scroll to position [146, 0]
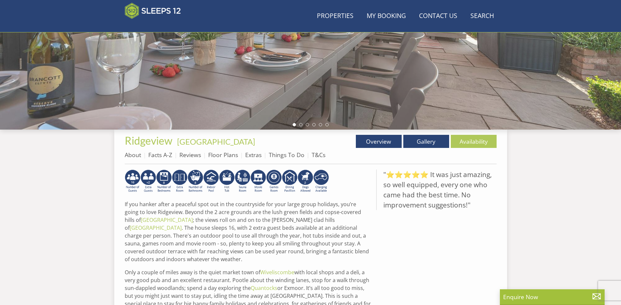
scroll to position [76, 0]
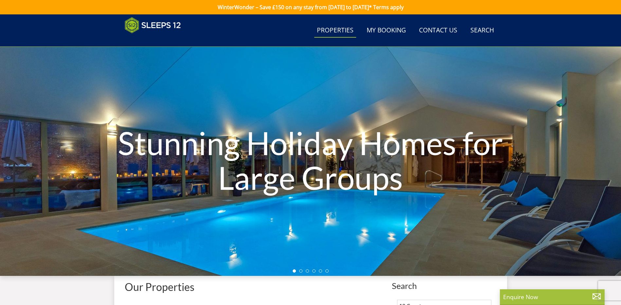
select select "18"
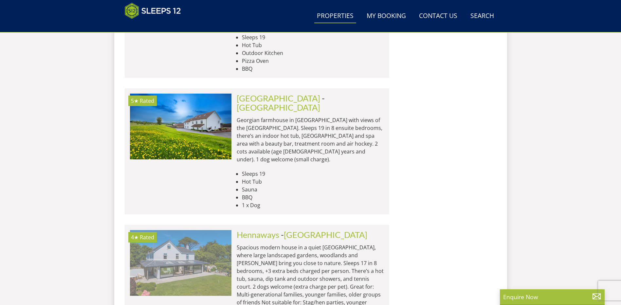
click at [213, 230] on img at bounding box center [180, 262] width 101 height 65
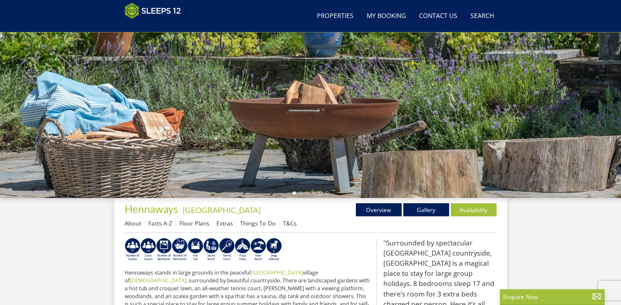
scroll to position [114, 0]
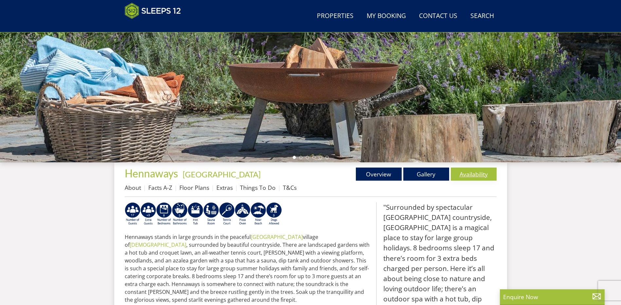
click at [476, 175] on link "Availability" at bounding box center [474, 174] width 46 height 13
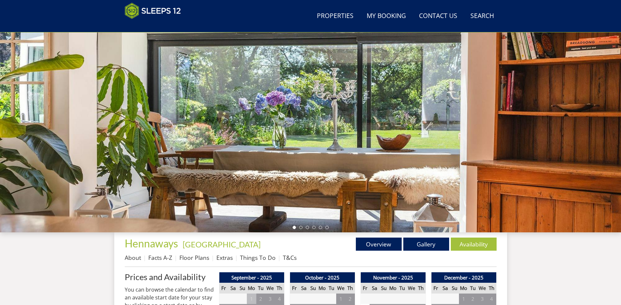
scroll to position [43, 0]
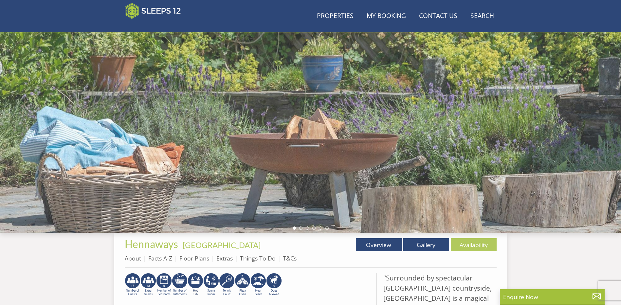
scroll to position [114, 0]
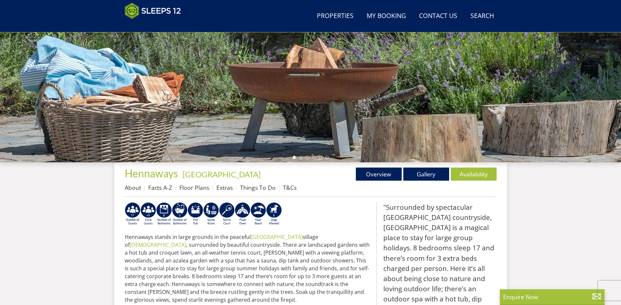
select select "18"
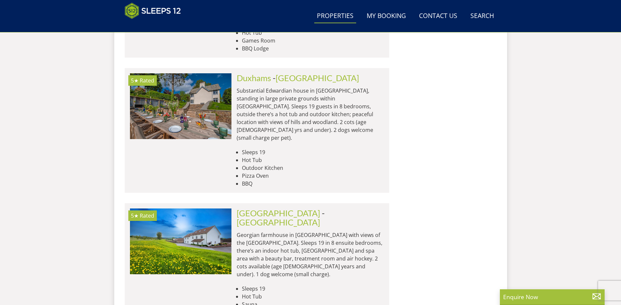
scroll to position [1452, 0]
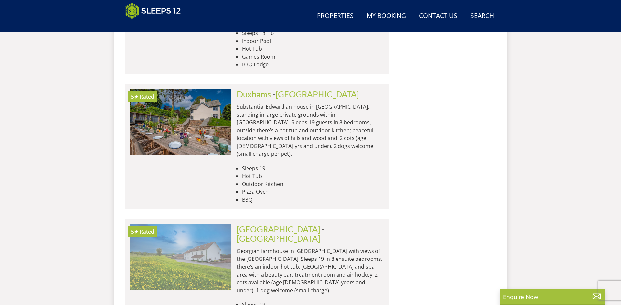
click at [221, 224] on img at bounding box center [180, 256] width 101 height 65
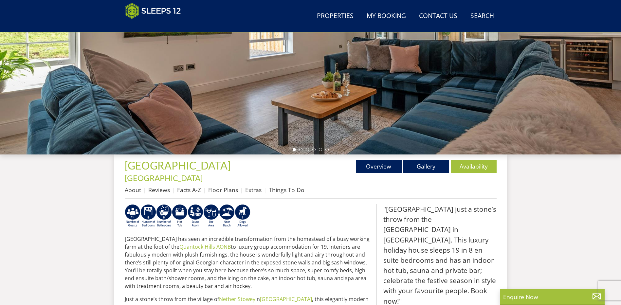
scroll to position [143, 0]
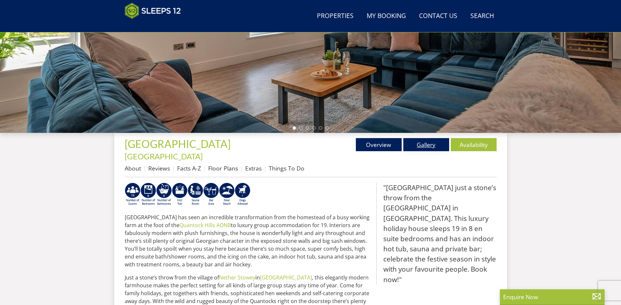
click at [430, 140] on link "Gallery" at bounding box center [426, 144] width 46 height 13
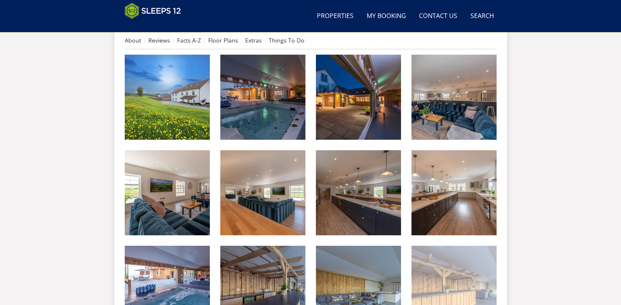
scroll to position [241, 0]
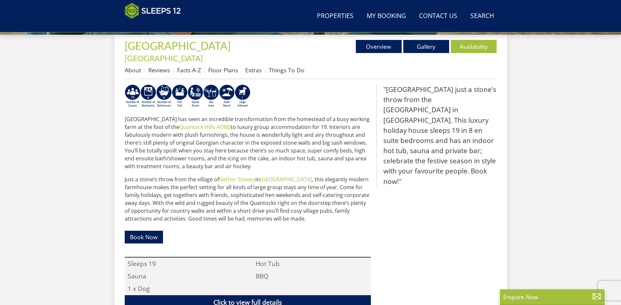
scroll to position [143, 0]
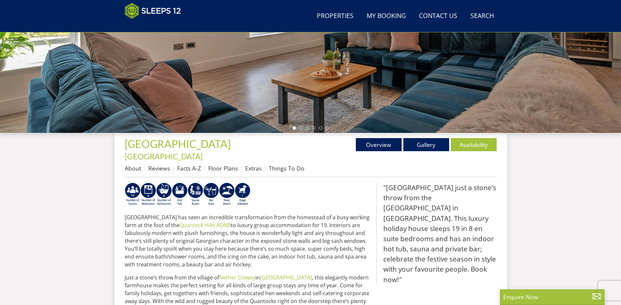
select select "18"
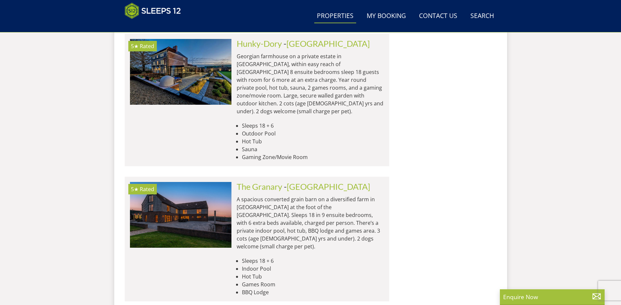
scroll to position [1223, 0]
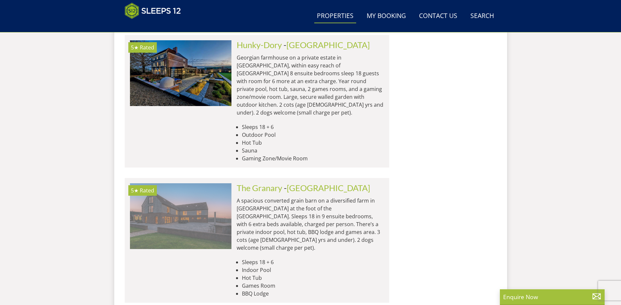
click at [213, 183] on img at bounding box center [180, 215] width 101 height 65
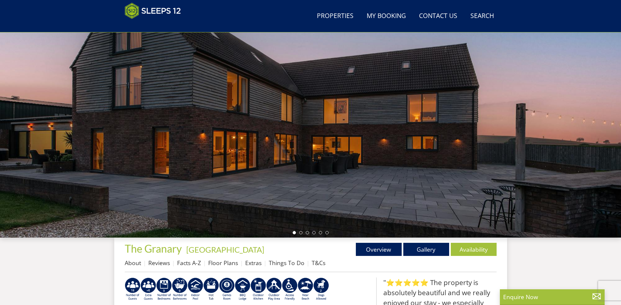
scroll to position [39, 0]
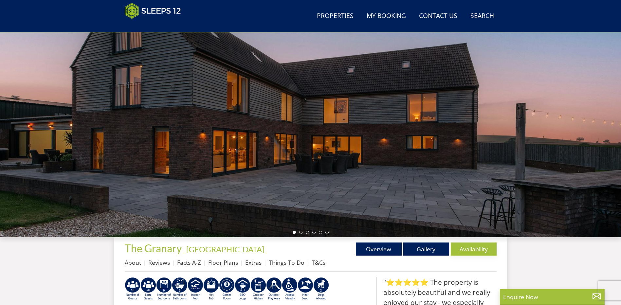
click at [472, 252] on link "Availability" at bounding box center [474, 248] width 46 height 13
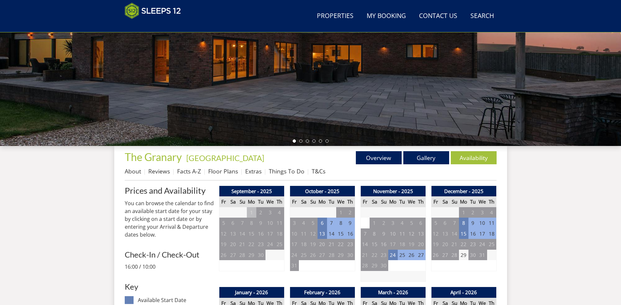
scroll to position [132, 0]
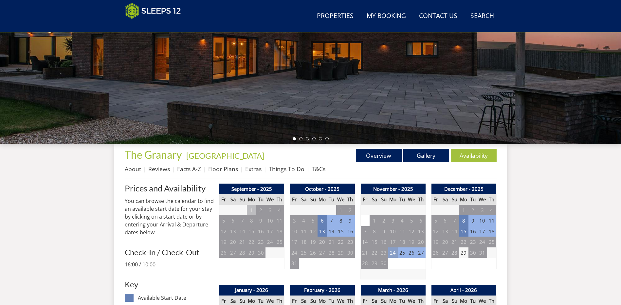
click at [389, 252] on td "24" at bounding box center [392, 252] width 9 height 11
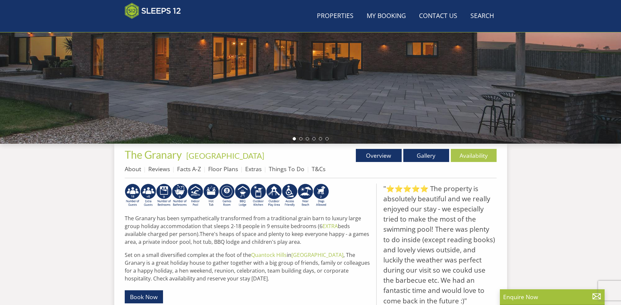
scroll to position [141, 0]
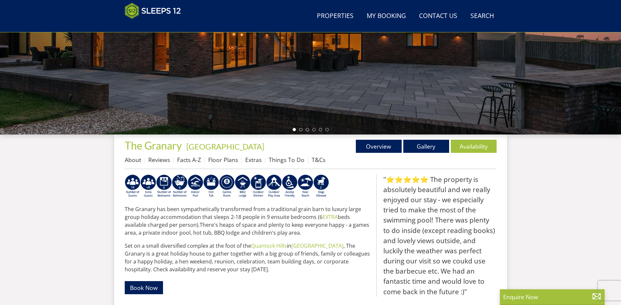
select select "18"
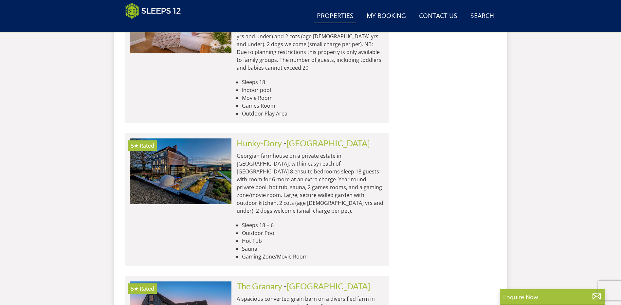
scroll to position [1026, 0]
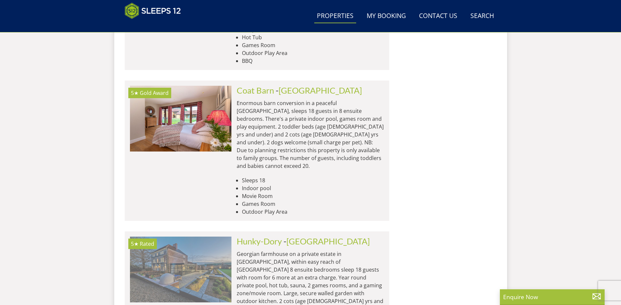
click at [219, 237] on img at bounding box center [180, 269] width 101 height 65
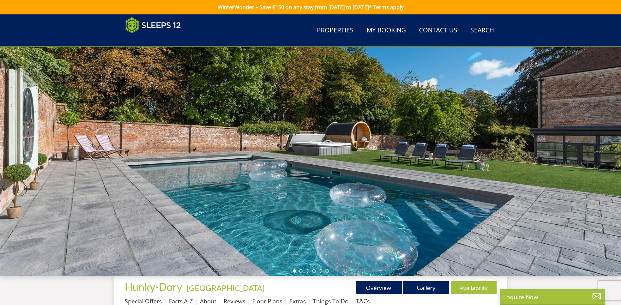
scroll to position [112, 0]
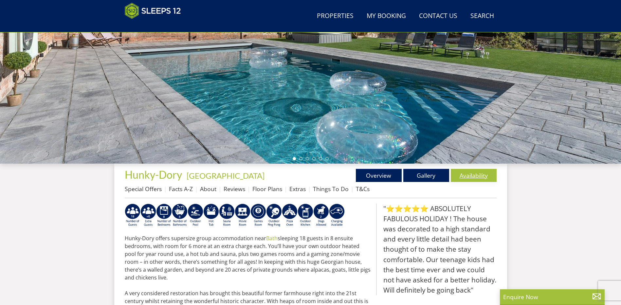
click at [479, 176] on link "Availability" at bounding box center [474, 175] width 46 height 13
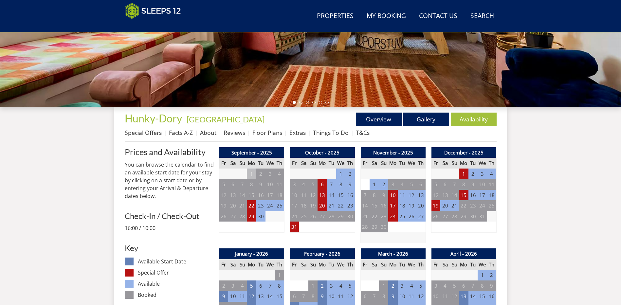
scroll to position [172, 0]
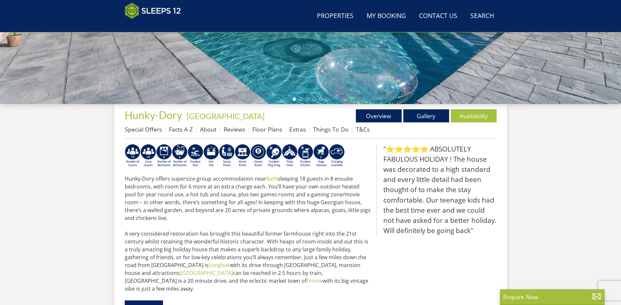
scroll to position [112, 0]
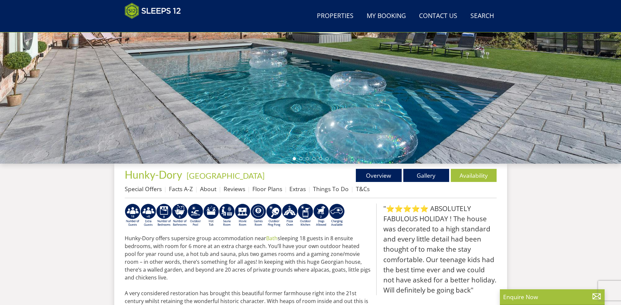
select select "18"
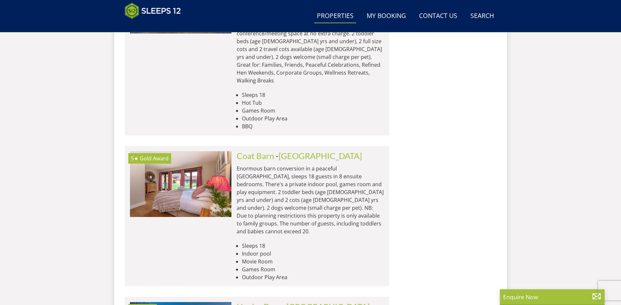
scroll to position [928, 0]
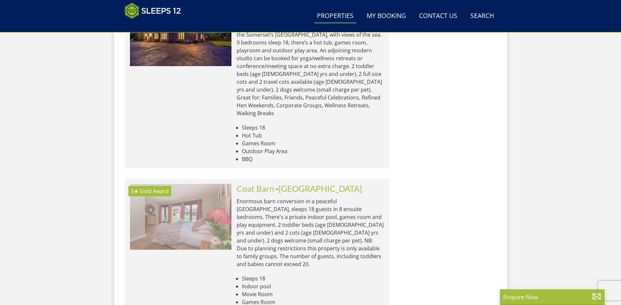
click at [208, 184] on img at bounding box center [180, 216] width 101 height 65
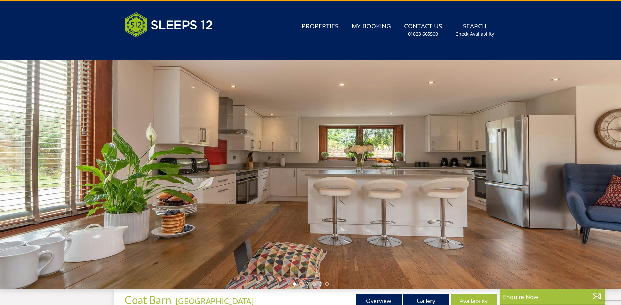
scroll to position [78, 0]
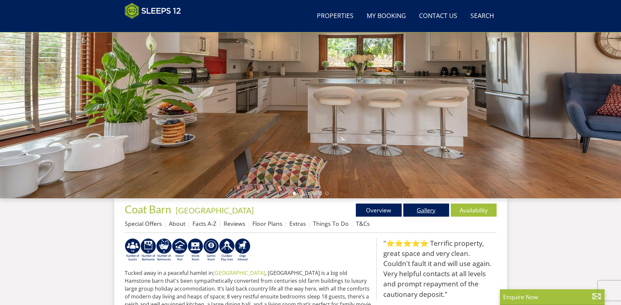
click at [431, 207] on link "Gallery" at bounding box center [426, 210] width 46 height 13
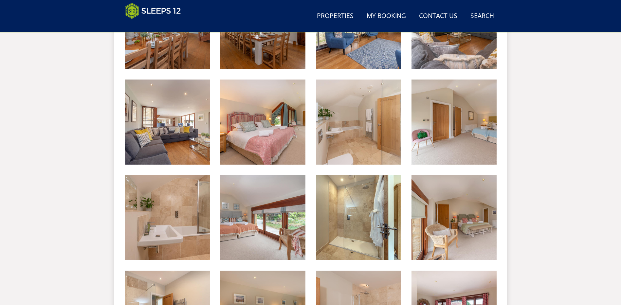
scroll to position [538, 0]
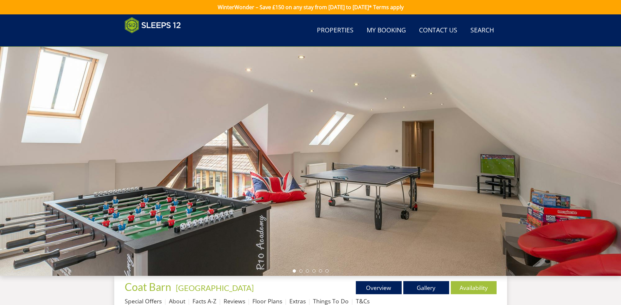
scroll to position [538, 0]
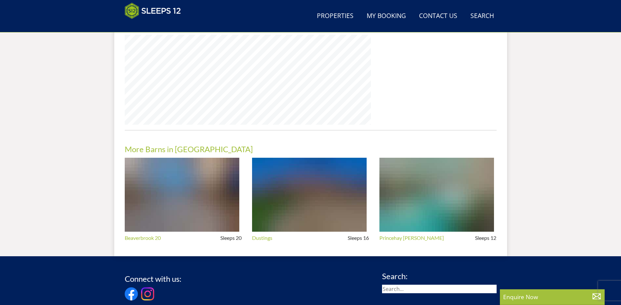
scroll to position [78, 0]
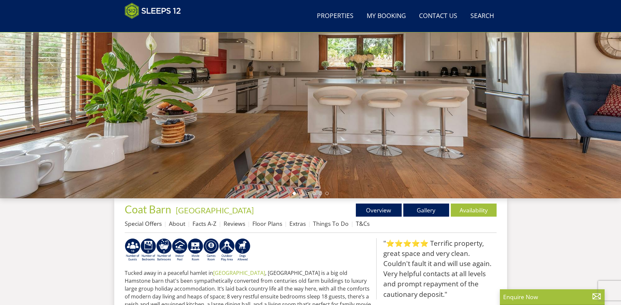
select select "18"
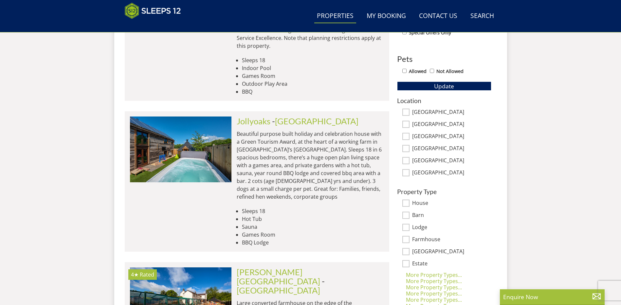
scroll to position [339, 0]
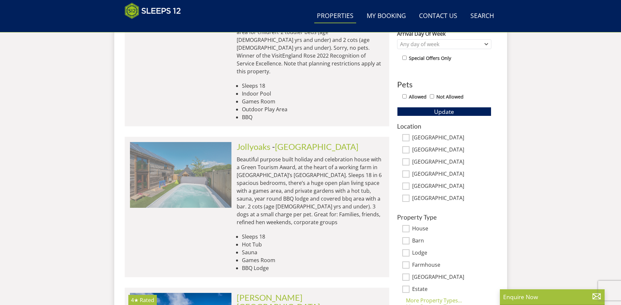
click at [220, 145] on img at bounding box center [180, 174] width 101 height 65
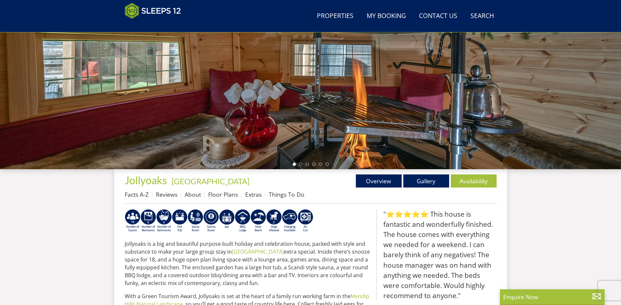
scroll to position [110, 0]
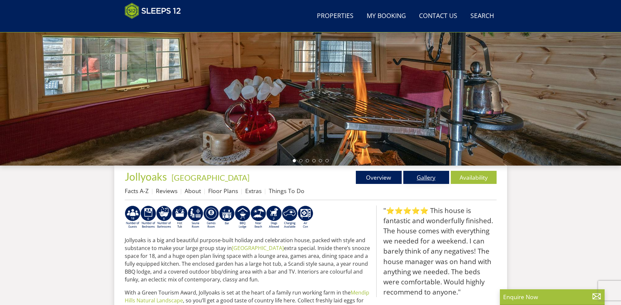
click at [420, 176] on link "Gallery" at bounding box center [426, 177] width 46 height 13
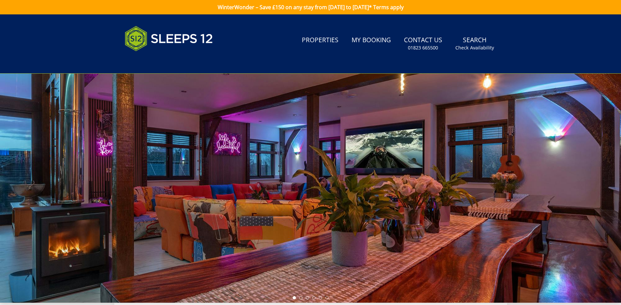
click at [539, 193] on div at bounding box center [310, 188] width 621 height 229
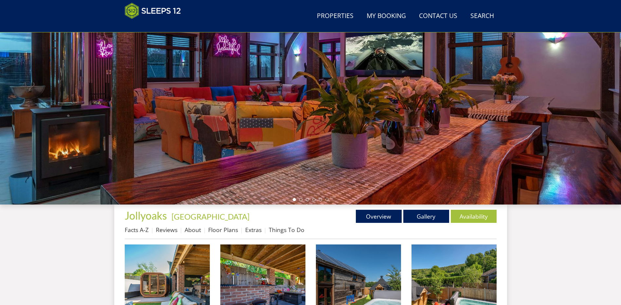
scroll to position [74, 0]
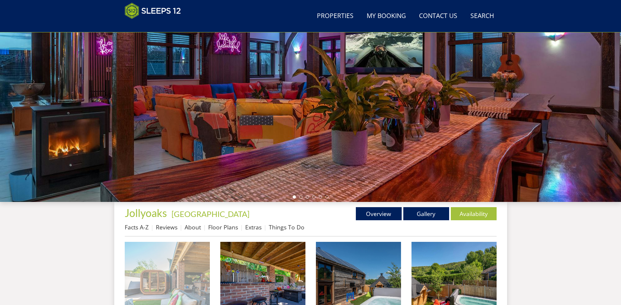
click at [173, 277] on img at bounding box center [167, 284] width 85 height 85
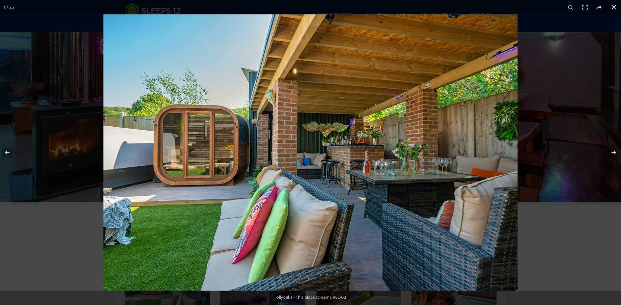
click at [560, 165] on div at bounding box center [413, 166] width 621 height 305
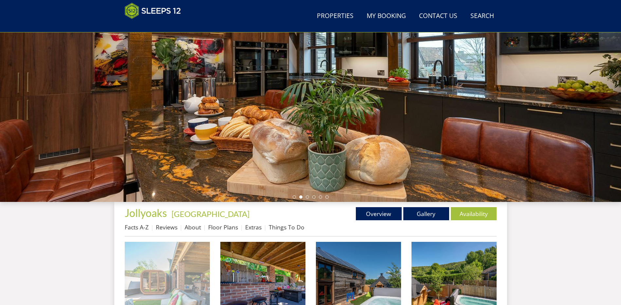
click at [170, 278] on img at bounding box center [167, 284] width 85 height 85
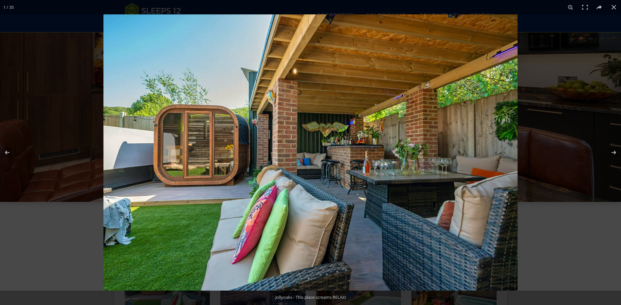
click at [450, 164] on img at bounding box center [310, 152] width 414 height 276
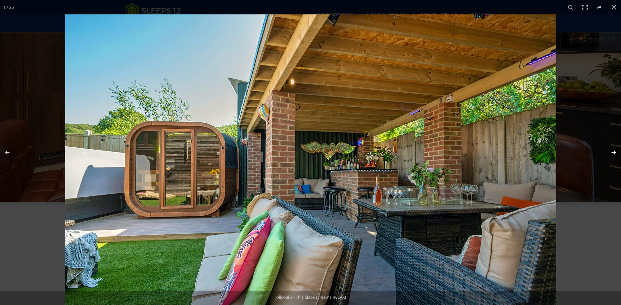
click at [614, 150] on button at bounding box center [609, 152] width 23 height 33
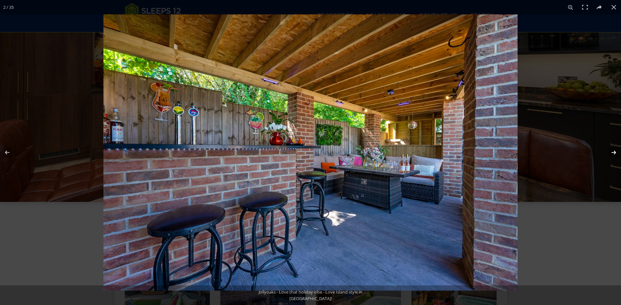
click at [614, 150] on button at bounding box center [609, 152] width 23 height 33
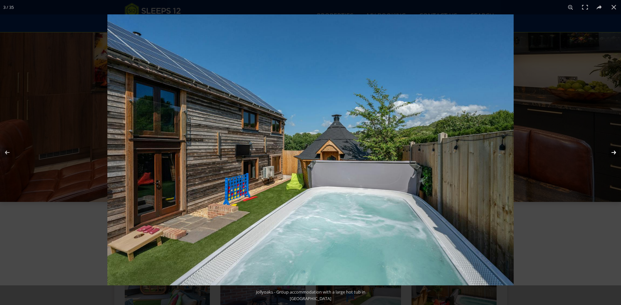
click at [614, 150] on button at bounding box center [609, 152] width 23 height 33
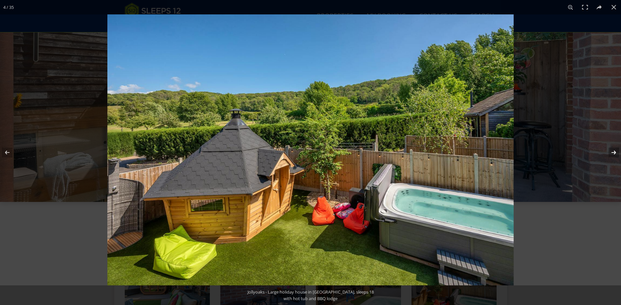
click at [614, 150] on button at bounding box center [609, 152] width 23 height 33
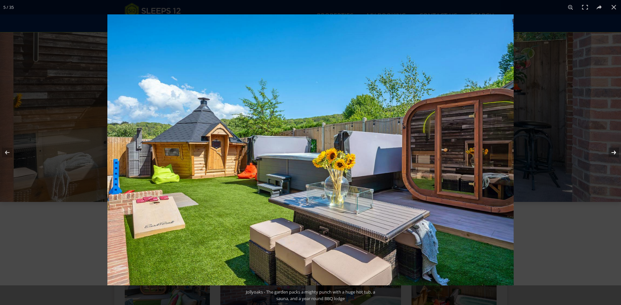
click at [614, 150] on button at bounding box center [609, 152] width 23 height 33
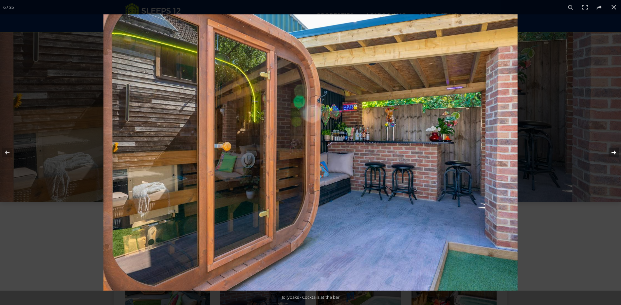
click at [614, 150] on button at bounding box center [609, 152] width 23 height 33
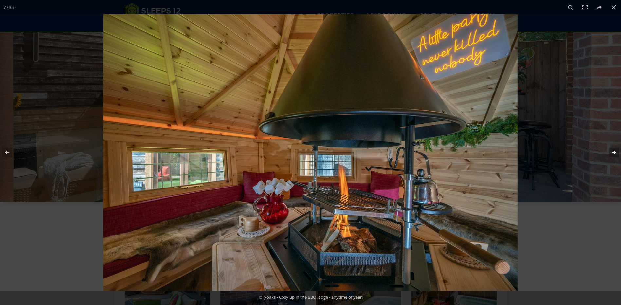
click at [614, 150] on button at bounding box center [609, 152] width 23 height 33
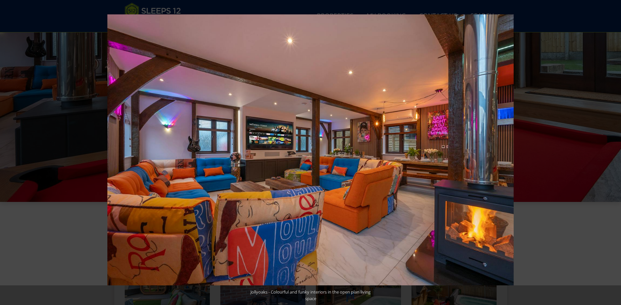
click at [614, 150] on button at bounding box center [609, 152] width 23 height 33
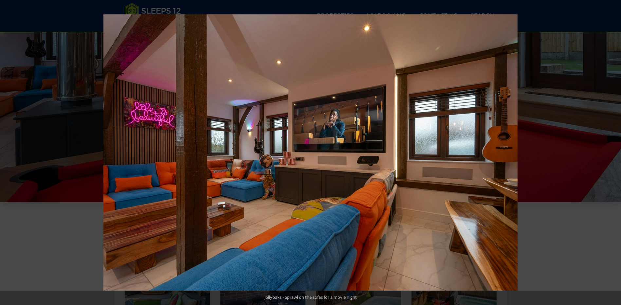
click at [614, 150] on button at bounding box center [609, 152] width 23 height 33
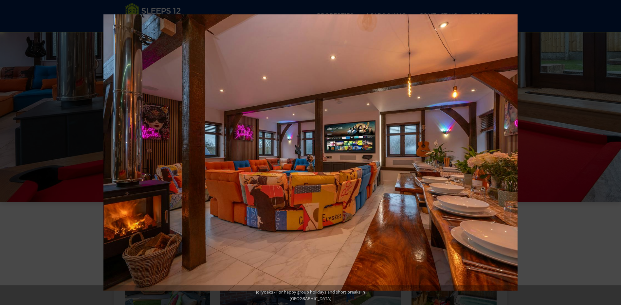
click at [614, 150] on button at bounding box center [609, 152] width 23 height 33
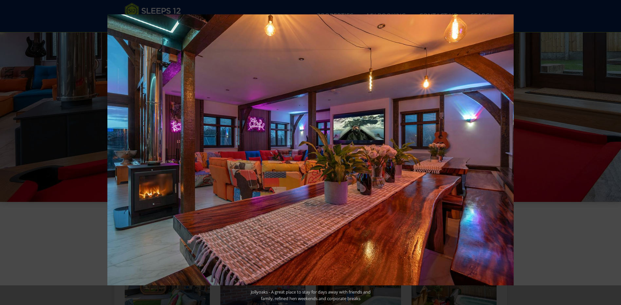
click at [614, 150] on button at bounding box center [609, 152] width 23 height 33
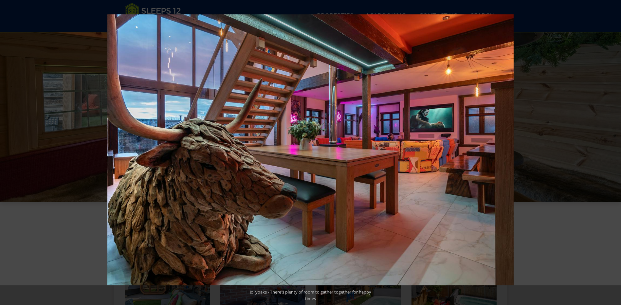
click at [614, 150] on button at bounding box center [609, 152] width 23 height 33
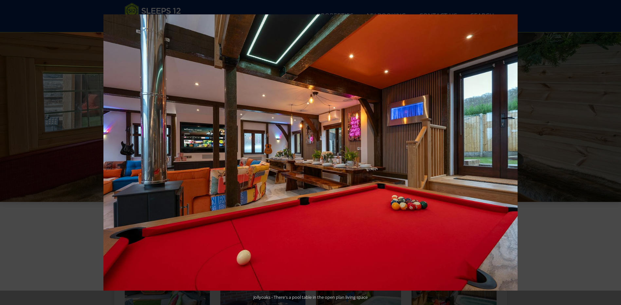
click at [614, 150] on button at bounding box center [609, 152] width 23 height 33
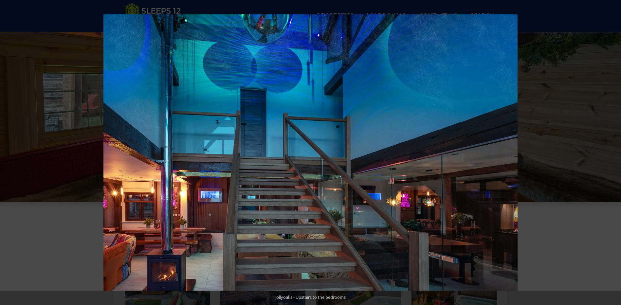
click at [614, 150] on button at bounding box center [609, 152] width 23 height 33
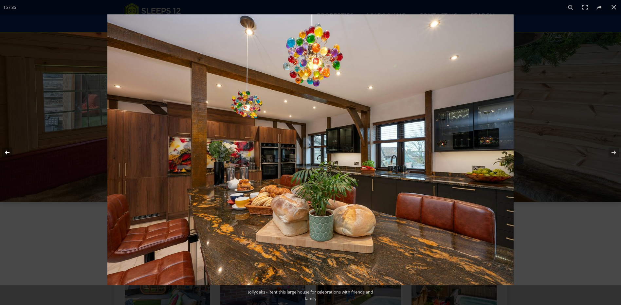
click at [9, 152] on button at bounding box center [11, 152] width 23 height 33
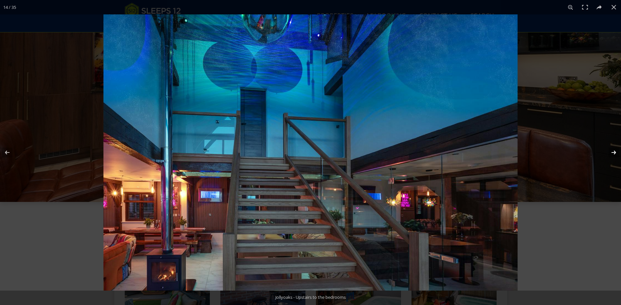
click at [611, 151] on button at bounding box center [609, 152] width 23 height 33
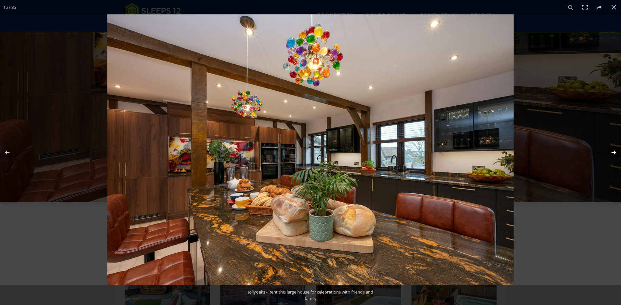
click at [611, 151] on button at bounding box center [609, 152] width 23 height 33
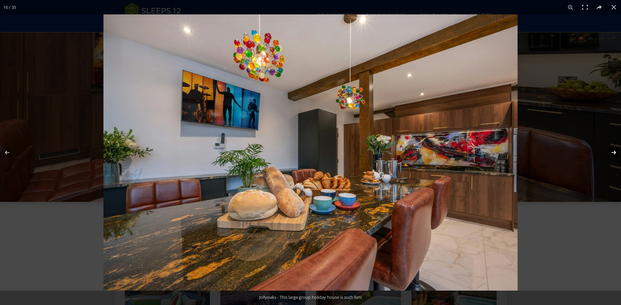
click at [608, 151] on button at bounding box center [609, 152] width 23 height 33
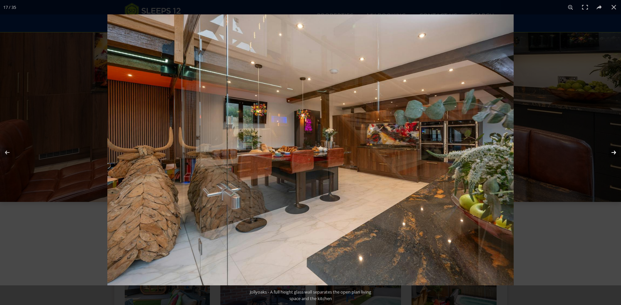
click at [608, 151] on button at bounding box center [609, 152] width 23 height 33
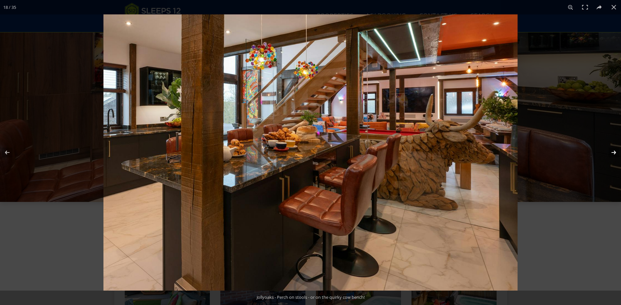
click at [608, 151] on button at bounding box center [609, 152] width 23 height 33
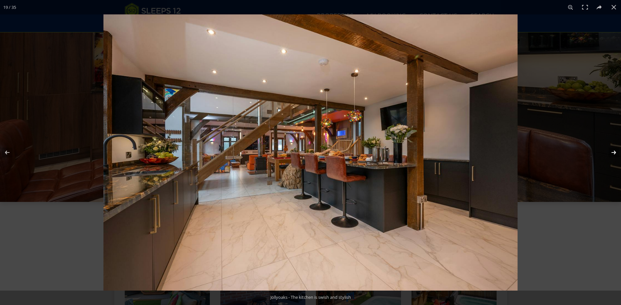
click at [608, 151] on button at bounding box center [609, 152] width 23 height 33
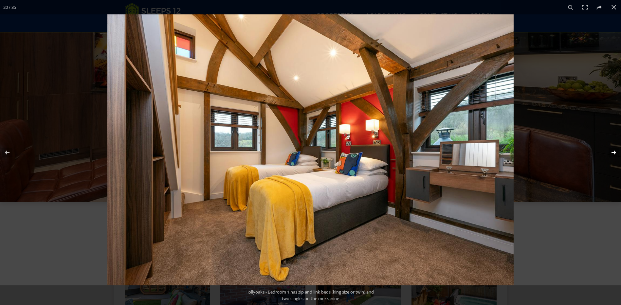
click at [608, 151] on button at bounding box center [609, 152] width 23 height 33
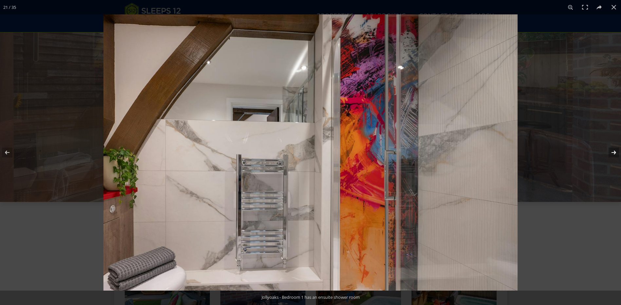
click at [608, 151] on button at bounding box center [609, 152] width 23 height 33
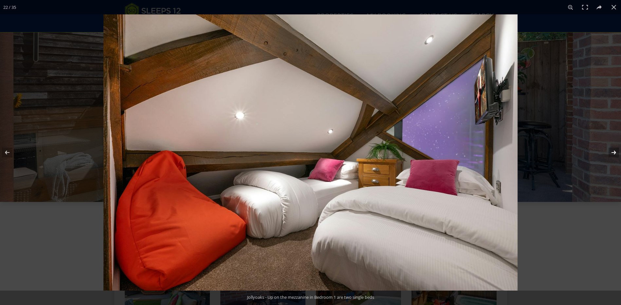
click at [608, 151] on button at bounding box center [609, 152] width 23 height 33
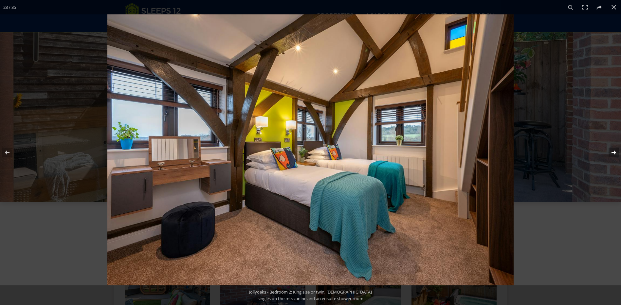
click at [608, 151] on button at bounding box center [609, 152] width 23 height 33
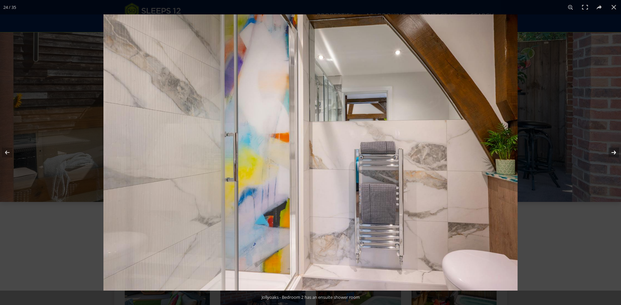
click at [608, 151] on button at bounding box center [609, 152] width 23 height 33
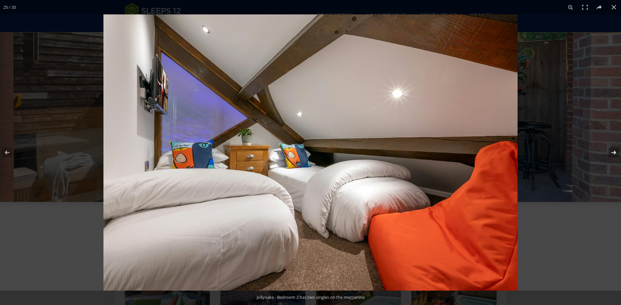
click at [608, 151] on button at bounding box center [609, 152] width 23 height 33
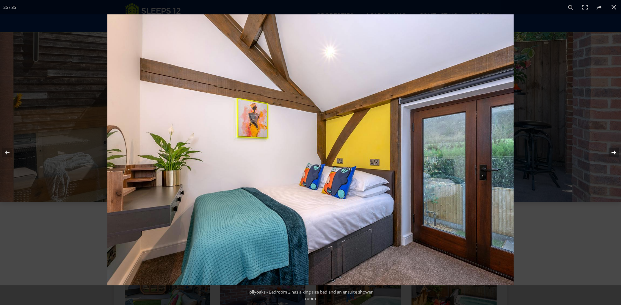
click at [608, 151] on button at bounding box center [609, 152] width 23 height 33
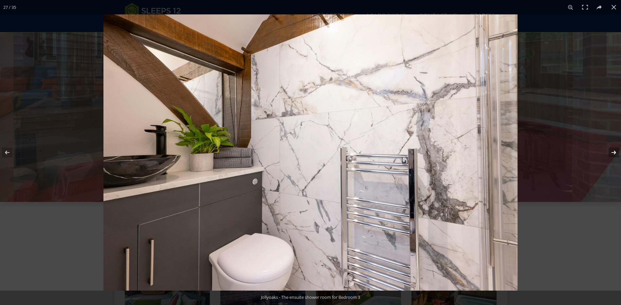
click at [607, 151] on button at bounding box center [609, 152] width 23 height 33
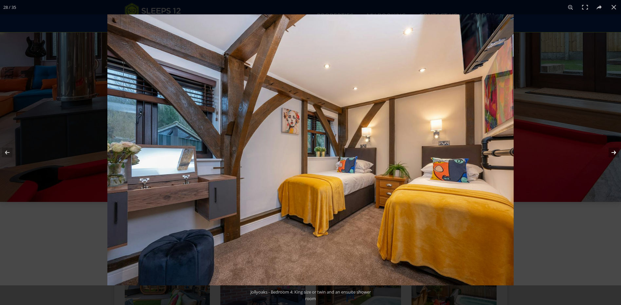
click at [607, 151] on button at bounding box center [609, 152] width 23 height 33
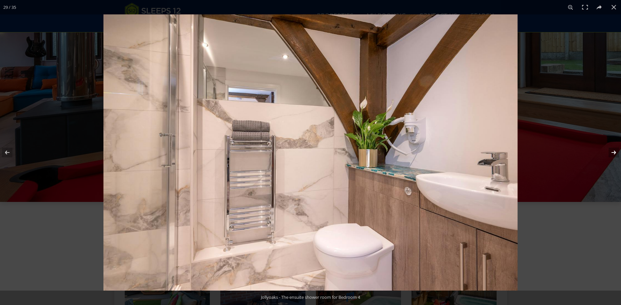
click at [607, 151] on button at bounding box center [609, 152] width 23 height 33
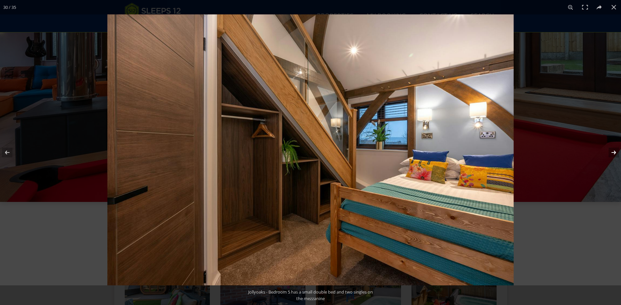
click at [607, 151] on button at bounding box center [609, 152] width 23 height 33
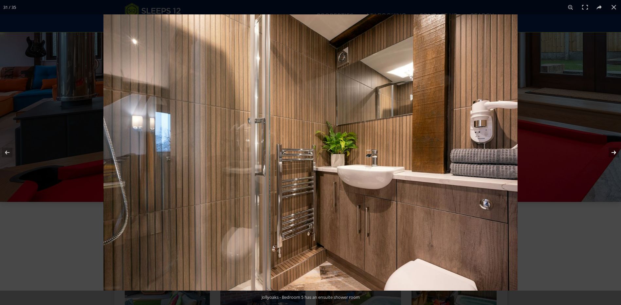
click at [607, 151] on button at bounding box center [609, 152] width 23 height 33
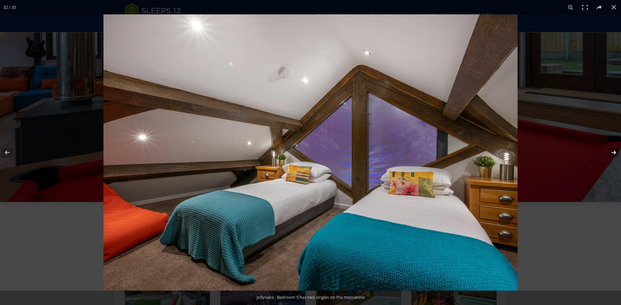
click at [607, 151] on button at bounding box center [609, 152] width 23 height 33
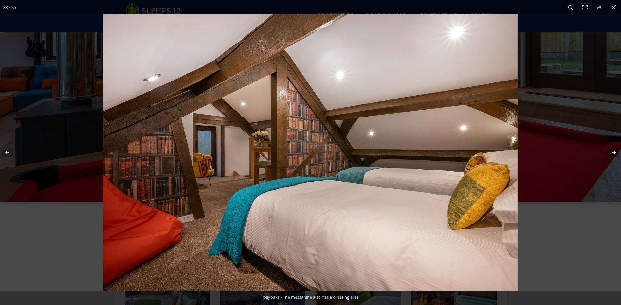
click at [607, 151] on button at bounding box center [609, 152] width 23 height 33
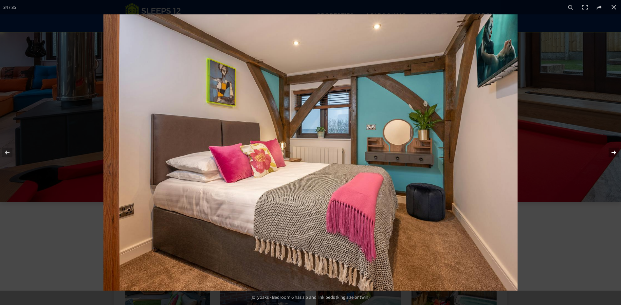
click at [607, 151] on button at bounding box center [609, 152] width 23 height 33
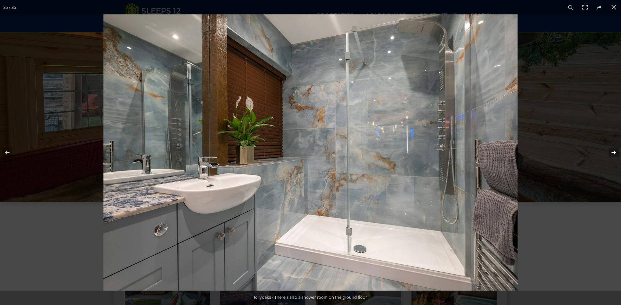
click at [607, 151] on button at bounding box center [609, 152] width 23 height 33
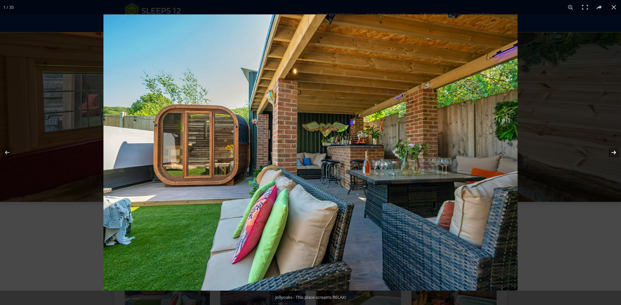
click at [607, 151] on button at bounding box center [609, 152] width 23 height 33
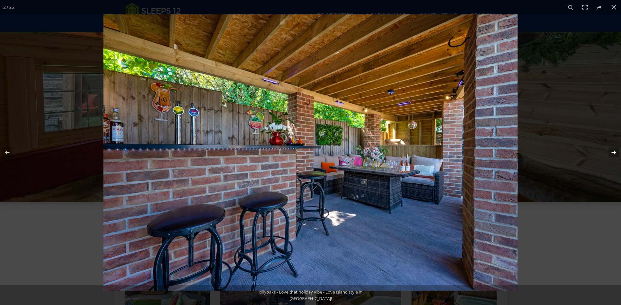
click at [607, 151] on button at bounding box center [609, 152] width 23 height 33
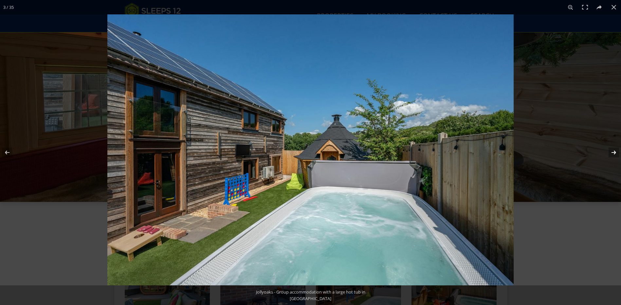
click at [607, 151] on button at bounding box center [609, 152] width 23 height 33
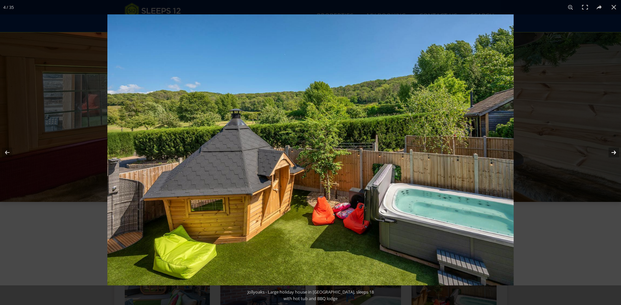
click at [607, 151] on button at bounding box center [609, 152] width 23 height 33
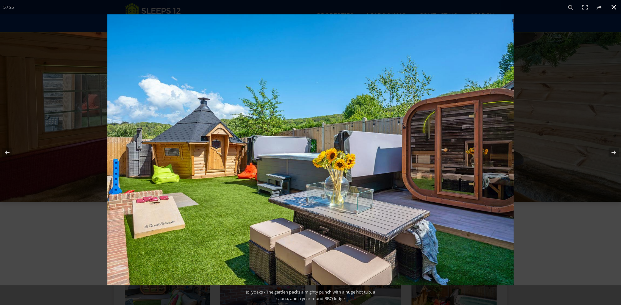
click at [612, 8] on button at bounding box center [613, 7] width 14 height 14
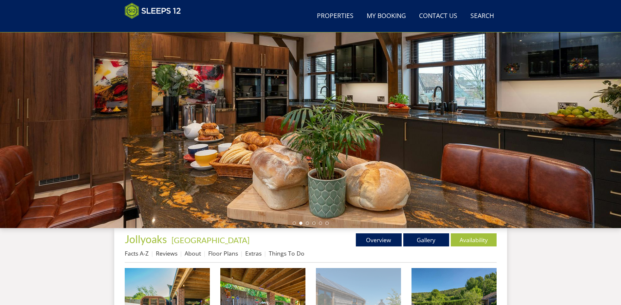
scroll to position [9, 0]
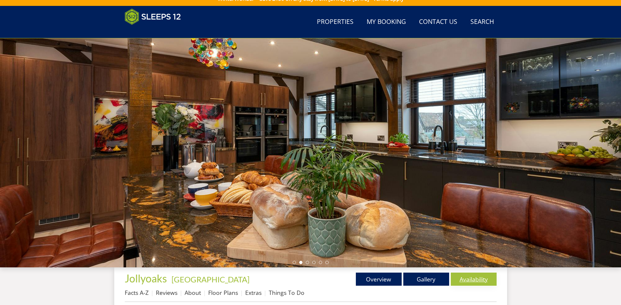
click at [467, 277] on link "Availability" at bounding box center [474, 279] width 46 height 13
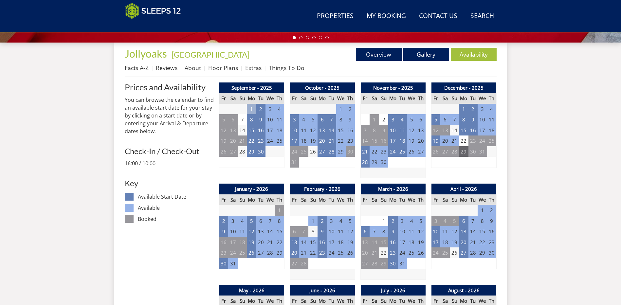
scroll to position [245, 0]
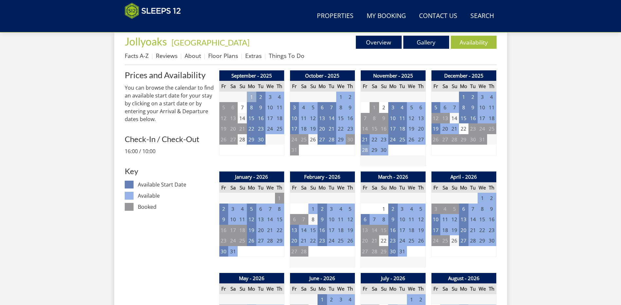
click at [366, 148] on td "28" at bounding box center [364, 150] width 9 height 11
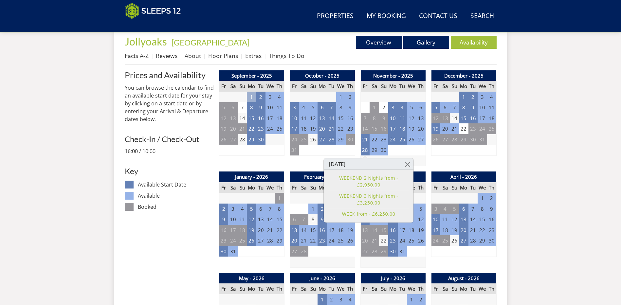
click at [385, 179] on link "WEEKEND 2 Nights from - £2,950.00" at bounding box center [368, 182] width 80 height 14
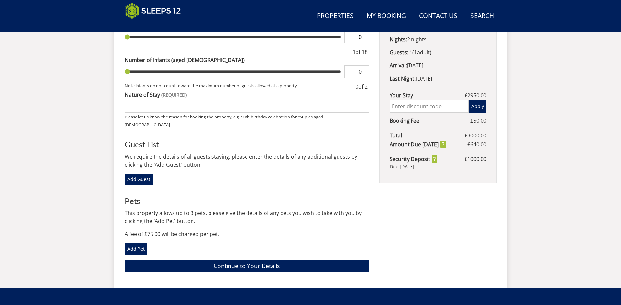
scroll to position [308, 0]
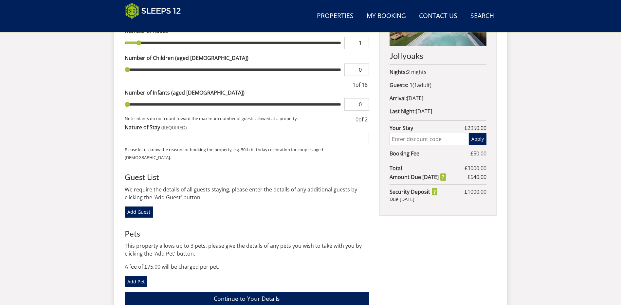
scroll to position [245, 0]
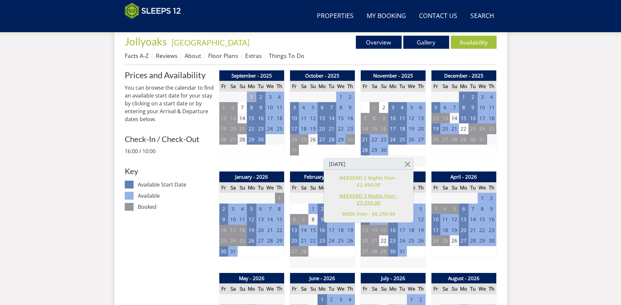
click at [392, 193] on link "WEEKEND 3 Nights from - £3,250.00" at bounding box center [368, 200] width 80 height 14
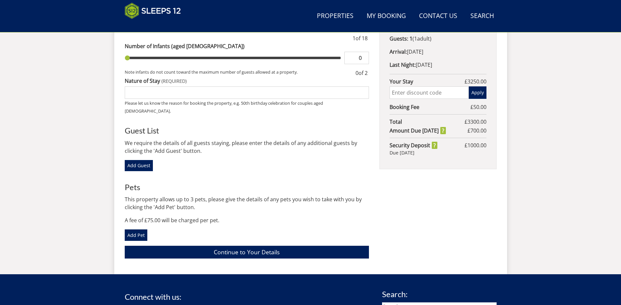
scroll to position [343, 0]
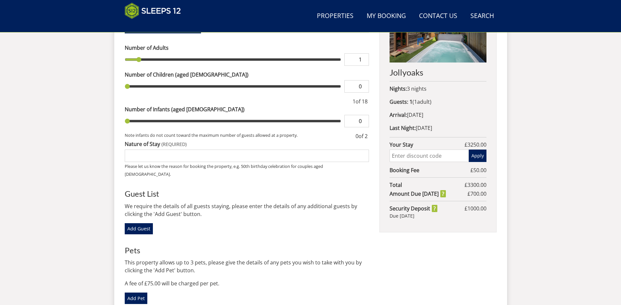
scroll to position [277, 0]
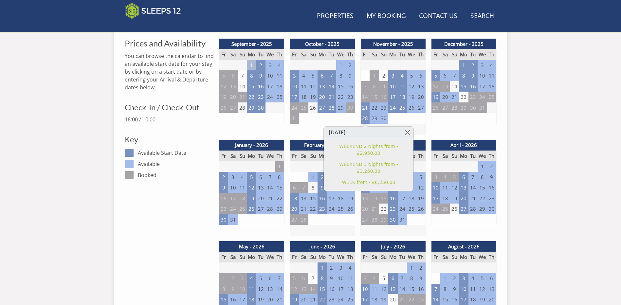
scroll to position [245, 0]
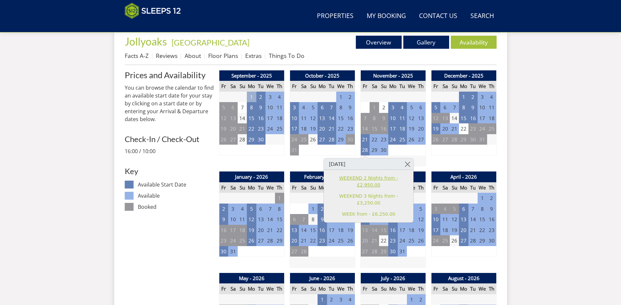
click at [365, 180] on link "WEEKEND 2 Nights from - £2,950.00" at bounding box center [368, 182] width 80 height 14
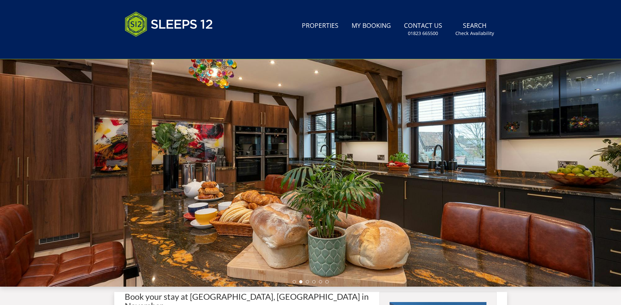
scroll to position [146, 0]
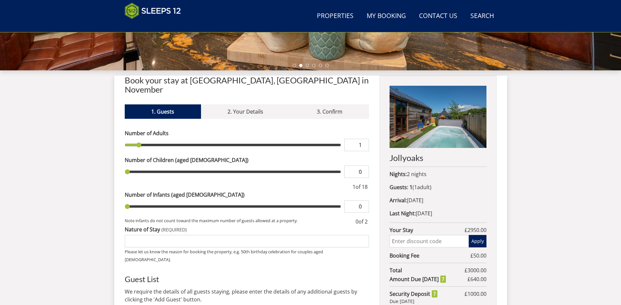
scroll to position [309, 0]
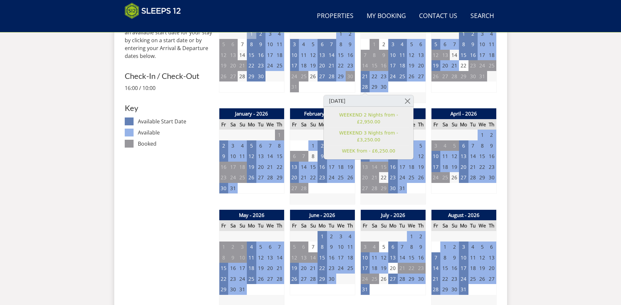
scroll to position [245, 0]
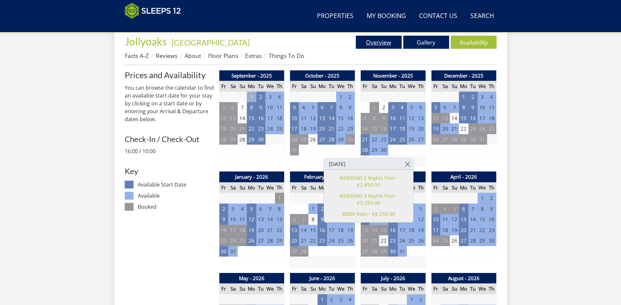
click at [375, 40] on link "Overview" at bounding box center [379, 42] width 46 height 13
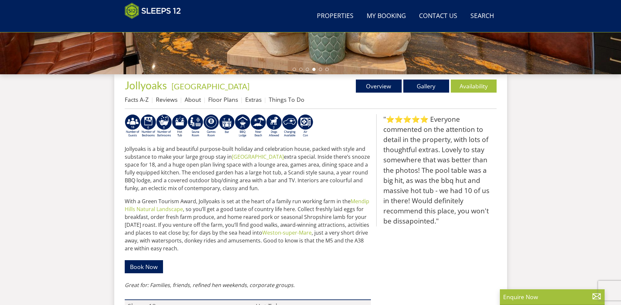
scroll to position [82, 0]
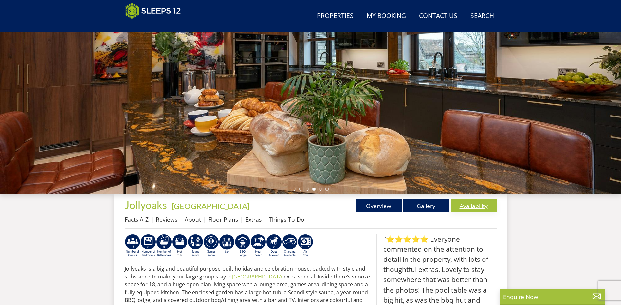
click at [484, 202] on link "Availability" at bounding box center [474, 205] width 46 height 13
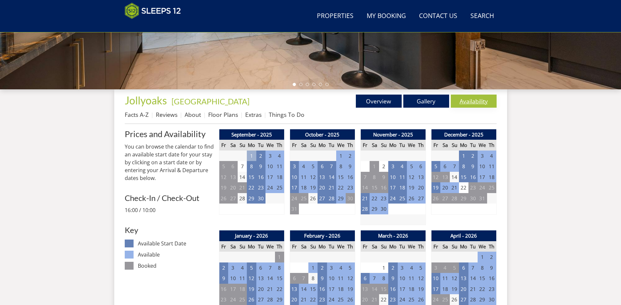
scroll to position [202, 0]
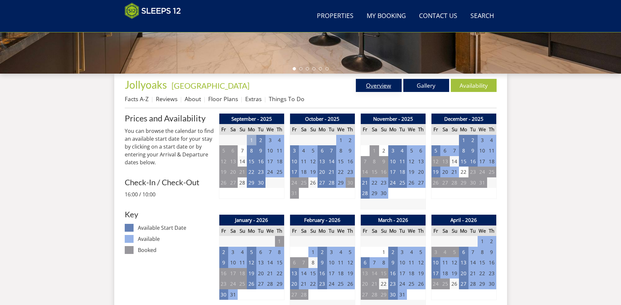
click at [382, 84] on link "Overview" at bounding box center [379, 85] width 46 height 13
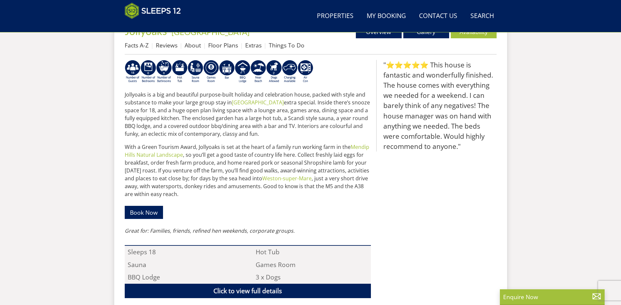
scroll to position [244, 0]
